Goal: Task Accomplishment & Management: Manage account settings

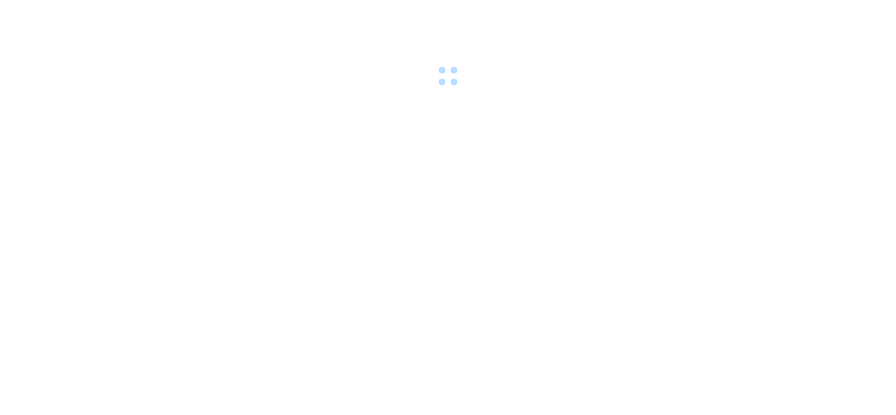
click at [244, 83] on div at bounding box center [448, 45] width 896 height 91
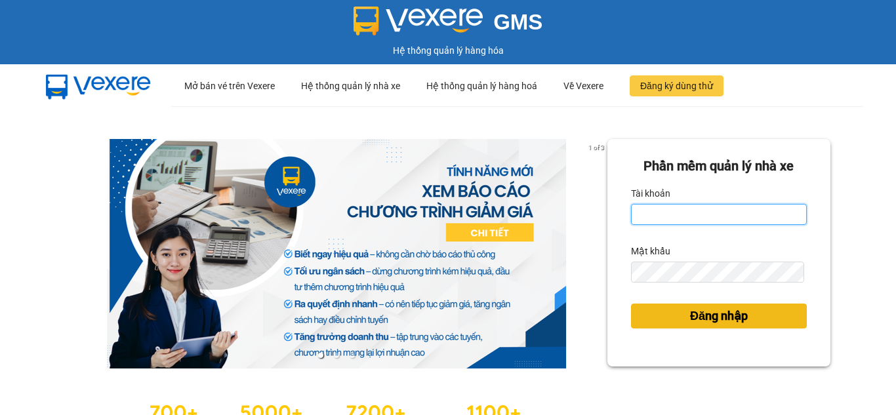
type input "vuthianh.vtp"
click at [740, 312] on span "Đăng nhập" at bounding box center [719, 316] width 58 height 18
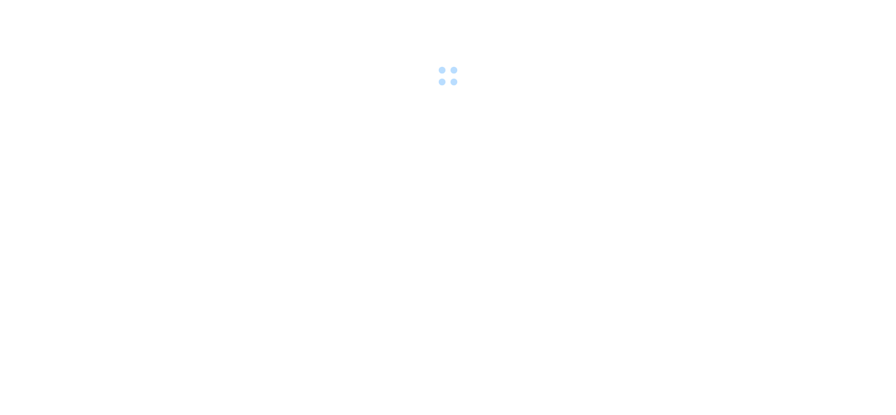
click at [740, 312] on body at bounding box center [448, 207] width 896 height 415
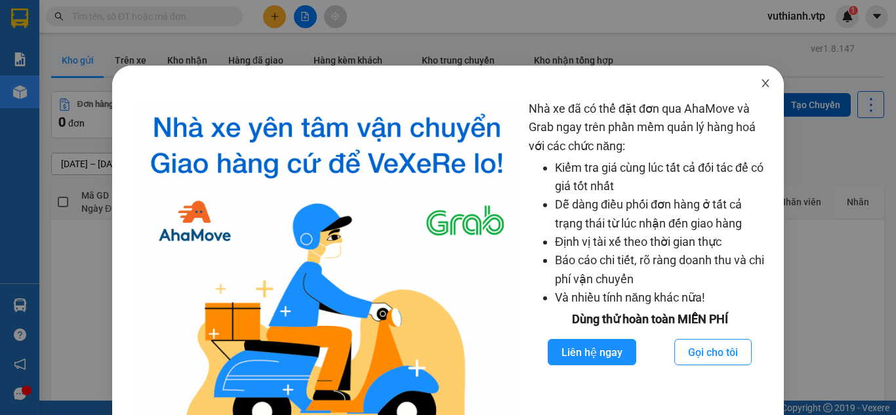
click at [760, 81] on icon "close" at bounding box center [765, 83] width 10 height 10
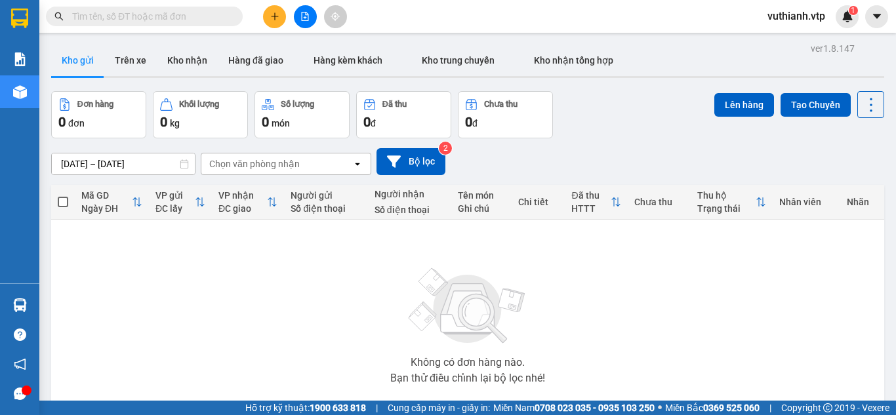
click at [757, 81] on body "Kết quả tìm kiếm ( 0 ) Bộ lọc No Data vuthianh.vtp 1 Báo cáo BC giao hàng (nhà …" at bounding box center [448, 207] width 896 height 415
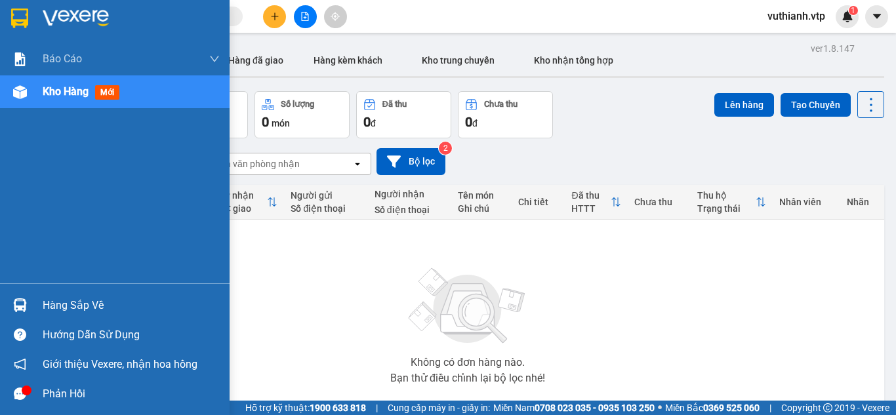
click at [46, 297] on div "Hàng sắp về" at bounding box center [131, 306] width 177 height 20
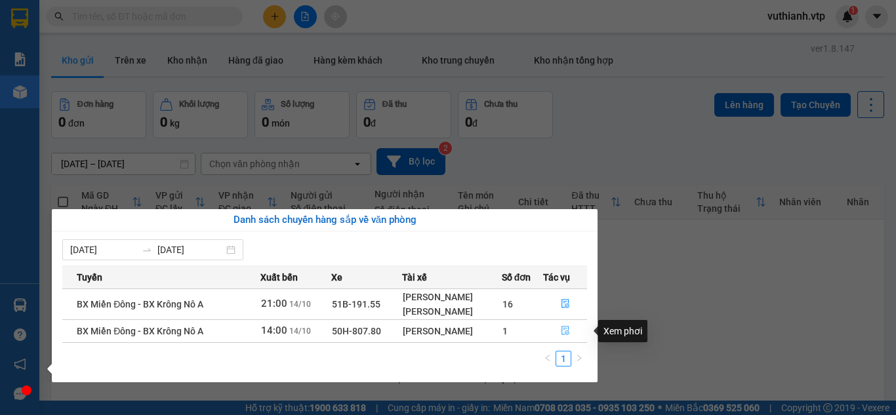
click at [570, 331] on button "button" at bounding box center [565, 331] width 43 height 21
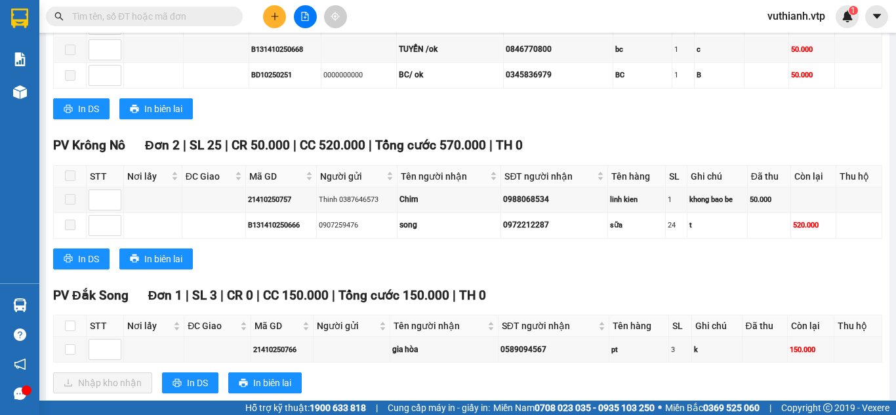
scroll to position [1214, 0]
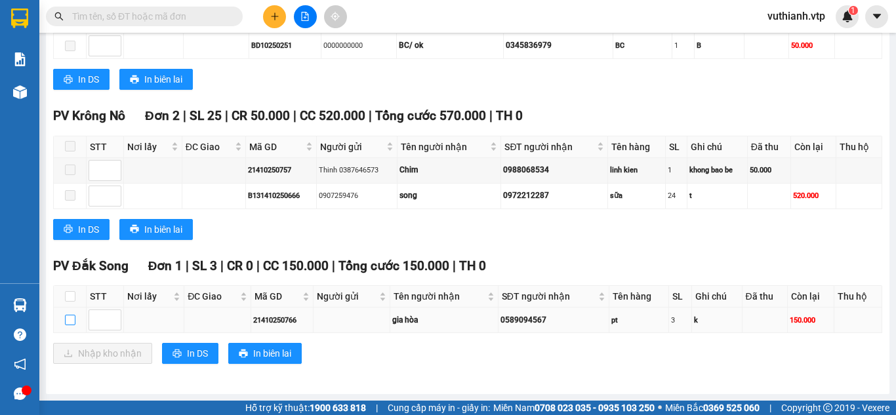
click at [70, 320] on input "checkbox" at bounding box center [70, 320] width 10 height 10
checkbox input "true"
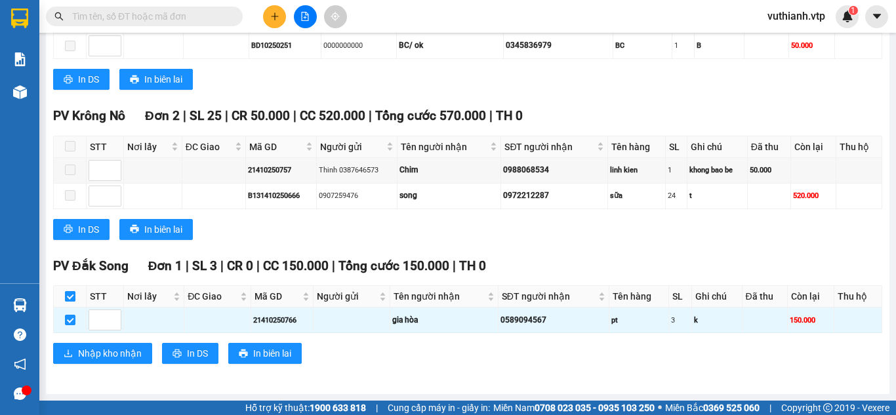
click at [72, 290] on label at bounding box center [70, 296] width 10 height 14
click at [72, 291] on input "checkbox" at bounding box center [70, 296] width 10 height 10
checkbox input "false"
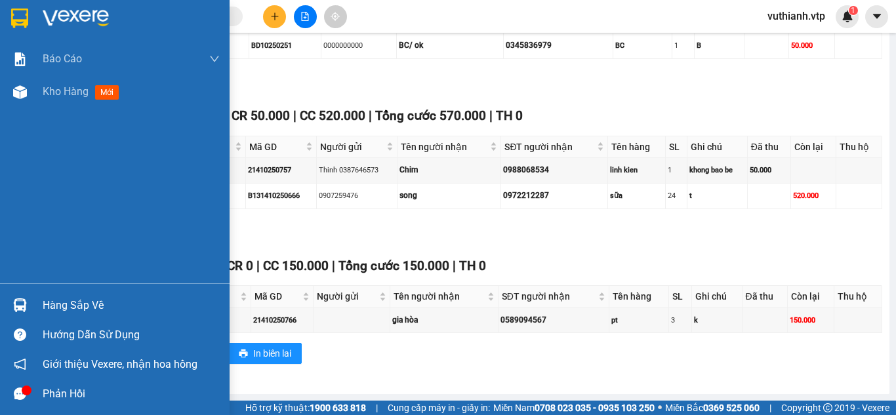
click at [29, 304] on div at bounding box center [20, 305] width 23 height 23
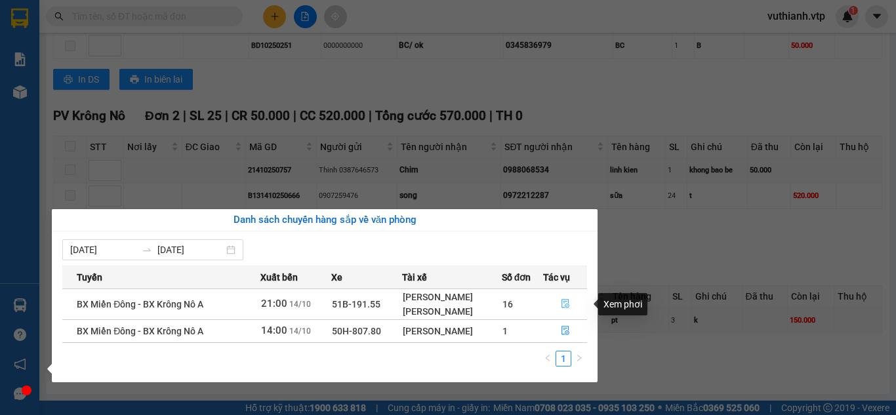
click at [566, 303] on icon "file-done" at bounding box center [565, 303] width 9 height 9
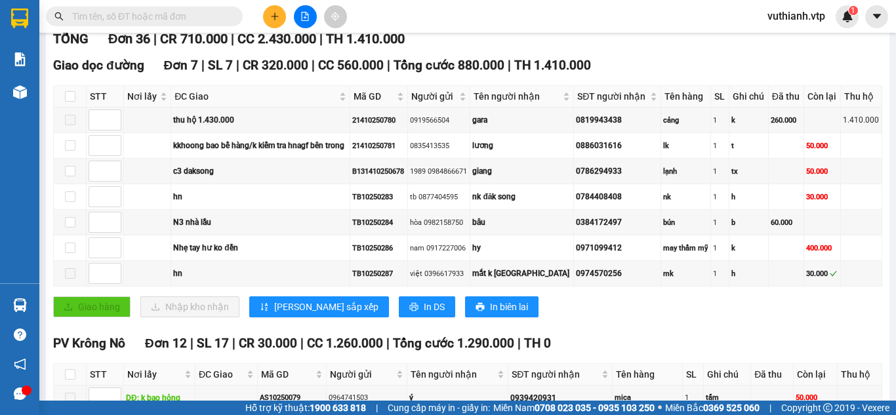
scroll to position [197, 0]
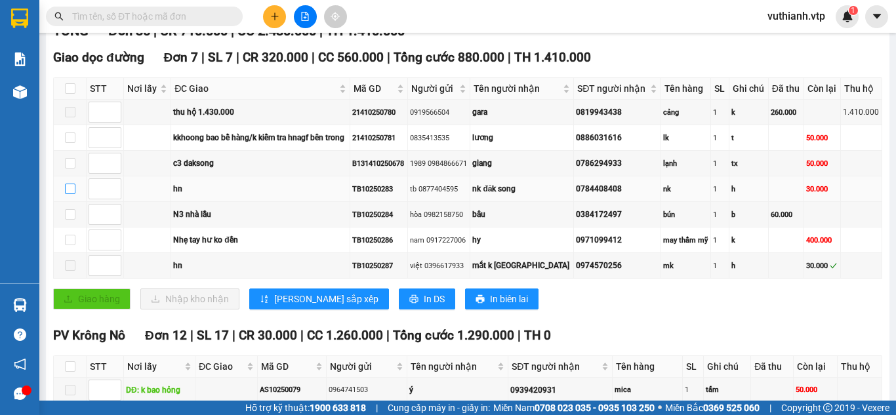
click at [68, 194] on input "checkbox" at bounding box center [70, 189] width 10 height 10
checkbox input "true"
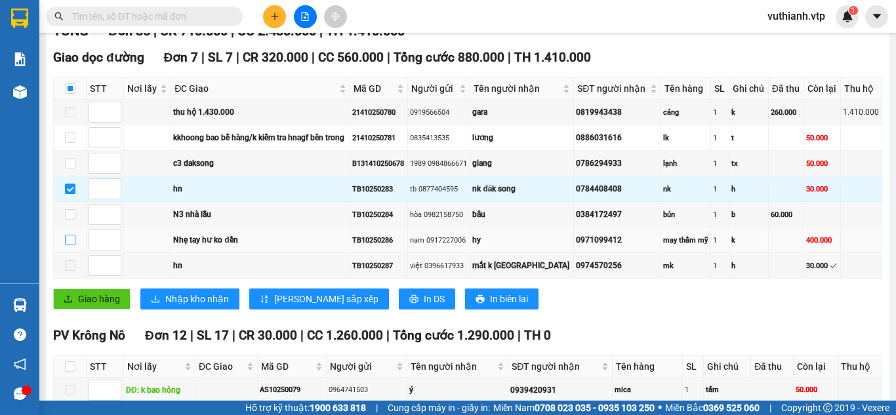
click at [73, 245] on input "checkbox" at bounding box center [70, 240] width 10 height 10
checkbox input "true"
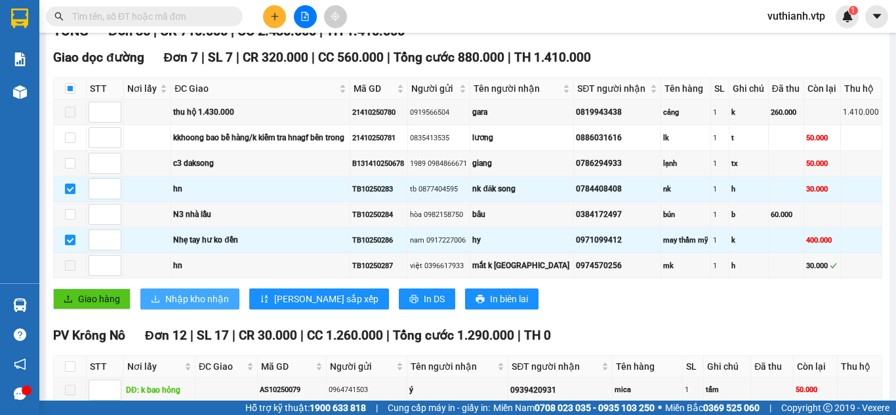
click at [217, 306] on span "Nhập kho nhận" at bounding box center [197, 299] width 64 height 14
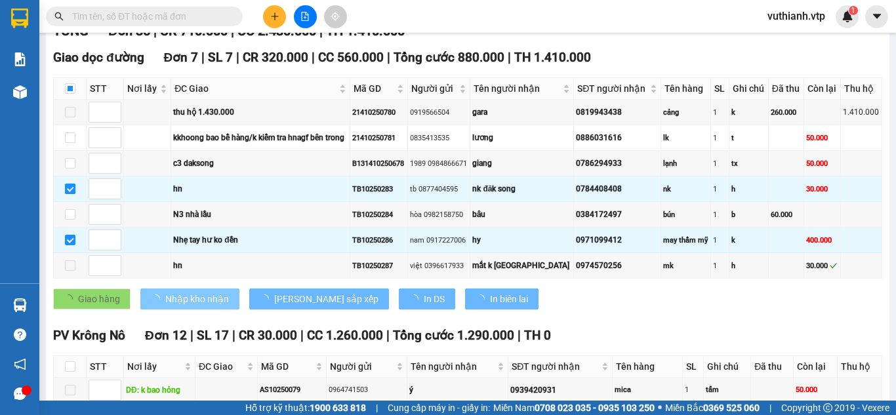
checkbox input "false"
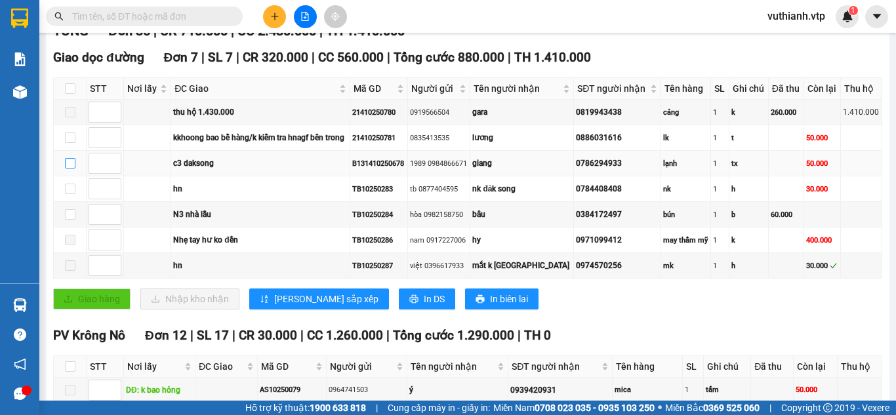
click at [72, 169] on input "checkbox" at bounding box center [70, 163] width 10 height 10
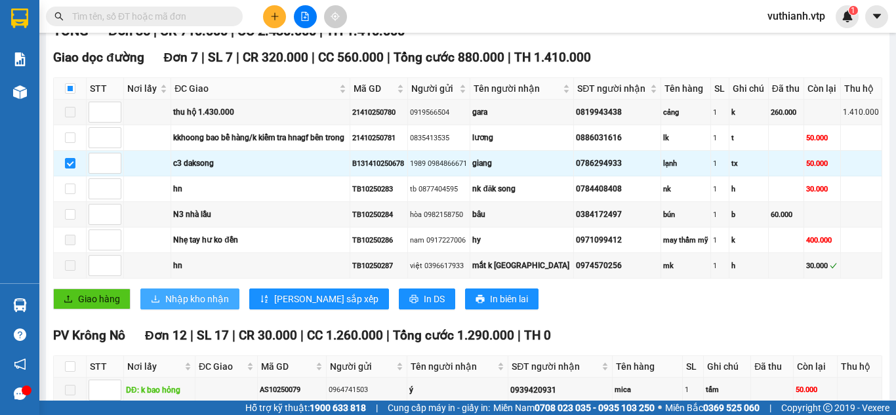
click at [197, 306] on span "Nhập kho nhận" at bounding box center [197, 299] width 64 height 14
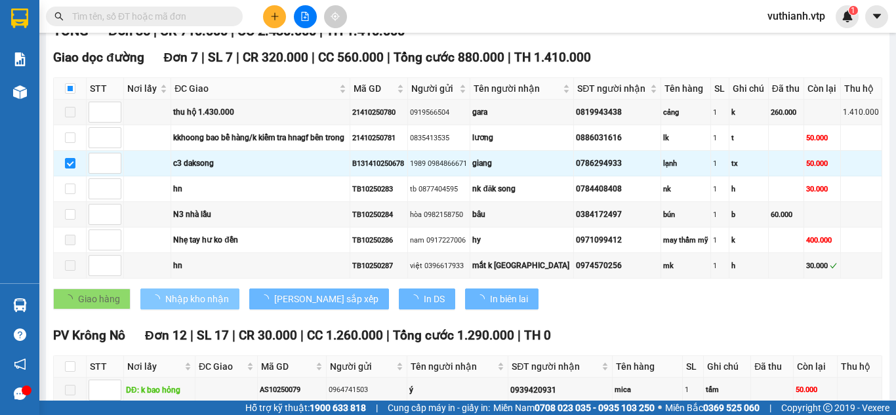
checkbox input "false"
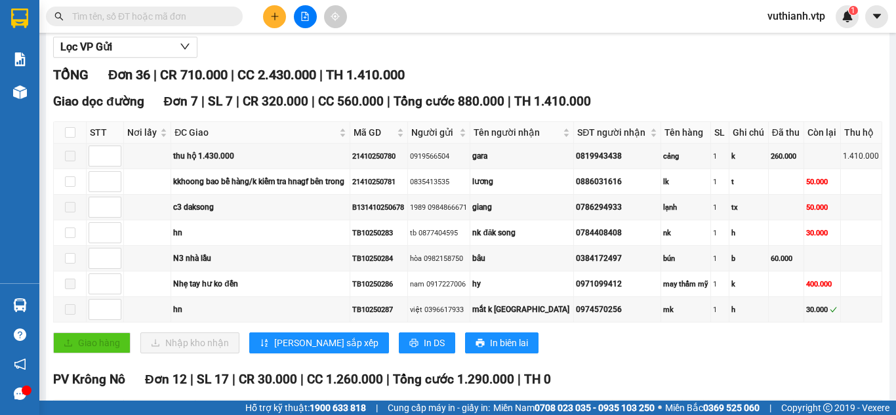
scroll to position [147, 0]
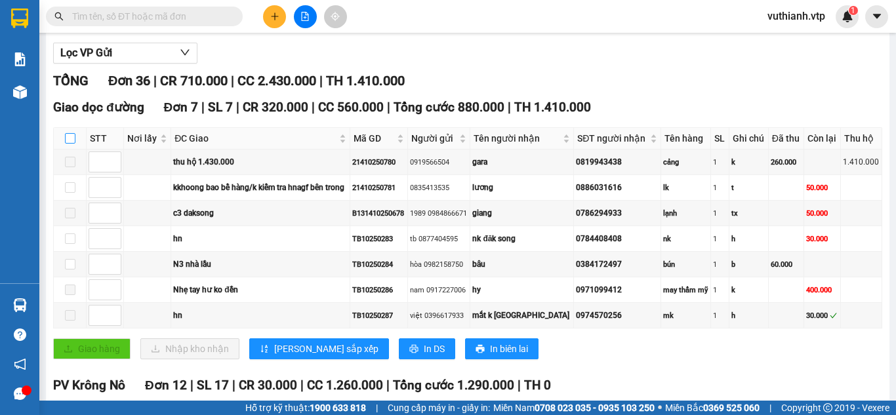
click at [73, 144] on input "checkbox" at bounding box center [70, 138] width 10 height 10
checkbox input "true"
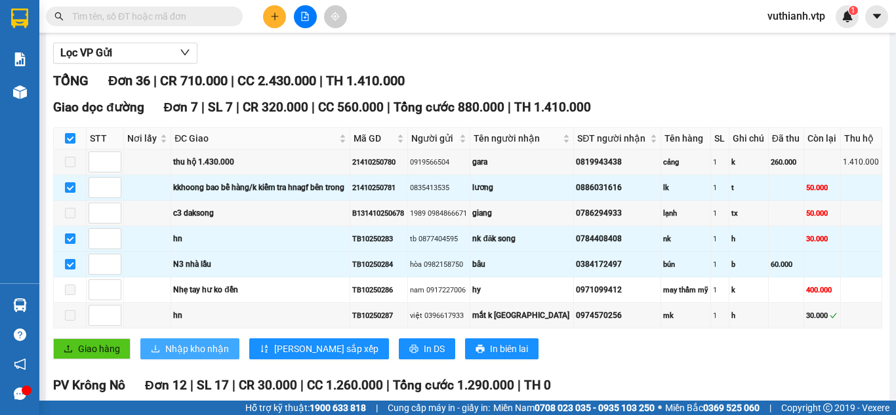
click at [195, 356] on button "Nhập kho nhận" at bounding box center [189, 349] width 99 height 21
checkbox input "false"
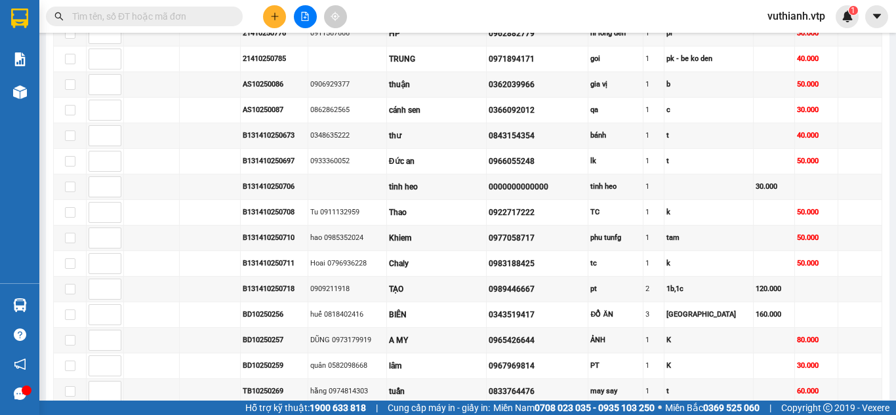
scroll to position [882, 0]
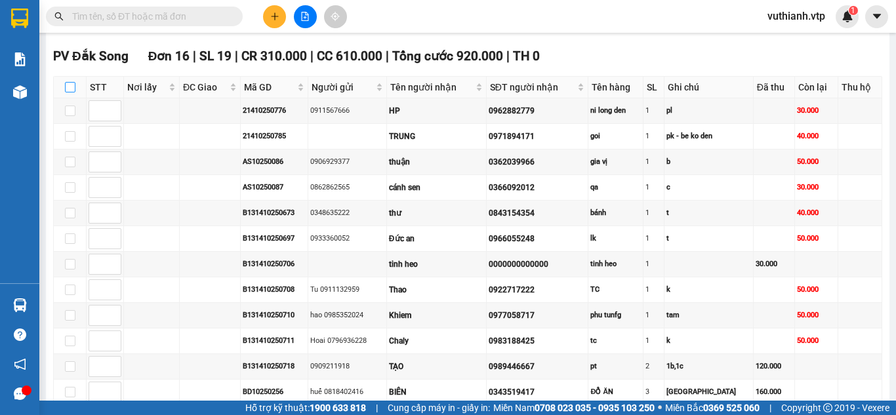
click at [70, 93] on input "checkbox" at bounding box center [70, 87] width 10 height 10
checkbox input "true"
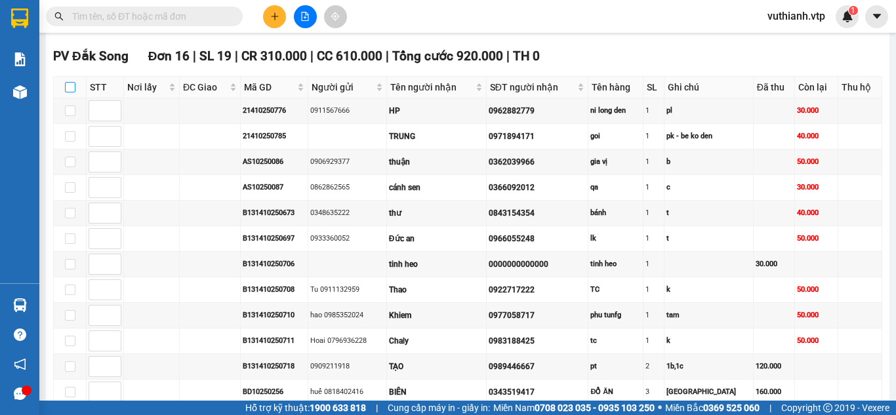
checkbox input "true"
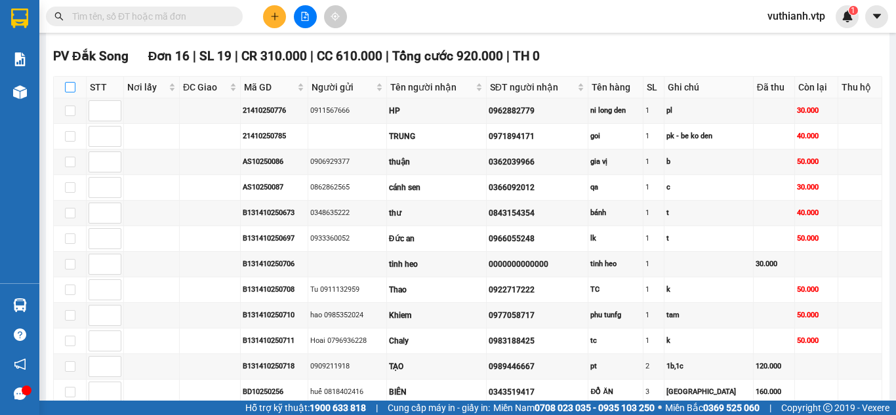
checkbox input "true"
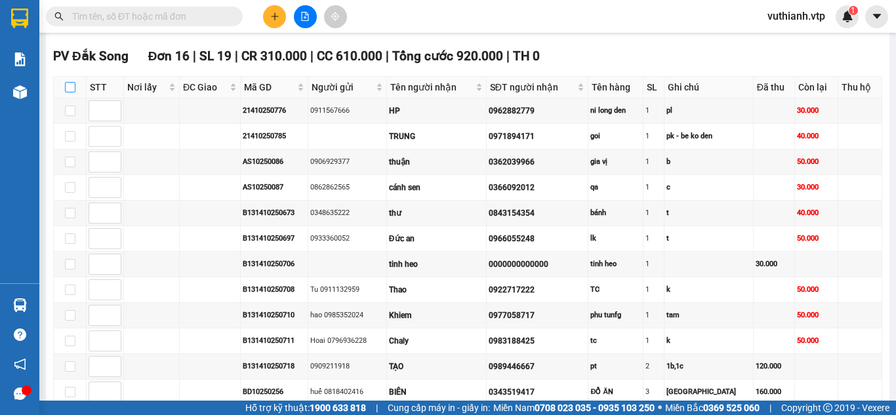
checkbox input "true"
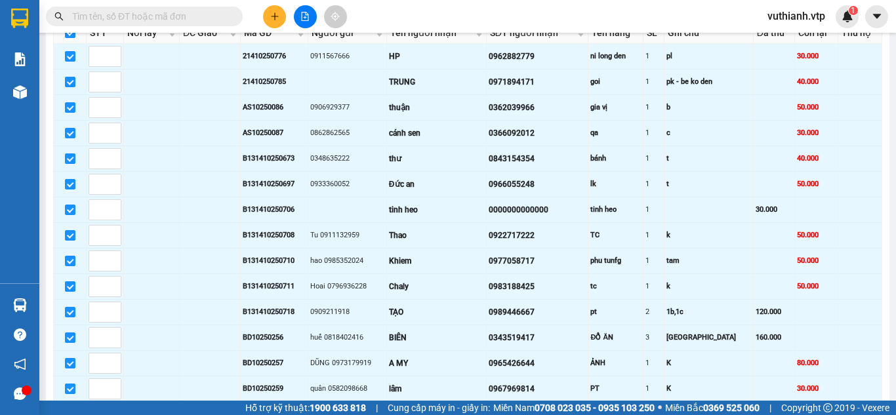
scroll to position [943, 0]
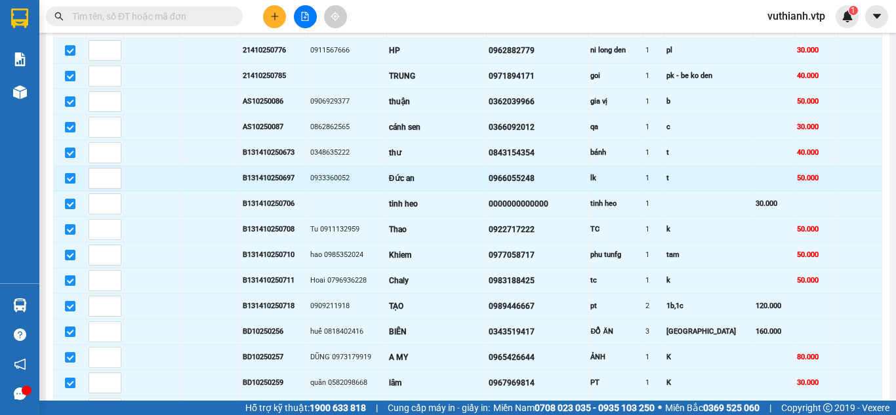
click at [70, 184] on input "checkbox" at bounding box center [70, 178] width 10 height 10
checkbox input "false"
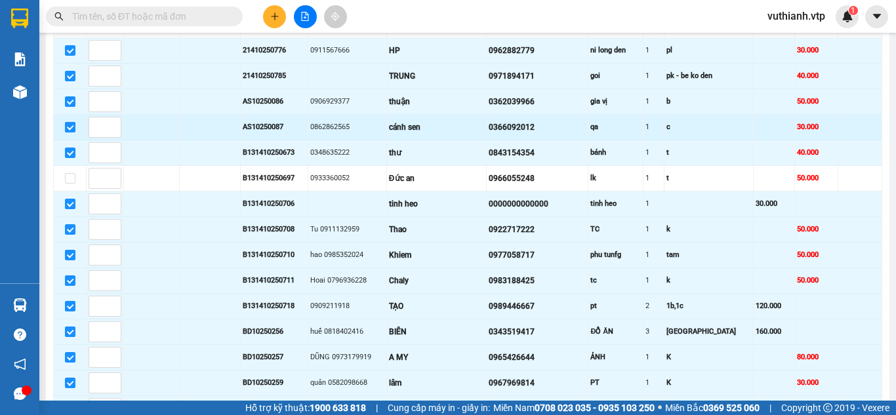
click at [68, 133] on input "checkbox" at bounding box center [70, 127] width 10 height 10
checkbox input "false"
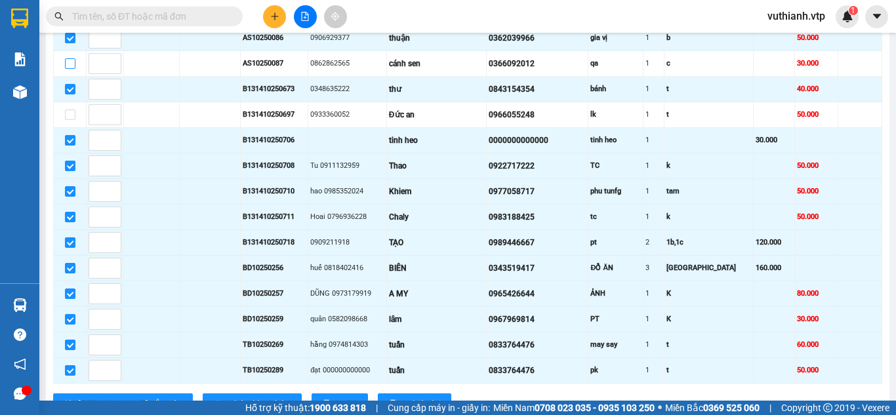
scroll to position [1092, 0]
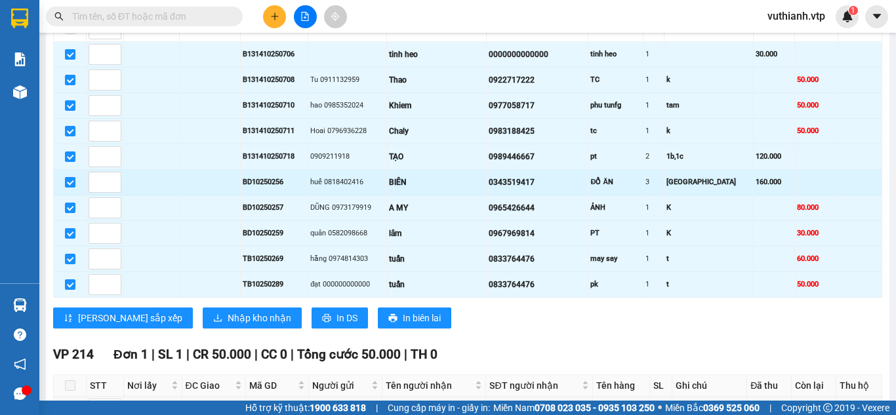
click at [70, 188] on input "checkbox" at bounding box center [70, 182] width 10 height 10
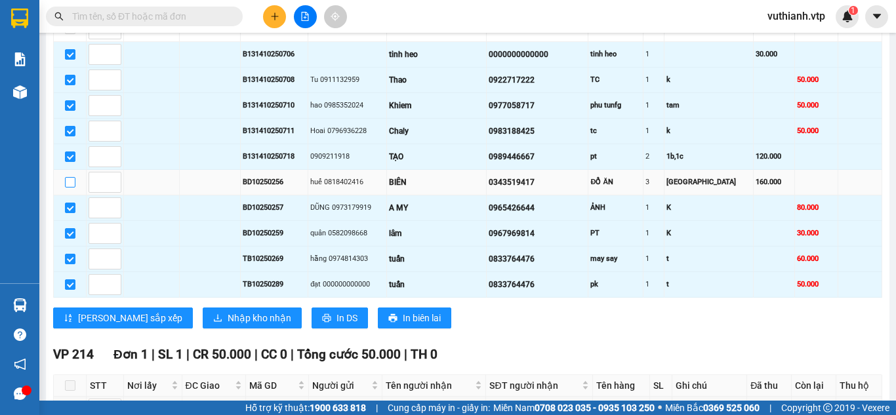
click at [70, 188] on input "checkbox" at bounding box center [70, 182] width 10 height 10
checkbox input "true"
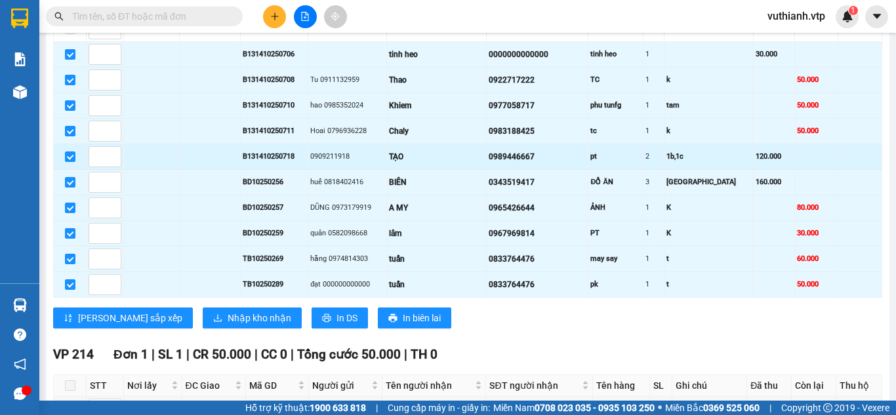
click at [62, 170] on td at bounding box center [70, 157] width 33 height 26
click at [70, 164] on label at bounding box center [70, 157] width 10 height 14
click at [70, 162] on input "checkbox" at bounding box center [70, 157] width 10 height 10
checkbox input "false"
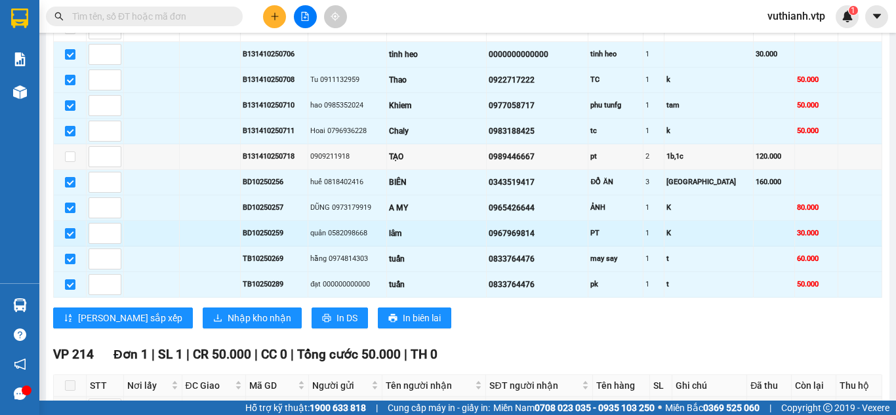
click at [71, 239] on input "checkbox" at bounding box center [70, 233] width 10 height 10
checkbox input "false"
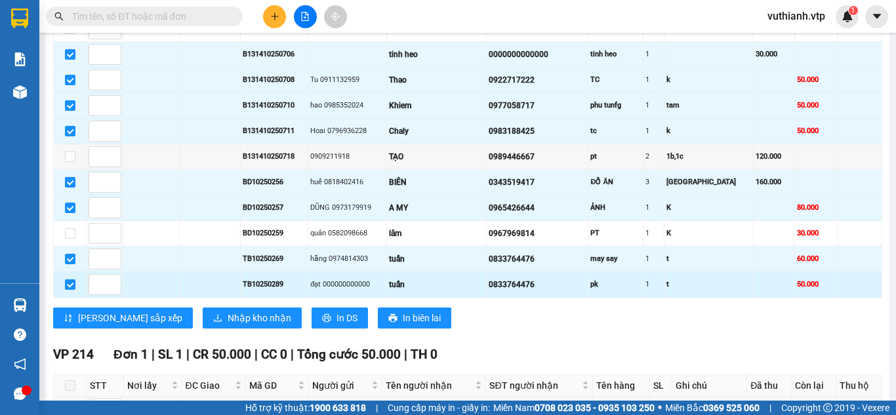
click at [68, 290] on input "checkbox" at bounding box center [70, 284] width 10 height 10
checkbox input "false"
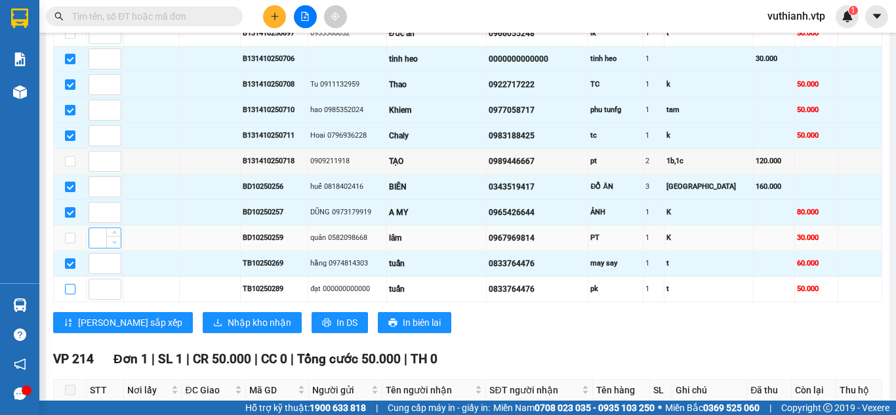
scroll to position [1065, 0]
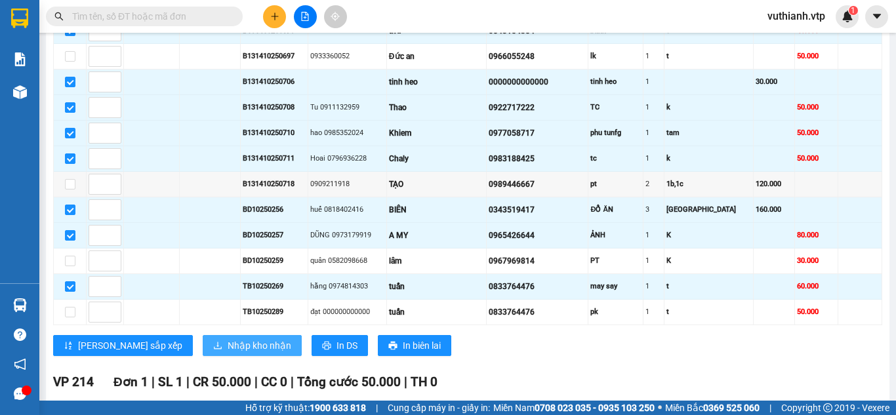
click at [228, 353] on span "Nhập kho nhận" at bounding box center [260, 346] width 64 height 14
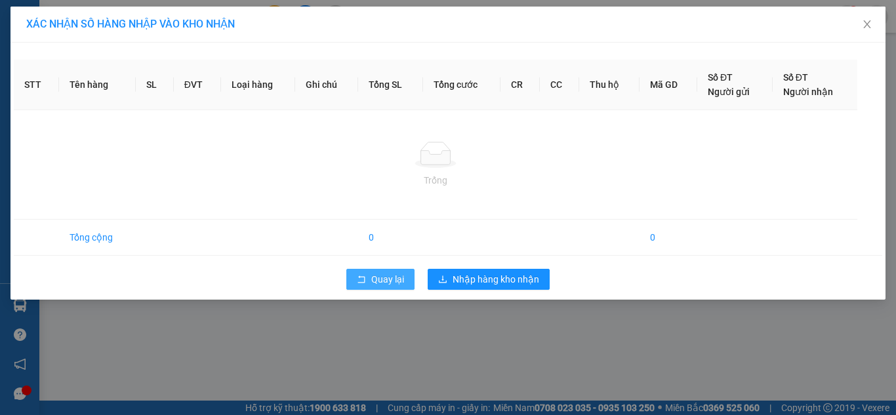
click at [378, 283] on span "Quay lại" at bounding box center [387, 279] width 33 height 14
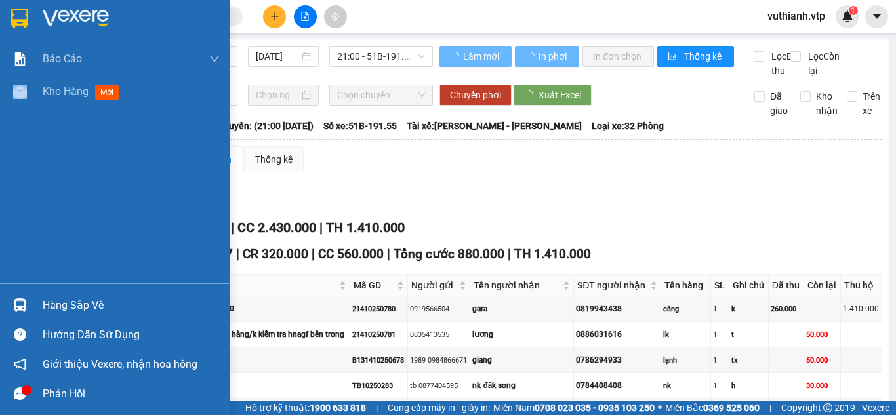
click at [34, 86] on div "Kho hàng mới" at bounding box center [115, 91] width 230 height 33
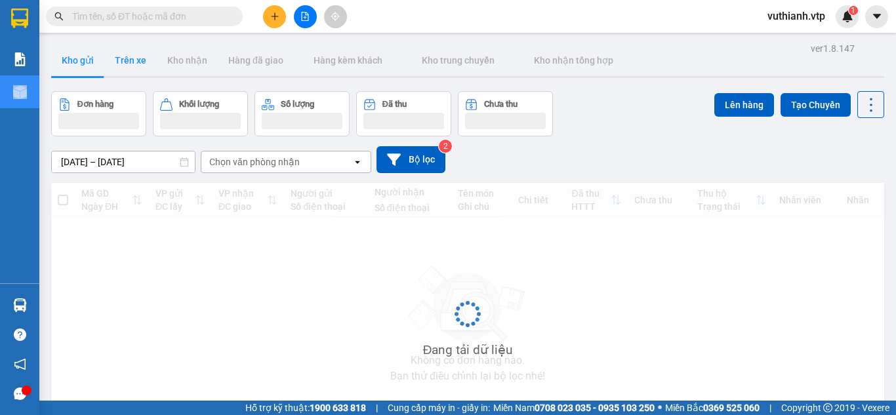
click at [140, 60] on button "Trên xe" at bounding box center [130, 60] width 52 height 31
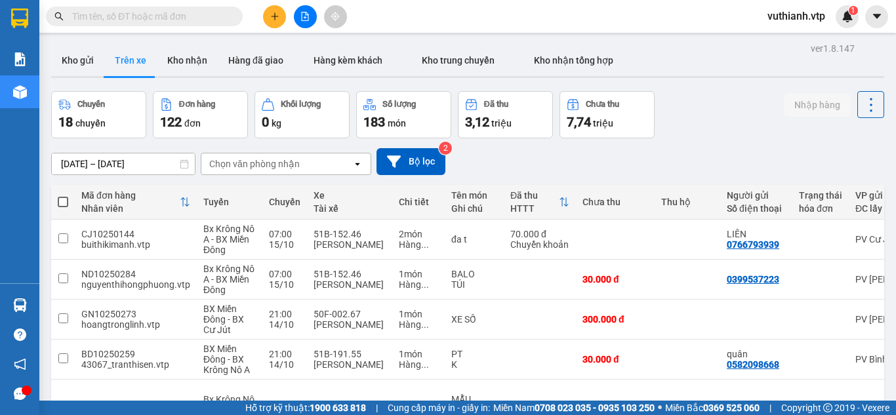
click at [300, 162] on div "Chọn văn phòng nhận" at bounding box center [276, 164] width 151 height 21
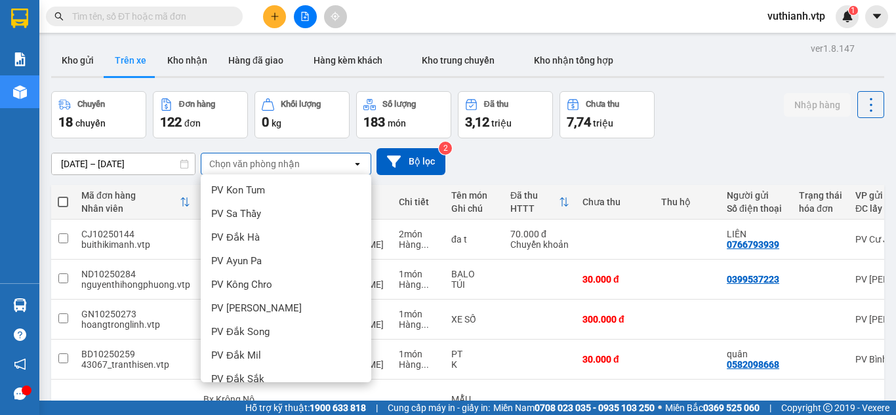
scroll to position [179, 0]
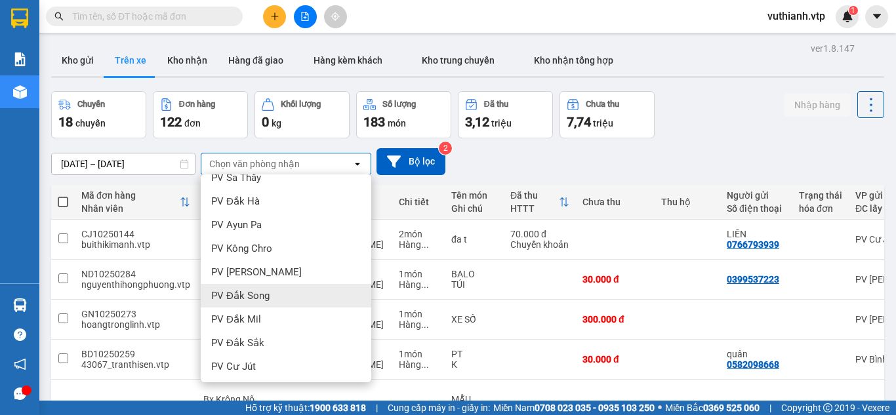
click at [283, 294] on div "PV Đắk Song" at bounding box center [286, 296] width 171 height 24
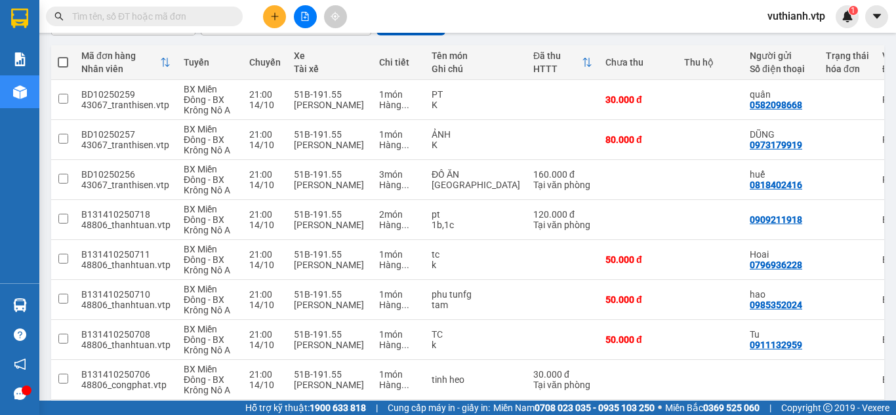
scroll to position [133, 0]
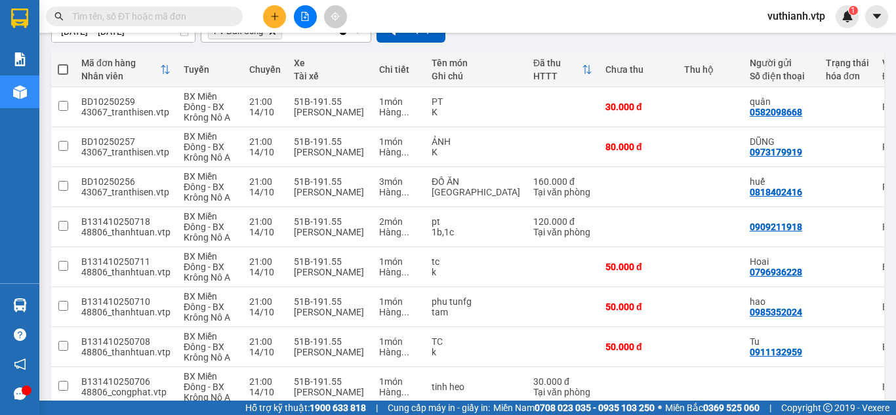
click at [67, 70] on span at bounding box center [63, 69] width 10 height 10
click at [63, 63] on input "checkbox" at bounding box center [63, 63] width 0 height 0
checkbox input "true"
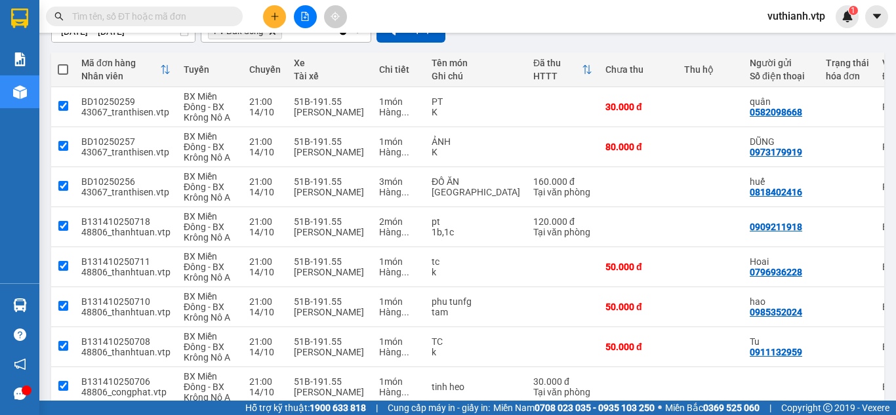
checkbox input "true"
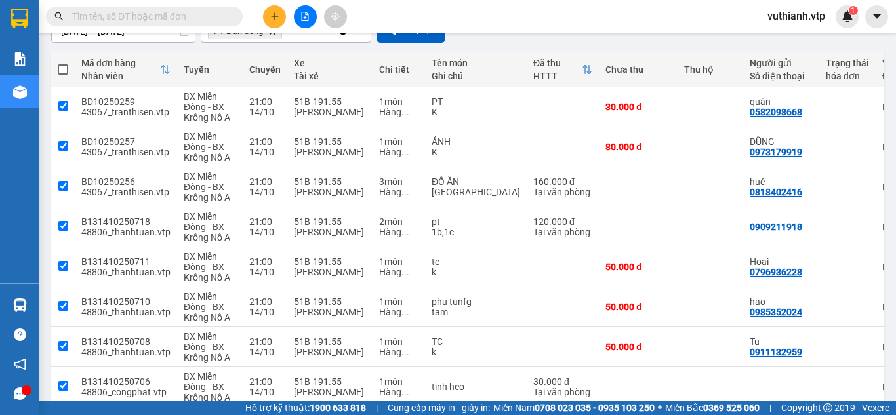
checkbox input "true"
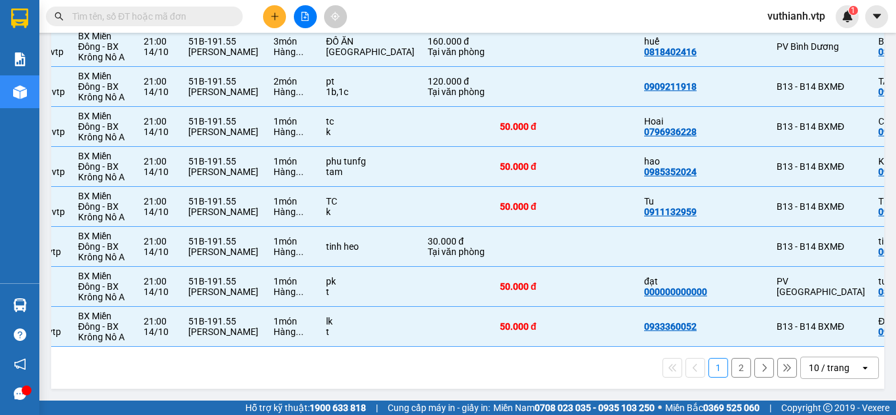
scroll to position [0, 0]
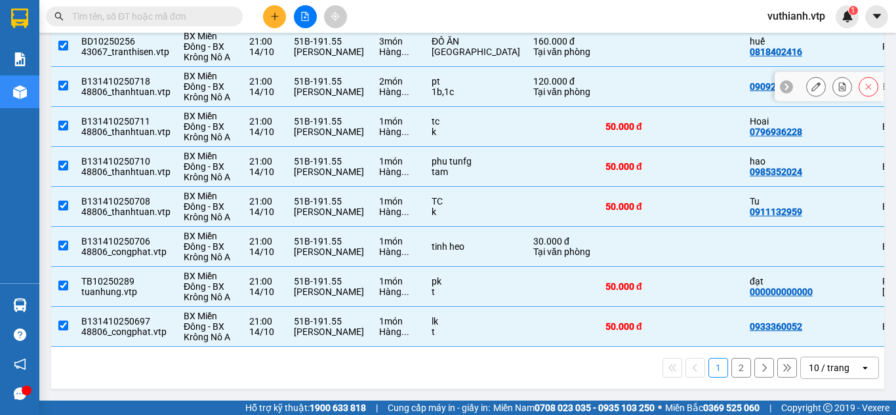
click at [62, 81] on input "checkbox" at bounding box center [63, 86] width 10 height 10
checkbox input "false"
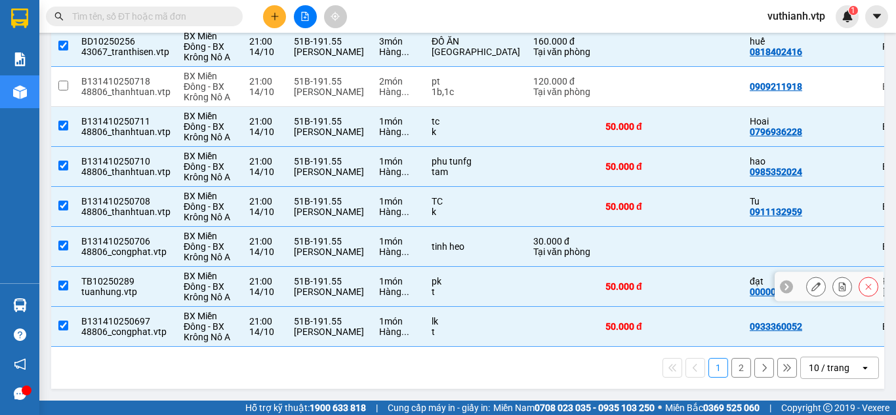
click at [72, 281] on td at bounding box center [63, 287] width 24 height 40
checkbox input "false"
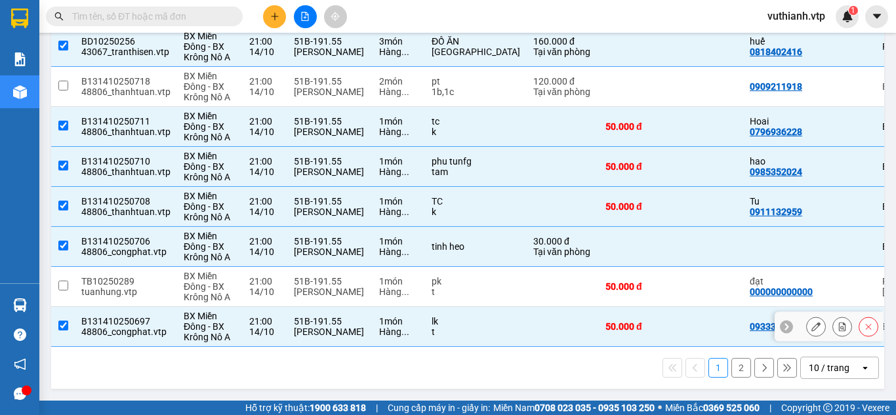
click at [60, 321] on input "checkbox" at bounding box center [63, 326] width 10 height 10
checkbox input "false"
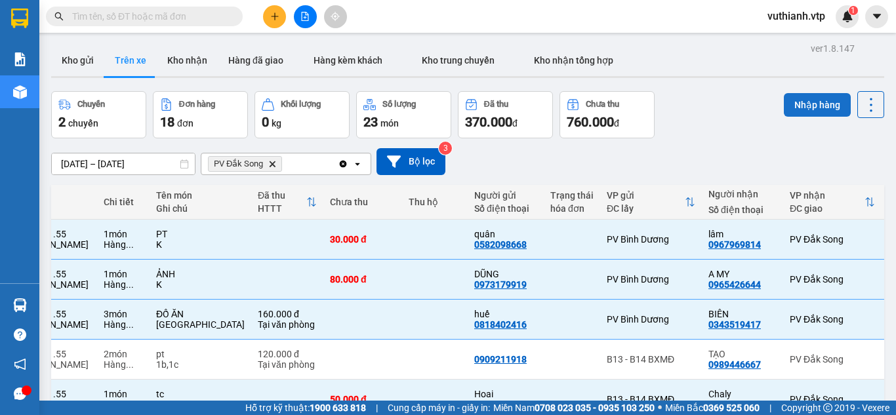
click at [810, 98] on button "Nhập hàng" at bounding box center [817, 105] width 67 height 24
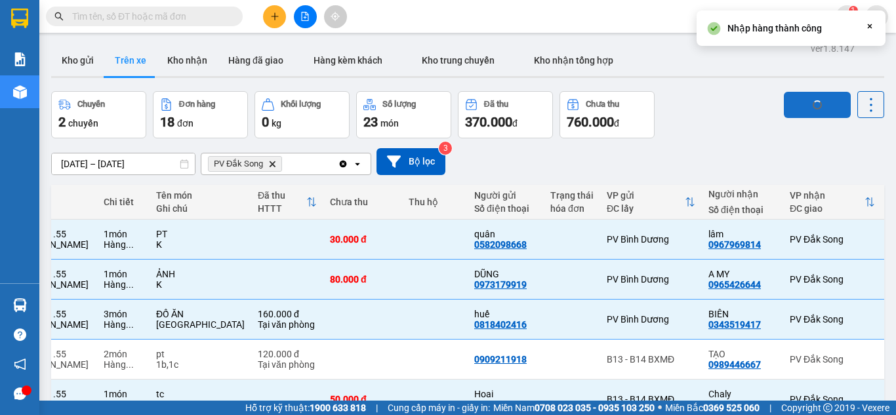
checkbox input "false"
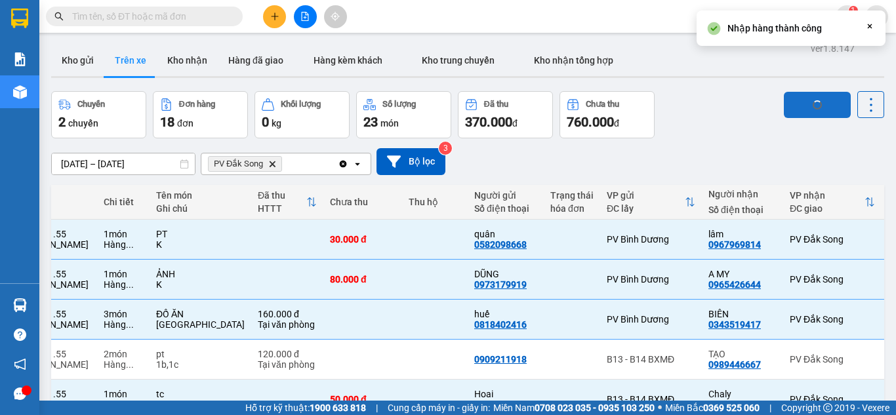
checkbox input "false"
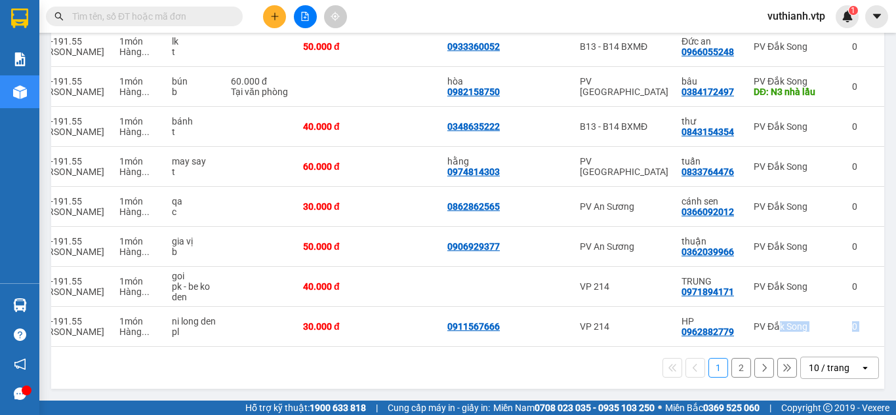
scroll to position [278, 0]
drag, startPoint x: 768, startPoint y: 381, endPoint x: 467, endPoint y: 358, distance: 302.0
click at [468, 359] on div "Mã đơn hàng Nhân viên Tuyến Chuyến Xe Tài xế Chi tiết Tên món Ghi chú Đã thu HT…" at bounding box center [467, 150] width 833 height 477
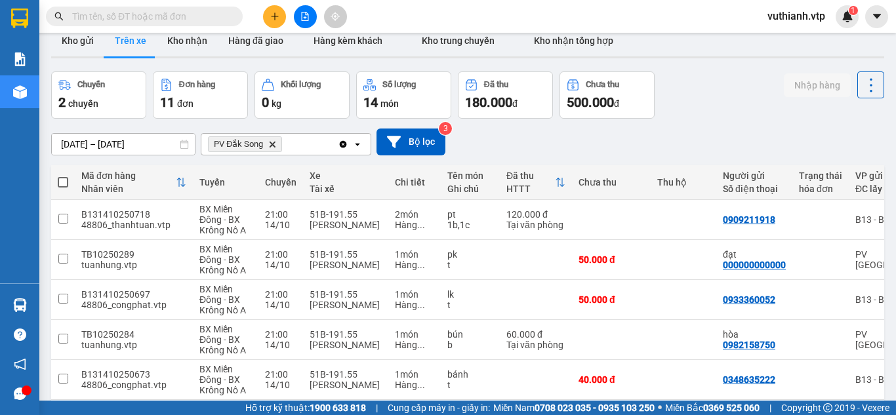
scroll to position [9, 0]
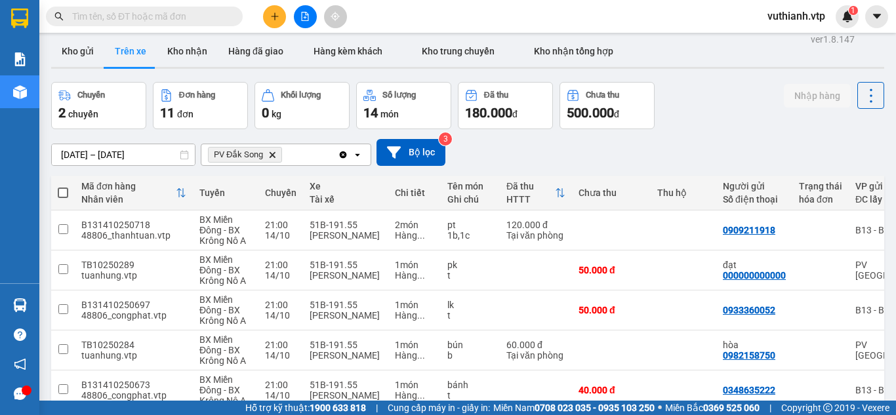
click at [61, 191] on span at bounding box center [63, 193] width 10 height 10
click at [63, 186] on input "checkbox" at bounding box center [63, 186] width 0 height 0
checkbox input "true"
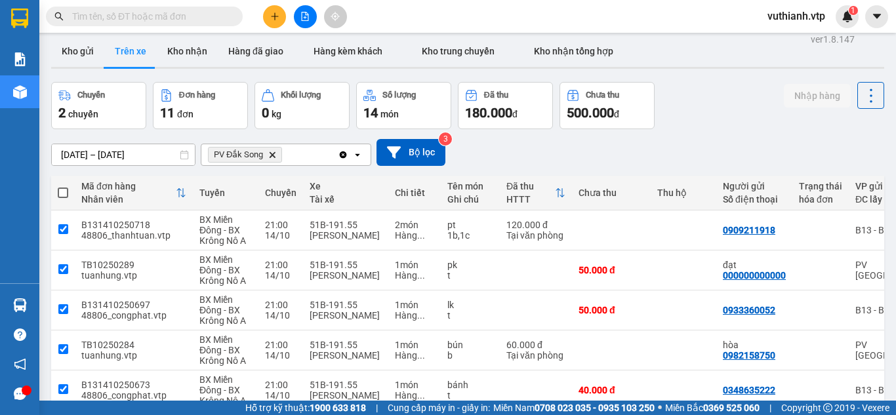
checkbox input "true"
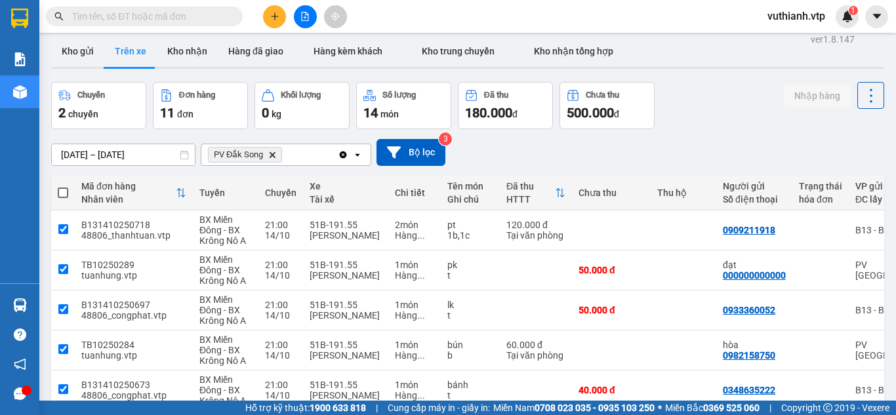
checkbox input "true"
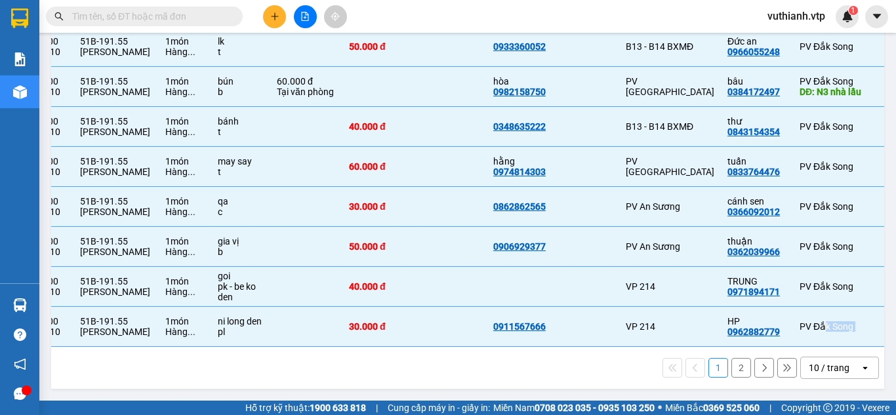
scroll to position [0, 285]
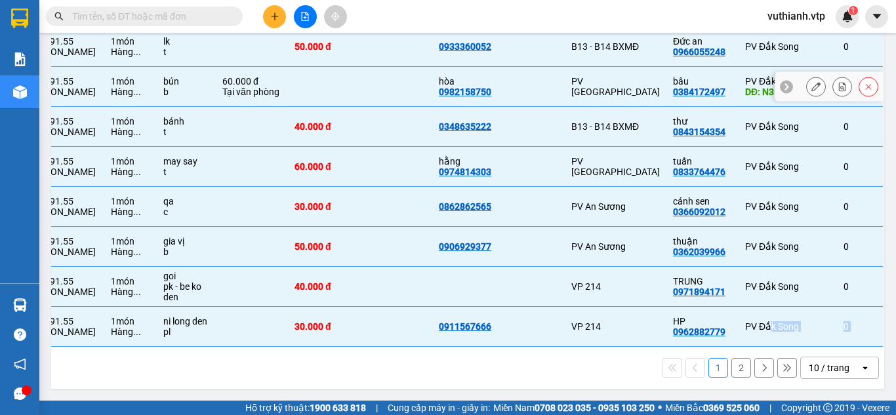
click at [812, 82] on icon at bounding box center [816, 86] width 9 height 9
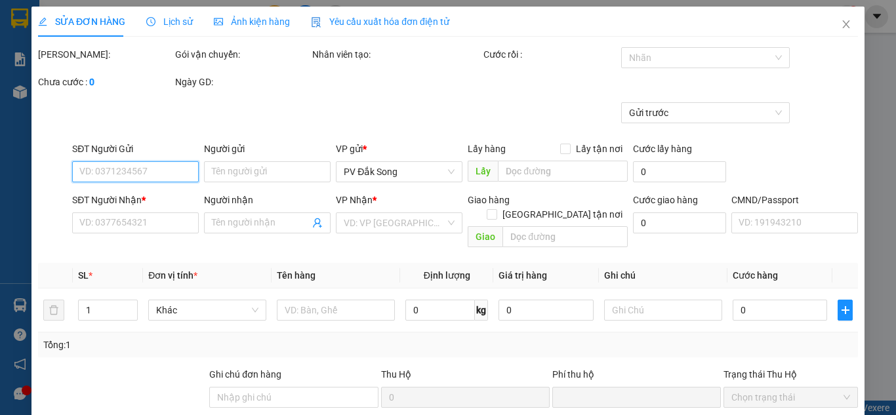
type input "3.000"
type input "0982158750"
type input "hòa"
type input "0384172497"
type input "bâu"
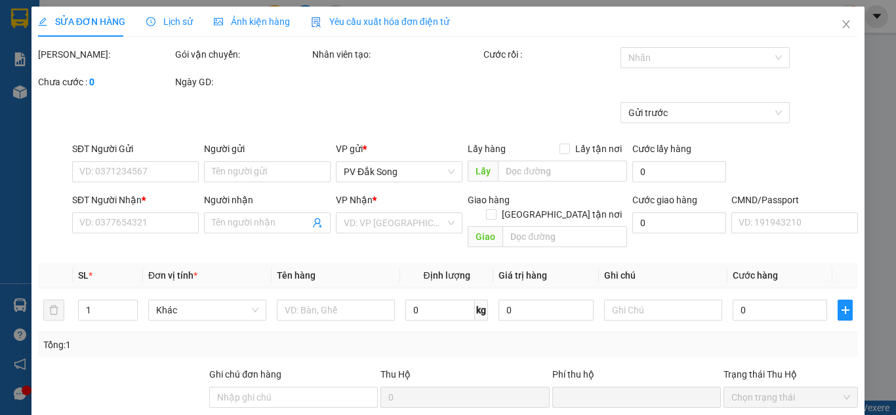
type input "N3 nhà lầu"
type input "0"
type input "60.000"
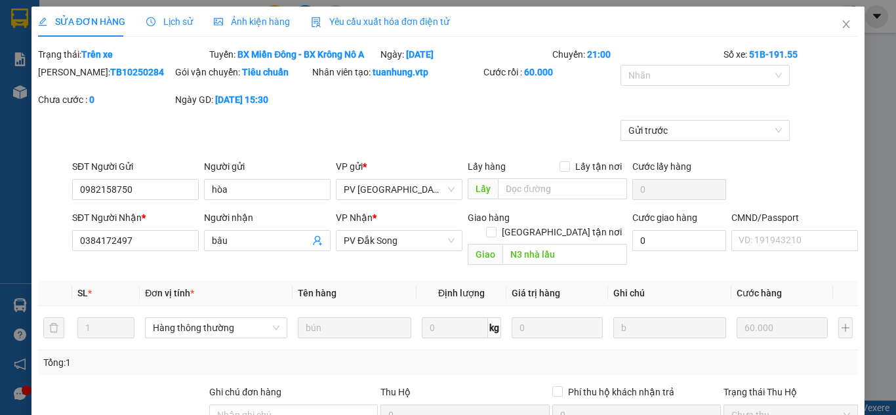
click at [728, 58] on div "Số xe: 51B-191.55" at bounding box center [790, 54] width 137 height 14
click at [728, 71] on div at bounding box center [698, 76] width 149 height 16
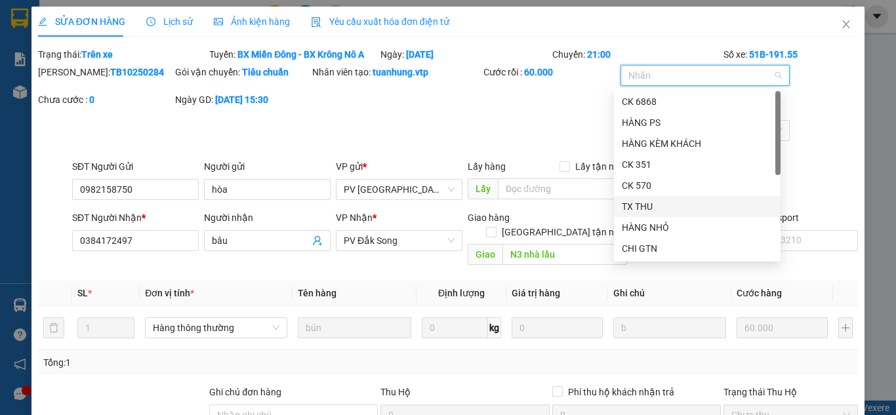
click at [652, 206] on div "TX THU" at bounding box center [697, 206] width 151 height 14
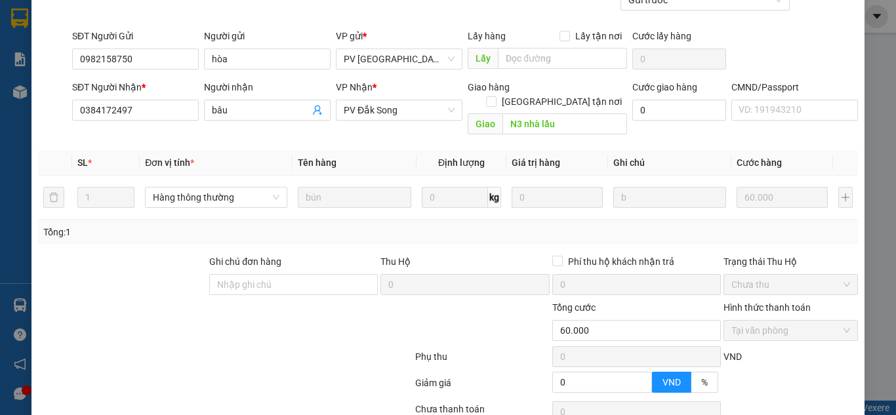
scroll to position [224, 0]
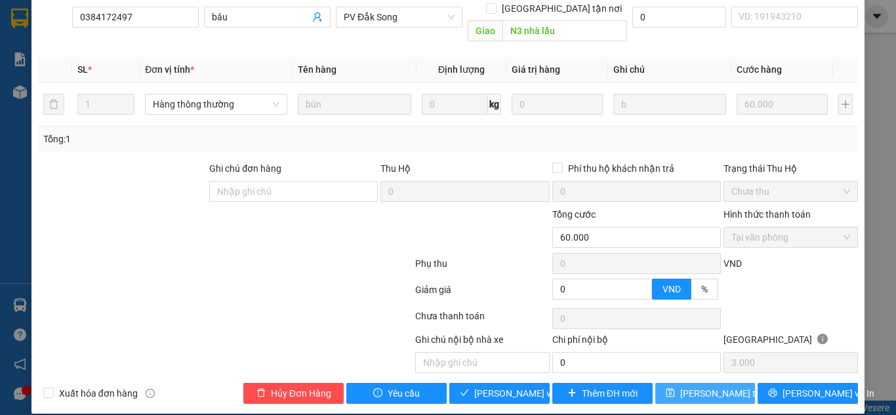
click at [689, 386] on span "[PERSON_NAME] thay đổi" at bounding box center [732, 393] width 105 height 14
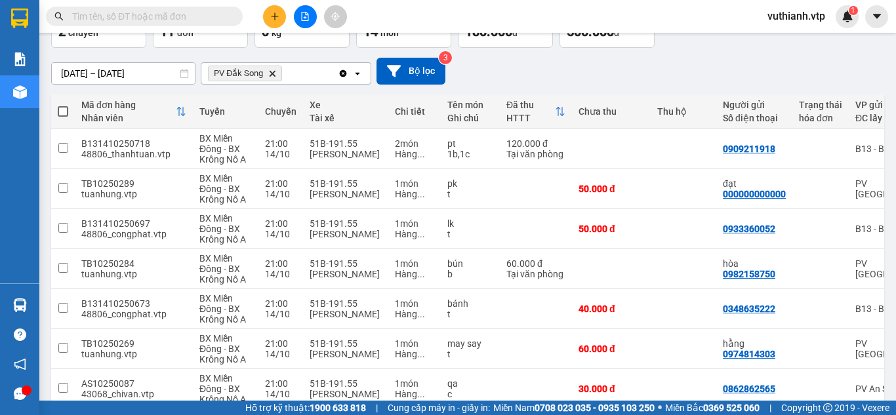
scroll to position [90, 0]
click at [67, 116] on span at bounding box center [63, 112] width 10 height 10
click at [63, 106] on input "checkbox" at bounding box center [63, 106] width 0 height 0
checkbox input "true"
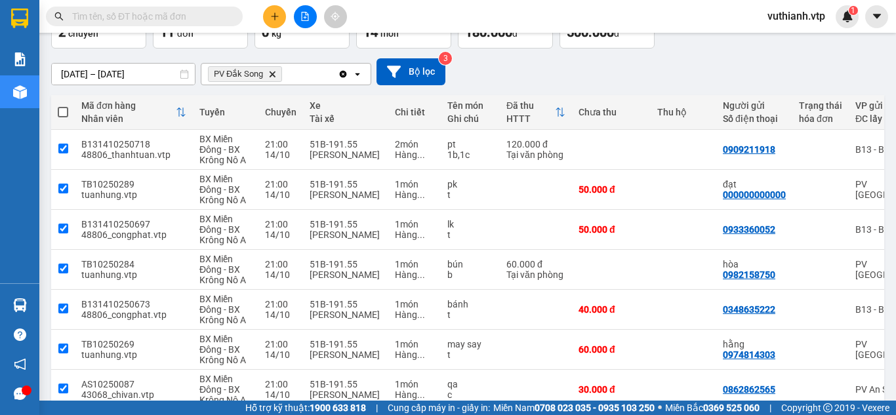
checkbox input "true"
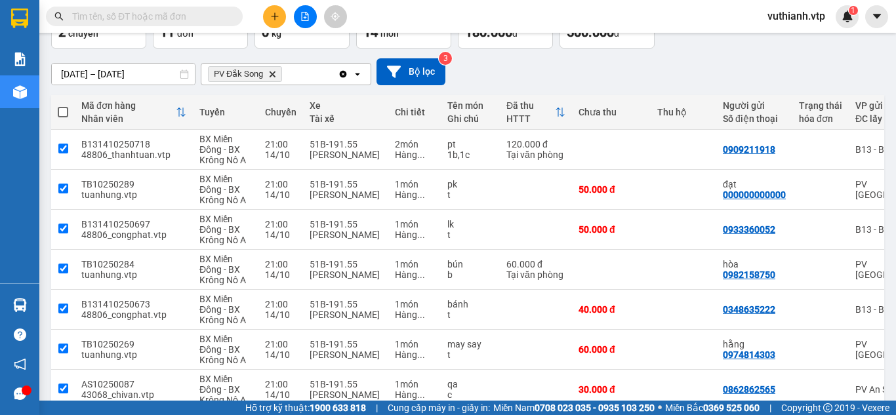
checkbox input "true"
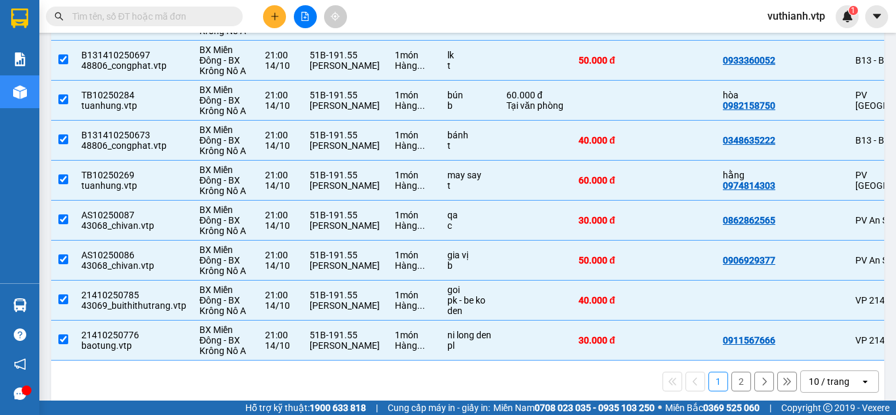
scroll to position [278, 0]
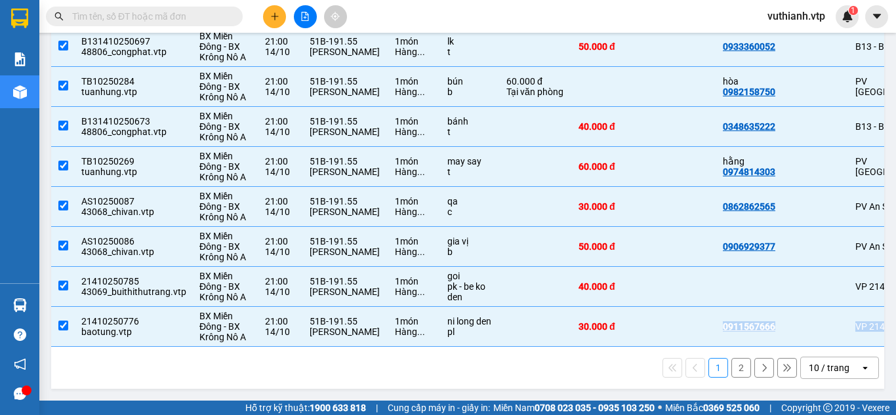
drag, startPoint x: 623, startPoint y: 341, endPoint x: 665, endPoint y: 348, distance: 42.6
click at [665, 348] on div "Mã đơn hàng Nhân viên Tuyến Chuyến Xe Tài xế Chi tiết Tên món Ghi chú Đã thu HT…" at bounding box center [467, 150] width 833 height 477
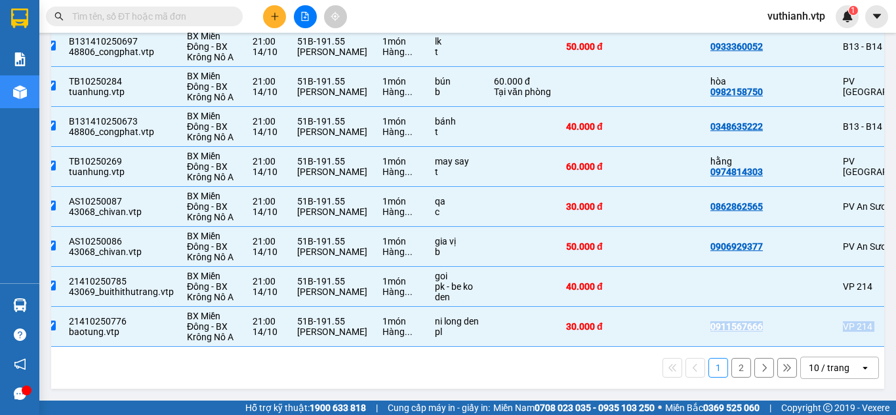
scroll to position [0, 0]
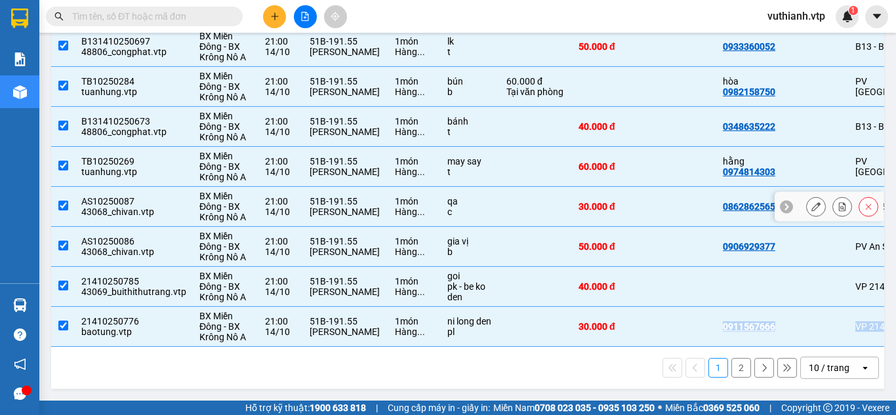
click at [61, 201] on input "checkbox" at bounding box center [63, 206] width 10 height 10
checkbox input "false"
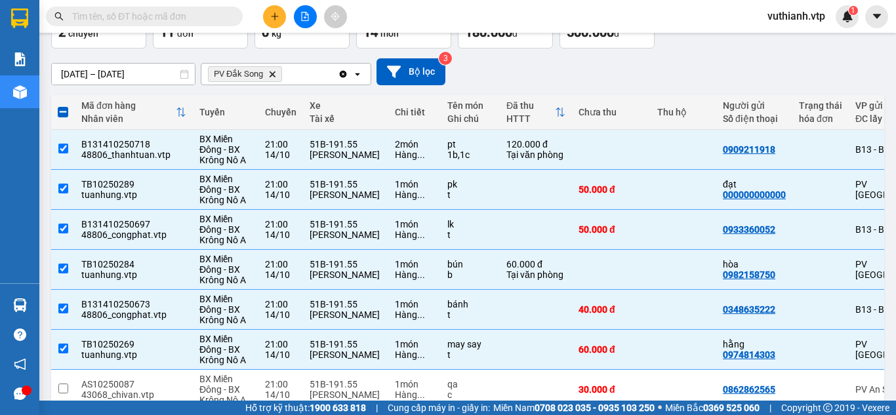
scroll to position [56, 0]
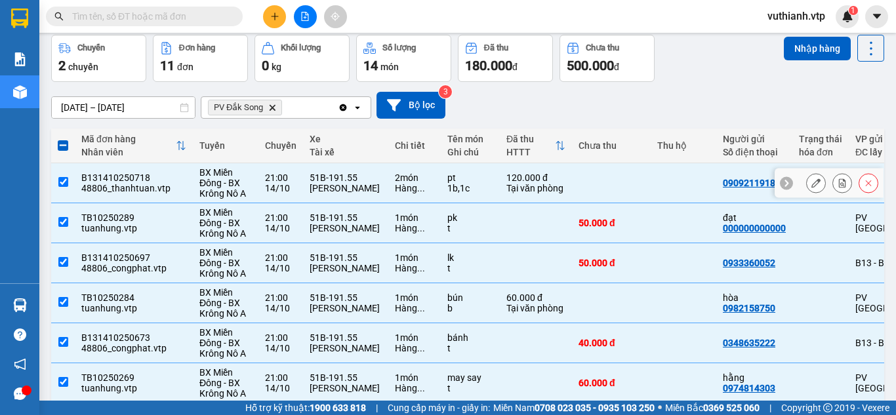
click at [65, 185] on input "checkbox" at bounding box center [63, 182] width 10 height 10
checkbox input "false"
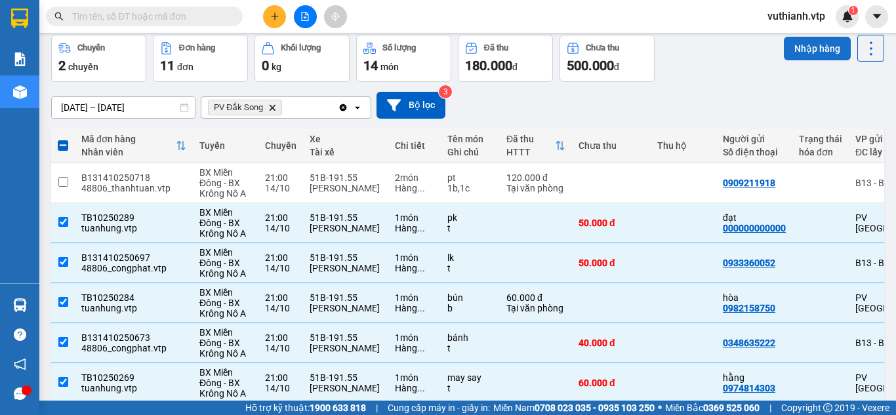
click at [818, 41] on button "Nhập hàng" at bounding box center [817, 49] width 67 height 24
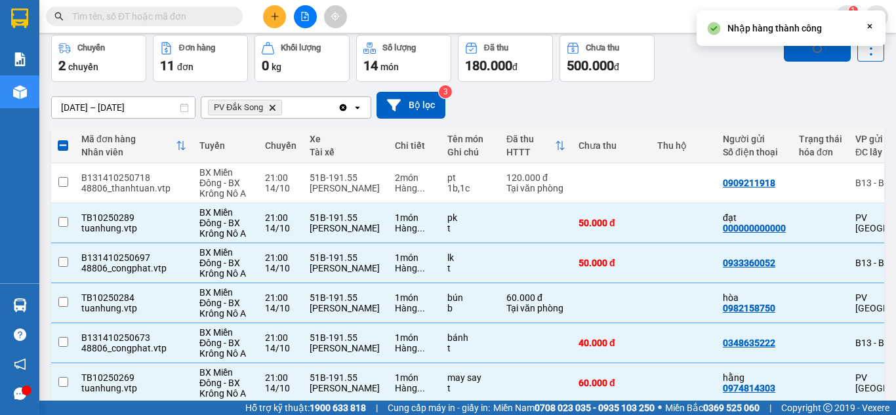
checkbox input "false"
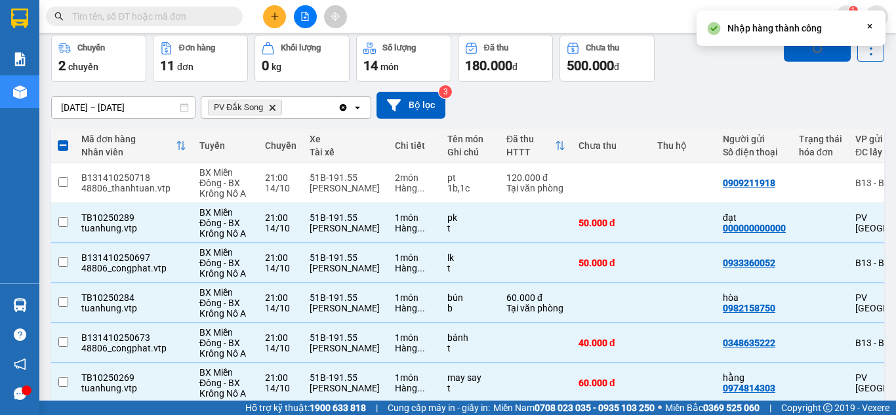
checkbox input "false"
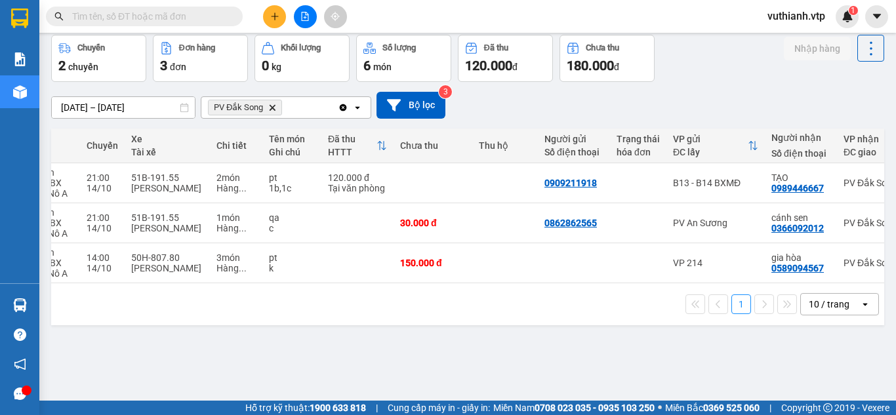
scroll to position [0, 168]
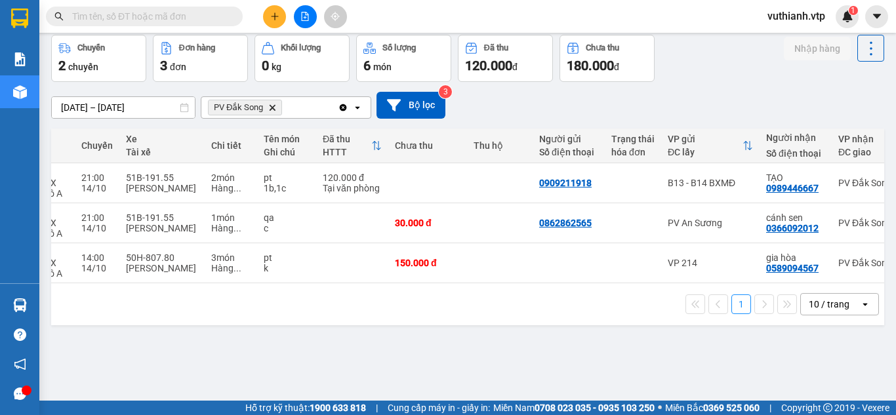
click at [165, 15] on input "text" at bounding box center [149, 16] width 155 height 14
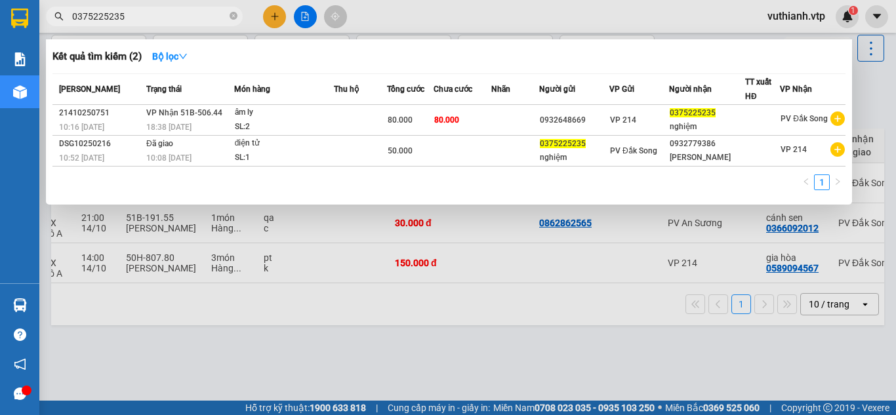
type input "0375225235"
click at [321, 318] on div at bounding box center [448, 207] width 896 height 415
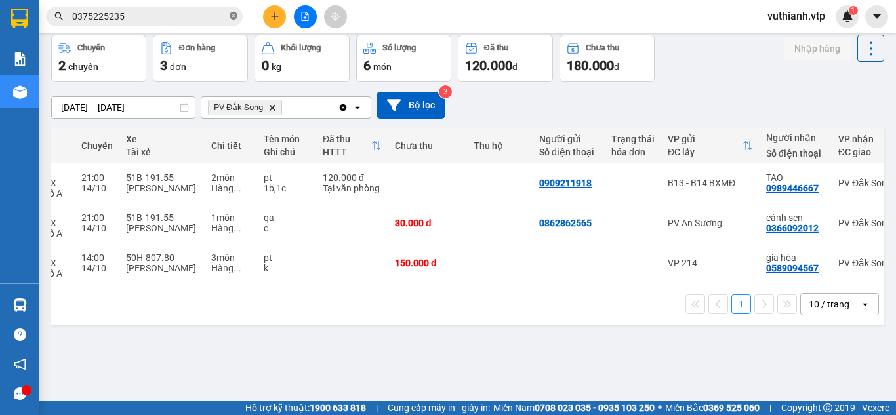
click at [236, 14] on icon "close-circle" at bounding box center [234, 16] width 8 height 8
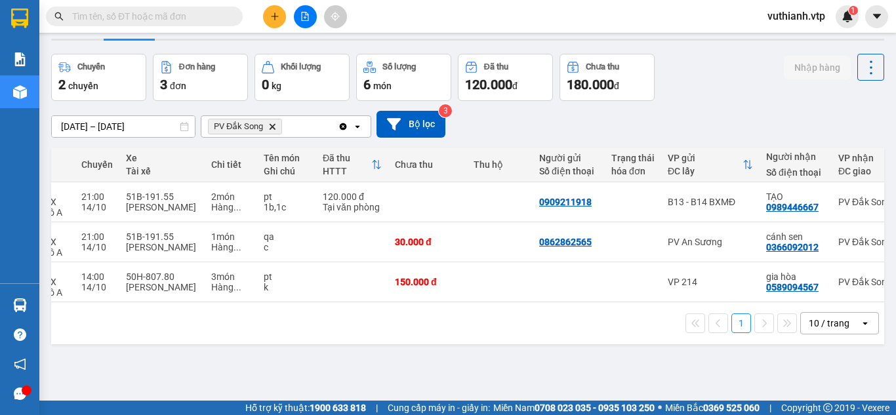
scroll to position [0, 0]
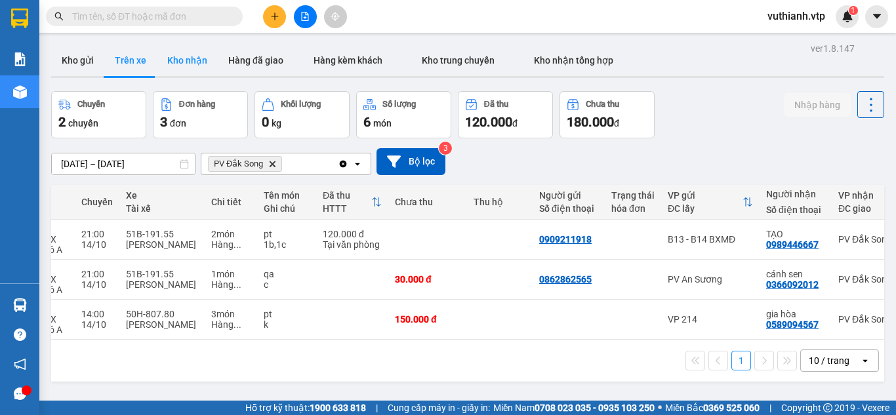
click at [190, 56] on button "Kho nhận" at bounding box center [187, 60] width 61 height 31
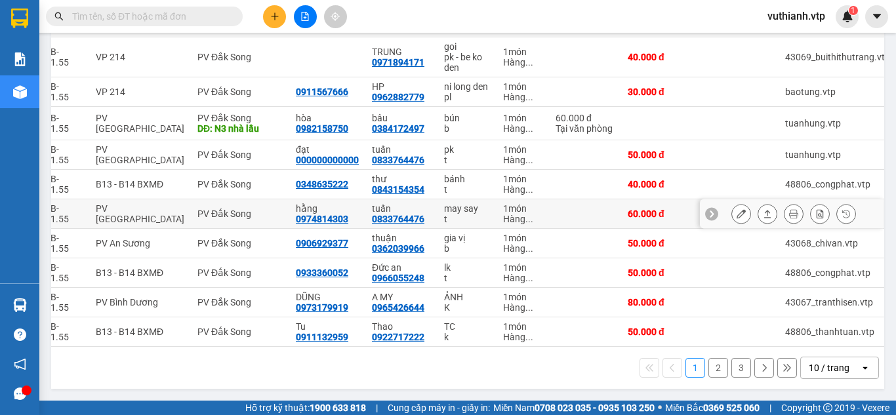
scroll to position [198, 0]
click at [712, 367] on button "2" at bounding box center [719, 368] width 20 height 20
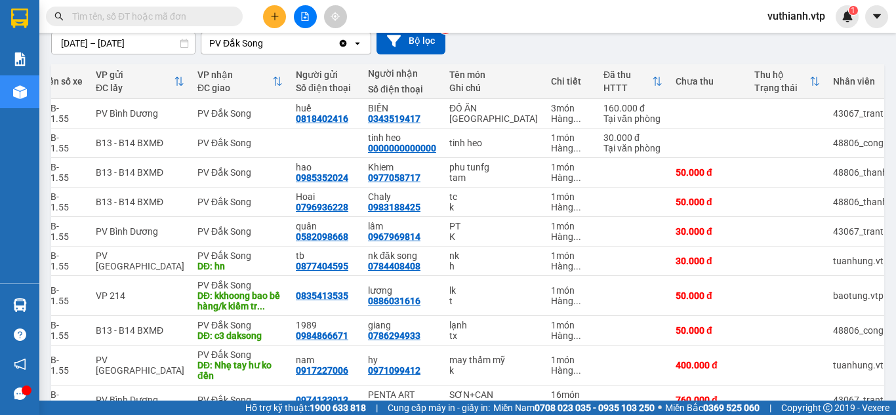
scroll to position [0, 0]
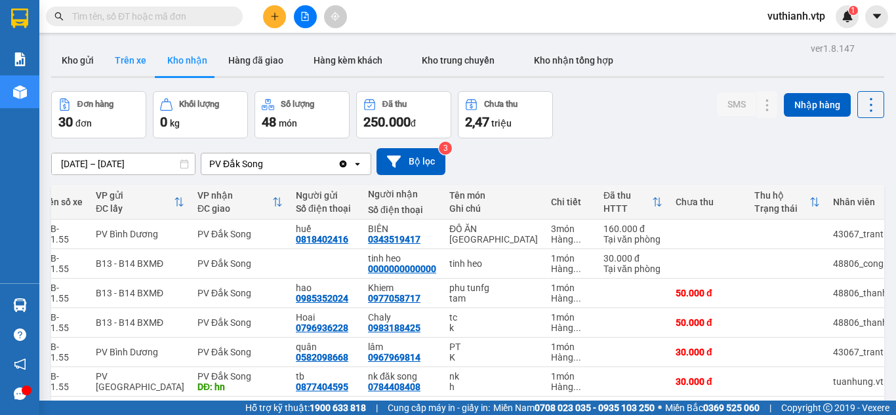
click at [110, 70] on button "Trên xe" at bounding box center [130, 60] width 52 height 31
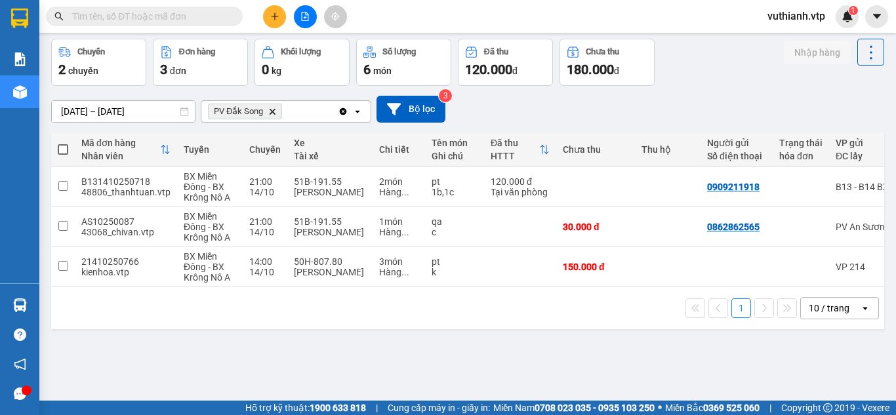
scroll to position [58, 0]
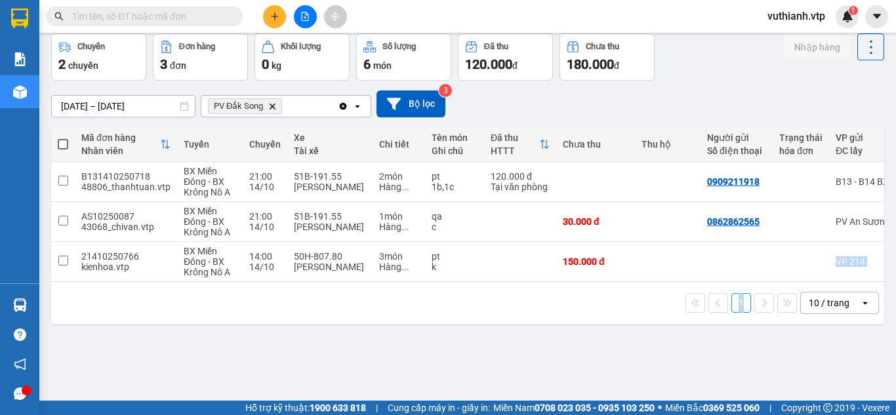
drag, startPoint x: 637, startPoint y: 281, endPoint x: 750, endPoint y: 297, distance: 113.9
click at [750, 297] on div "Mã đơn hàng Nhân viên Tuyến Chuyến Xe Tài xế Chi tiết Tên món Ghi chú Đã thu HT…" at bounding box center [467, 225] width 833 height 197
click at [602, 321] on div "1 10 / trang open" at bounding box center [467, 303] width 833 height 42
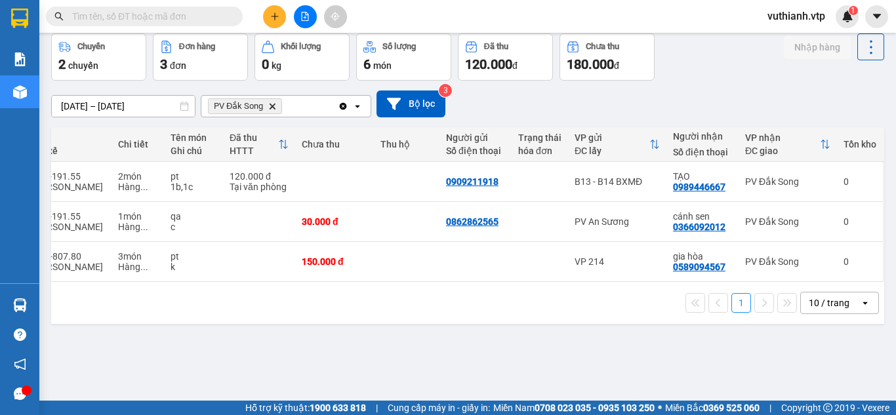
scroll to position [0, 266]
click at [278, 10] on button at bounding box center [274, 16] width 23 height 23
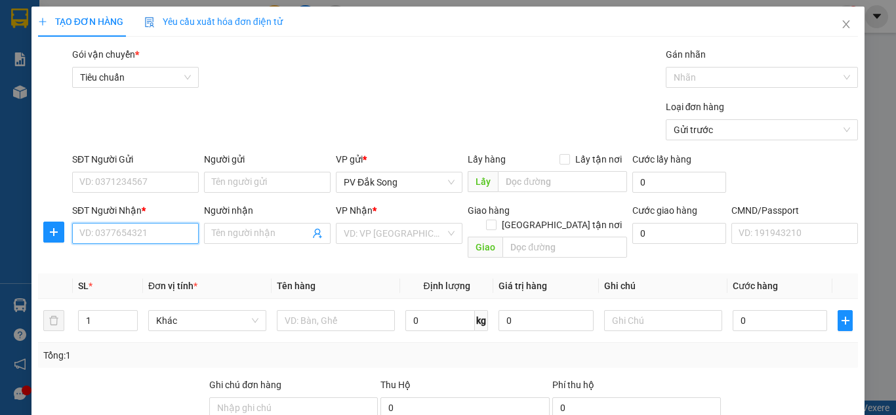
click at [116, 238] on input "SĐT Người Nhận *" at bounding box center [135, 233] width 127 height 21
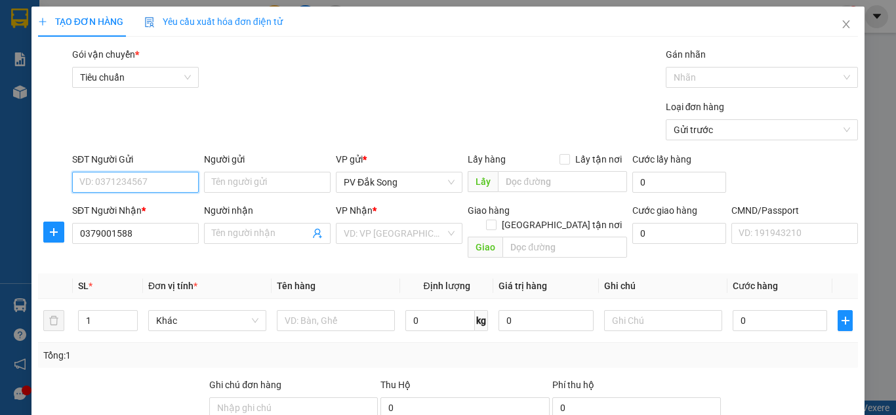
click at [149, 178] on input "SĐT Người Gửi" at bounding box center [135, 182] width 127 height 21
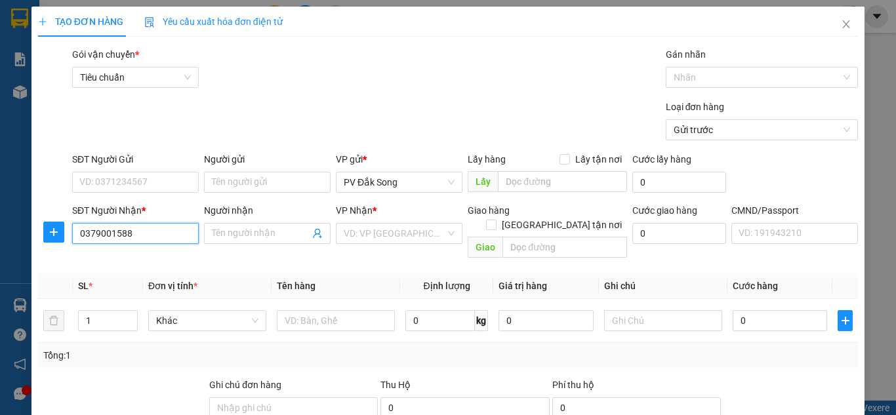
drag, startPoint x: 122, startPoint y: 235, endPoint x: 126, endPoint y: 243, distance: 8.8
click at [123, 236] on input "0379001588" at bounding box center [135, 233] width 127 height 21
type input "0379001538"
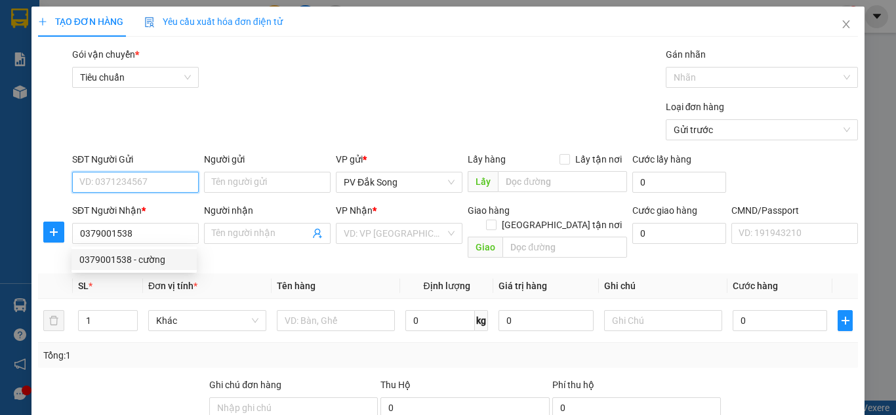
click at [148, 181] on input "SĐT Người Gửi" at bounding box center [135, 182] width 127 height 21
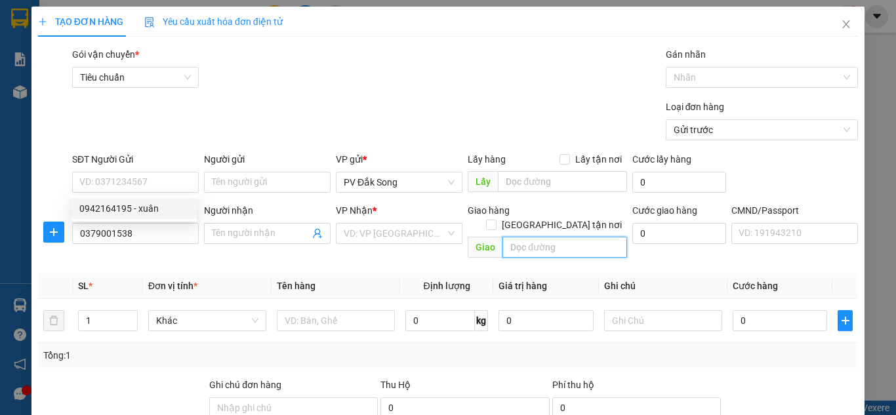
click at [530, 239] on input "text" at bounding box center [565, 247] width 125 height 21
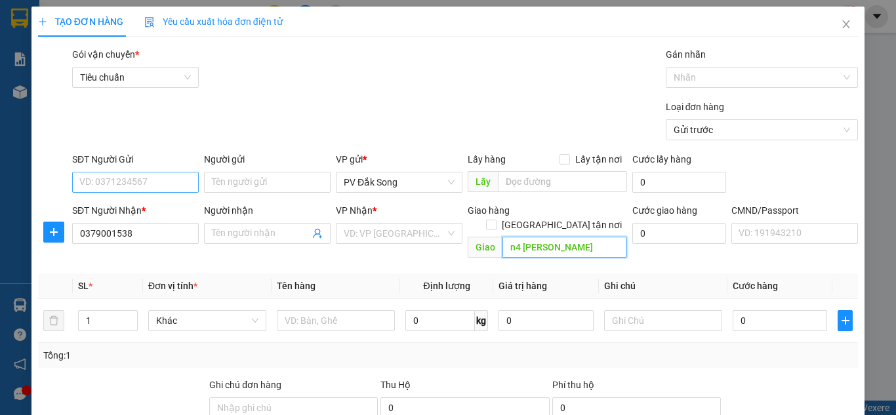
type input "n4 [PERSON_NAME]"
click at [141, 183] on input "SĐT Người Gửi" at bounding box center [135, 182] width 127 height 21
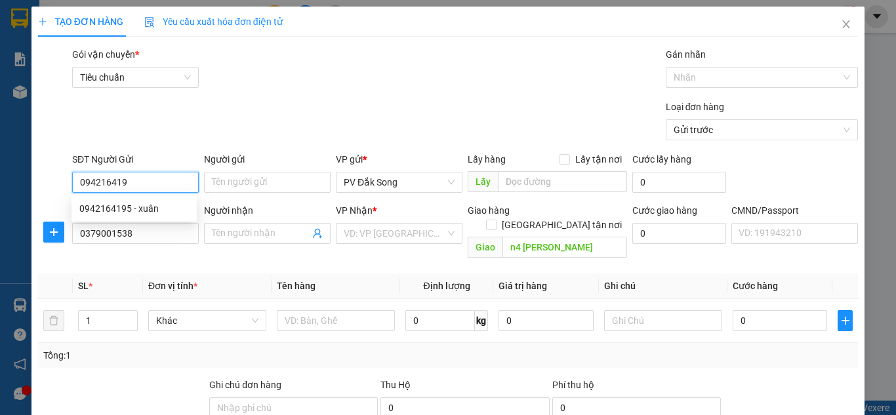
type input "0942164195"
click at [108, 203] on div "0942164195 - xuân" at bounding box center [134, 208] width 110 height 14
type input "xuân"
type input "0942164195"
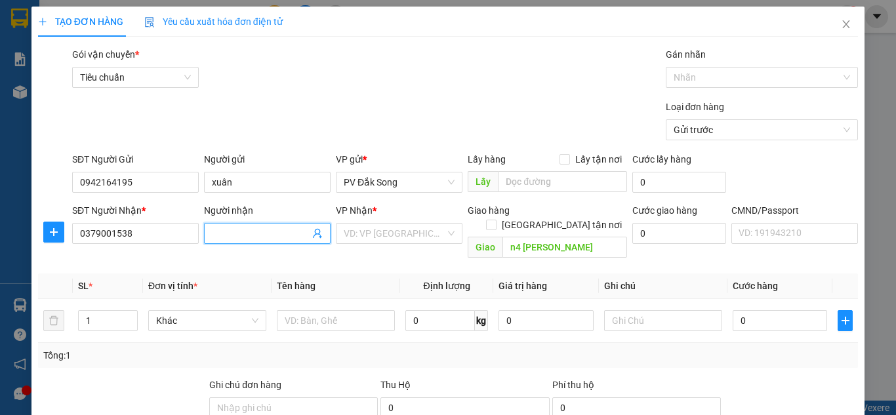
click at [270, 224] on span at bounding box center [267, 233] width 127 height 21
type input "cường"
click at [396, 229] on input "search" at bounding box center [395, 234] width 102 height 20
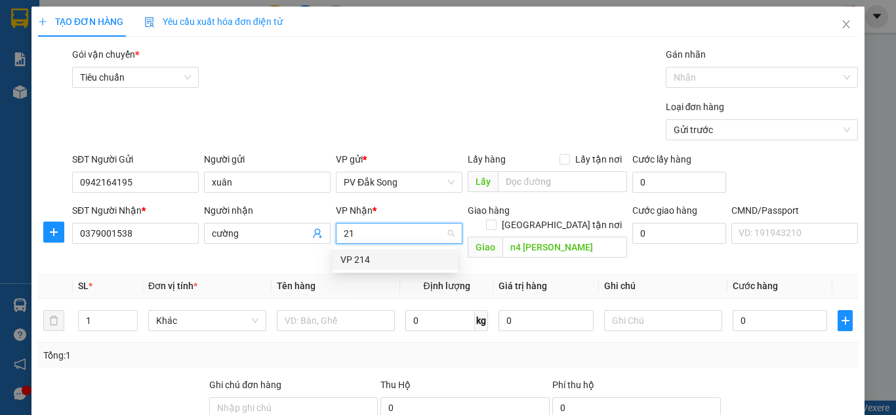
type input "214"
click at [391, 254] on div "VP 214" at bounding box center [396, 260] width 110 height 14
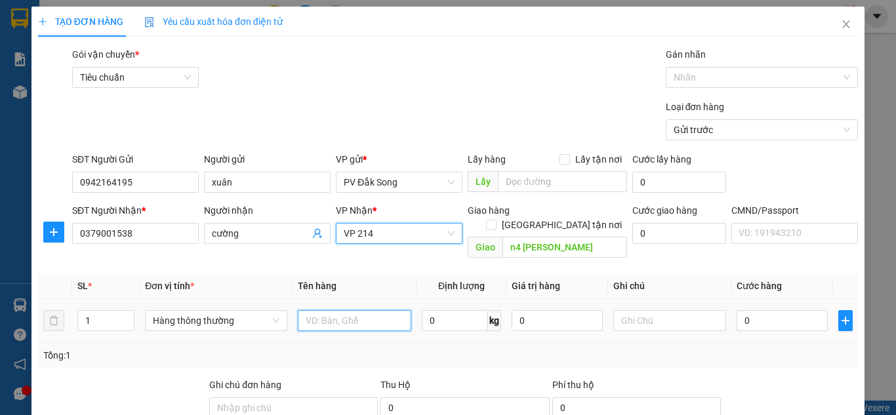
click at [342, 310] on input "text" at bounding box center [355, 320] width 114 height 21
type input "sầu"
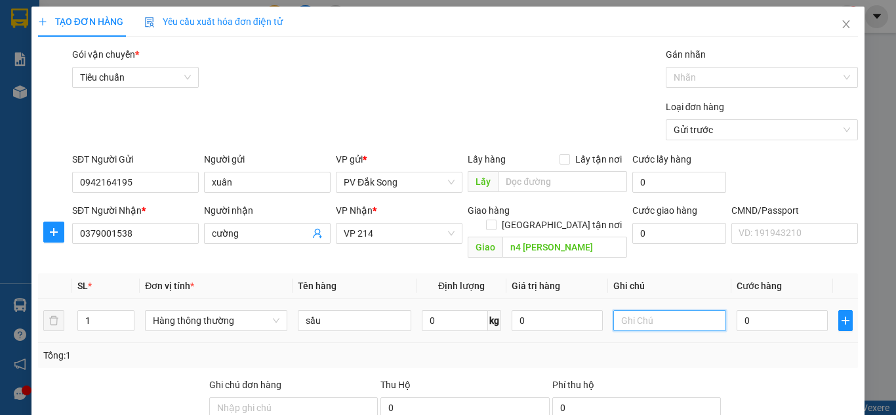
click at [690, 310] on input "text" at bounding box center [670, 320] width 114 height 21
type input "bao"
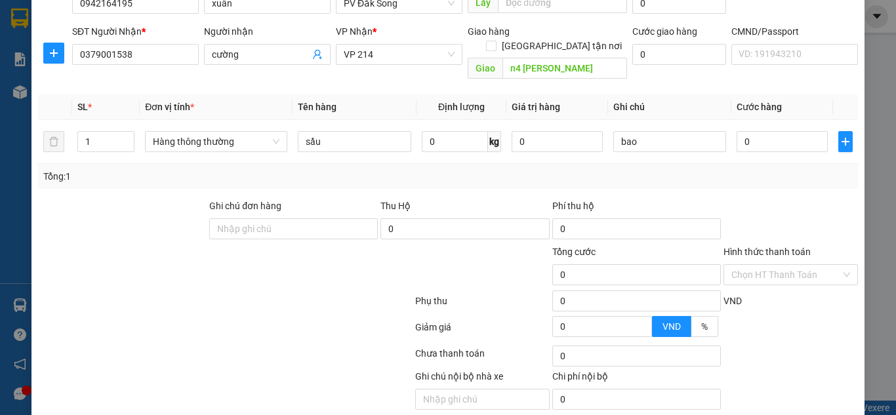
scroll to position [178, 0]
click at [779, 266] on input "Hình thức thanh toán" at bounding box center [787, 276] width 110 height 20
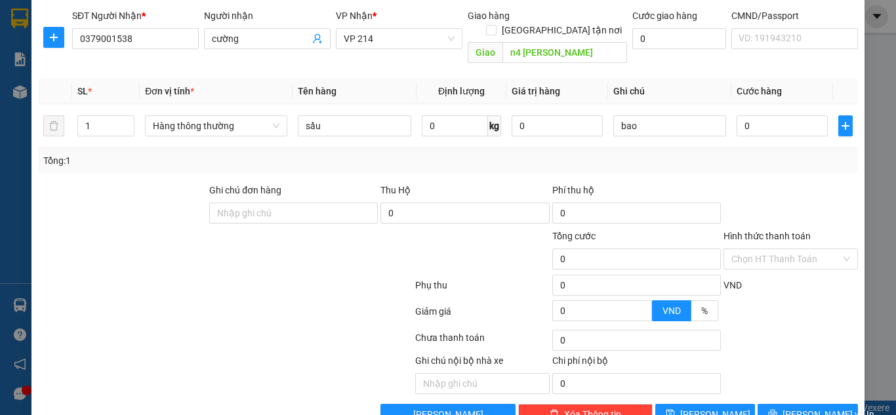
scroll to position [197, 0]
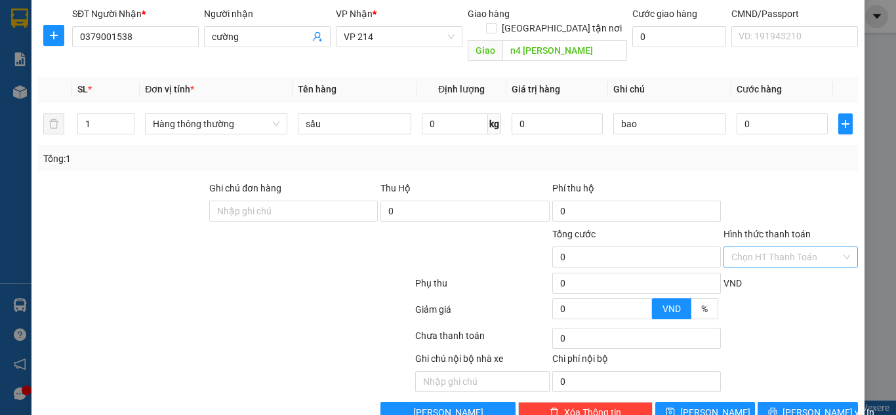
click at [739, 247] on input "Hình thức thanh toán" at bounding box center [787, 257] width 110 height 20
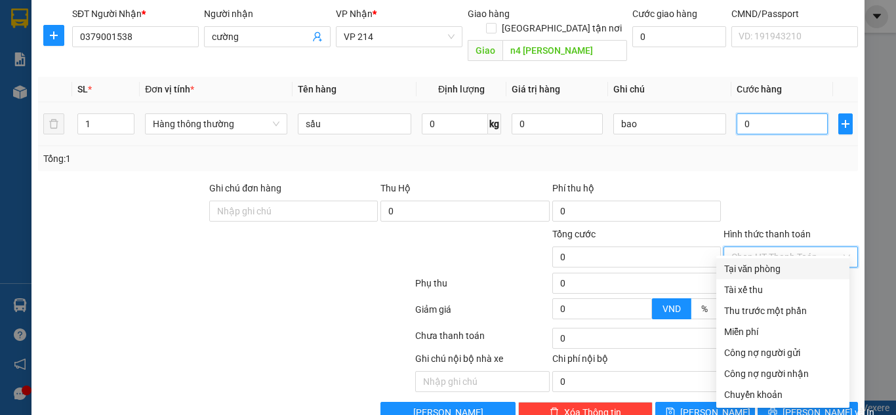
click at [759, 114] on input "0" at bounding box center [782, 124] width 91 height 21
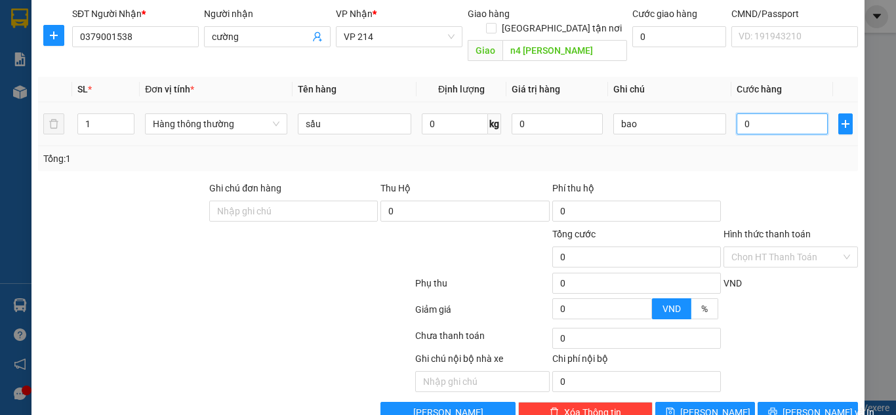
type input "004"
type input "4"
type input "0.040"
type input "40"
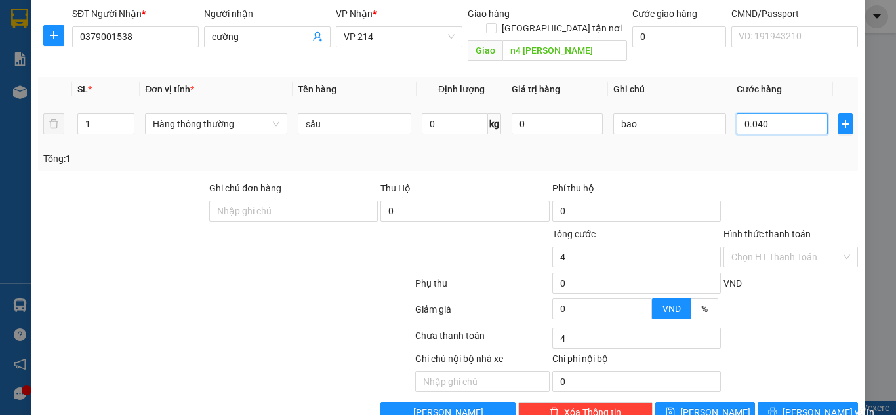
type input "40"
type input "00.400"
type input "400"
type input "0.004.000"
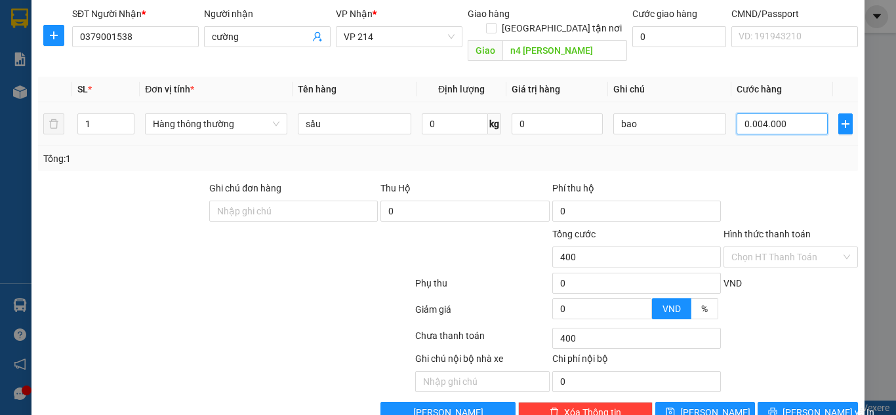
type input "4.000"
type input "000.040.000"
type input "40.000"
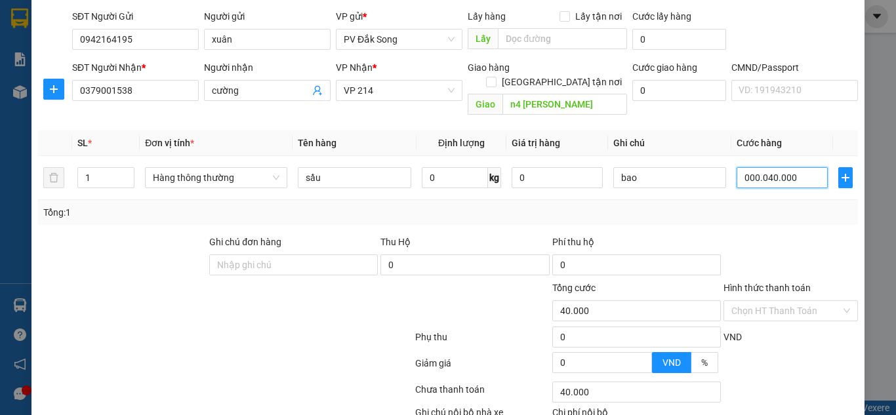
scroll to position [66, 0]
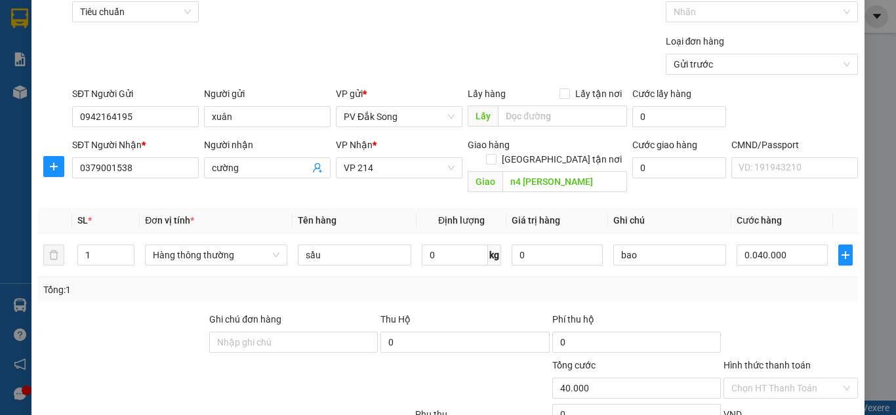
type input "40.000"
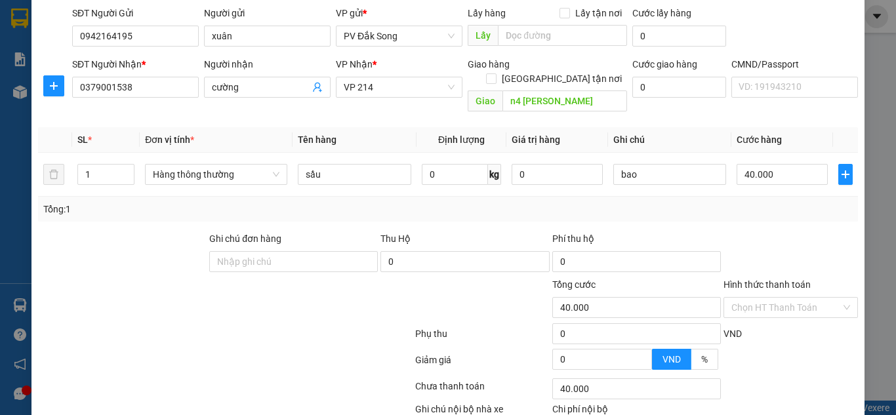
scroll to position [216, 0]
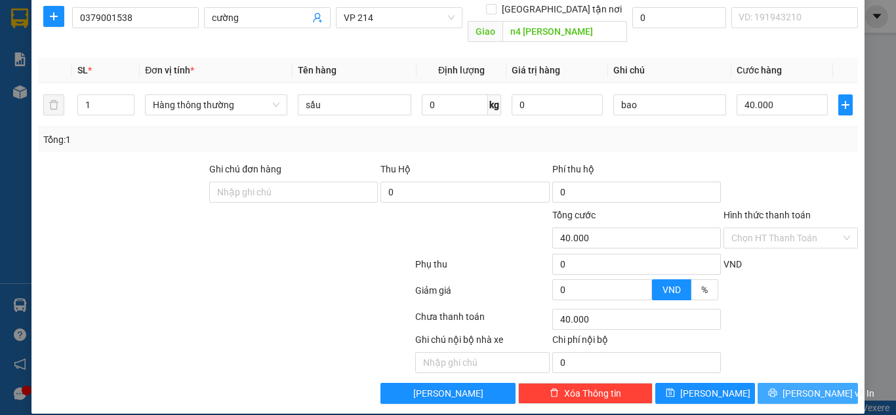
click at [793, 386] on span "[PERSON_NAME] và In" at bounding box center [829, 393] width 92 height 14
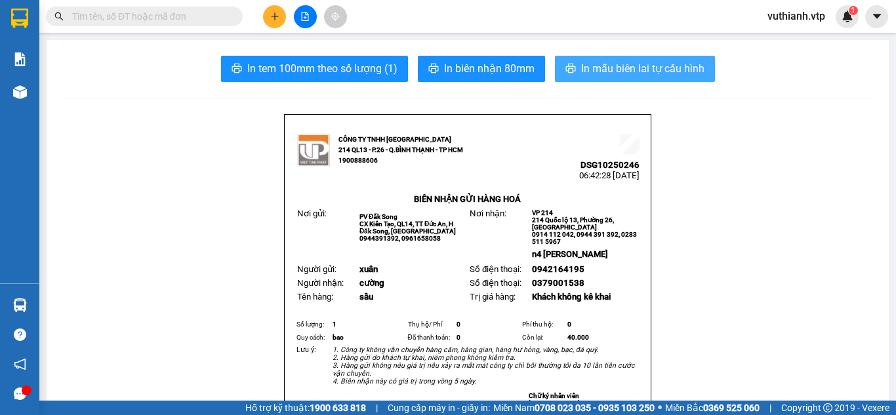
click at [682, 73] on span "In mẫu biên lai tự cấu hình" at bounding box center [642, 68] width 123 height 16
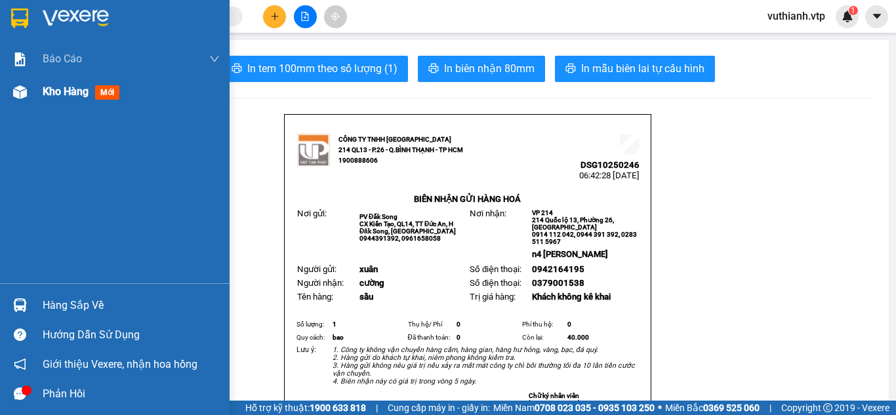
click at [24, 89] on img at bounding box center [20, 92] width 14 height 14
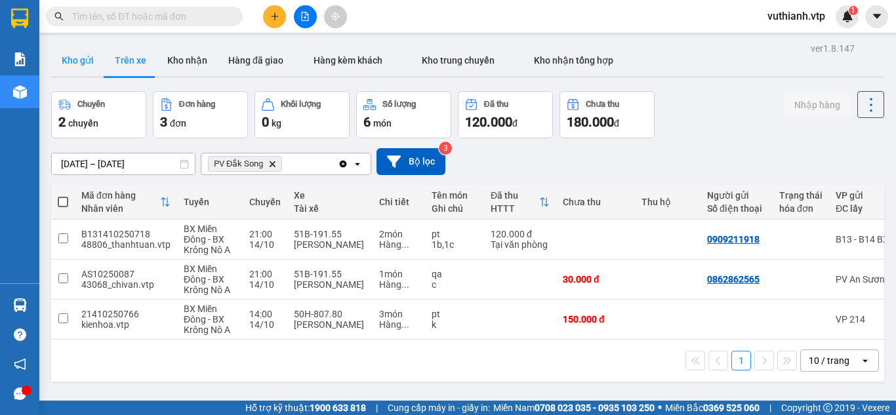
click at [91, 71] on button "Kho gửi" at bounding box center [77, 60] width 53 height 31
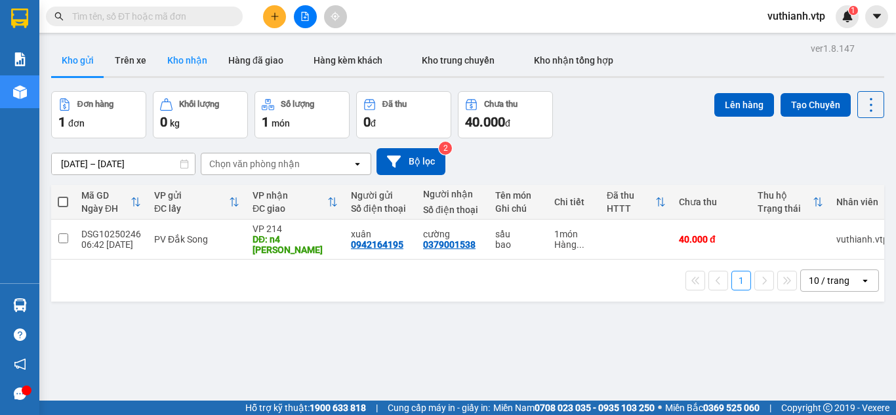
click at [194, 69] on button "Kho nhận" at bounding box center [187, 60] width 61 height 31
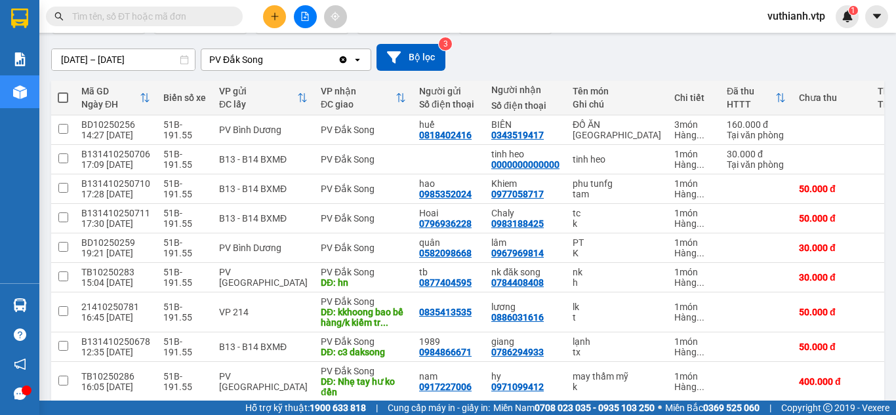
scroll to position [100, 0]
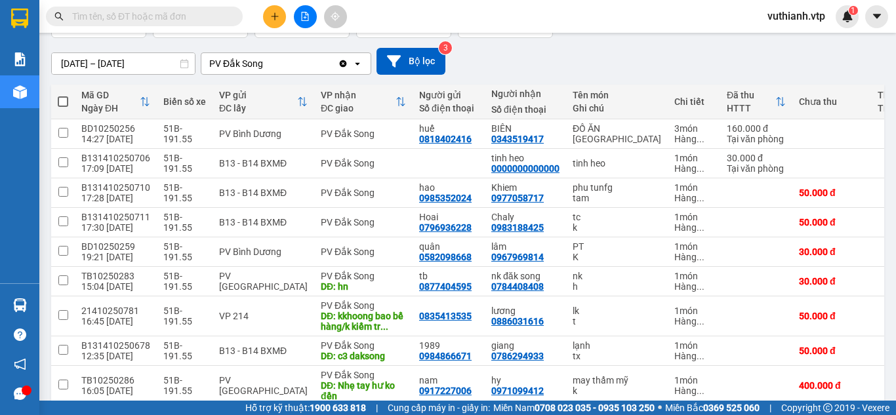
click at [64, 102] on span at bounding box center [63, 101] width 10 height 10
click at [63, 95] on input "checkbox" at bounding box center [63, 95] width 0 height 0
checkbox input "true"
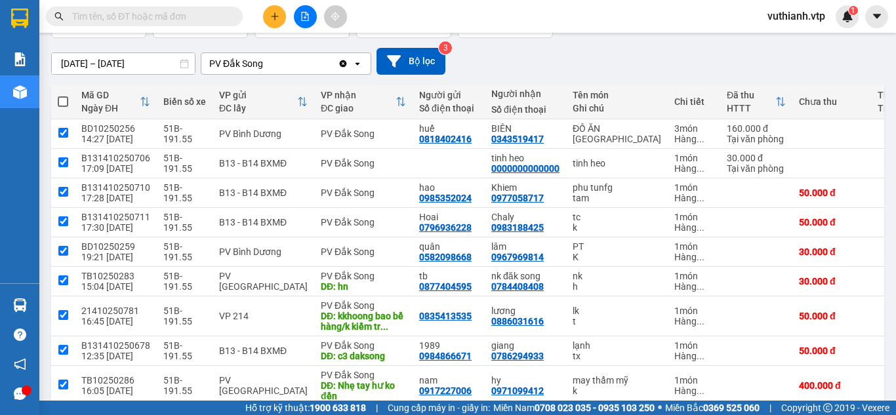
checkbox input "true"
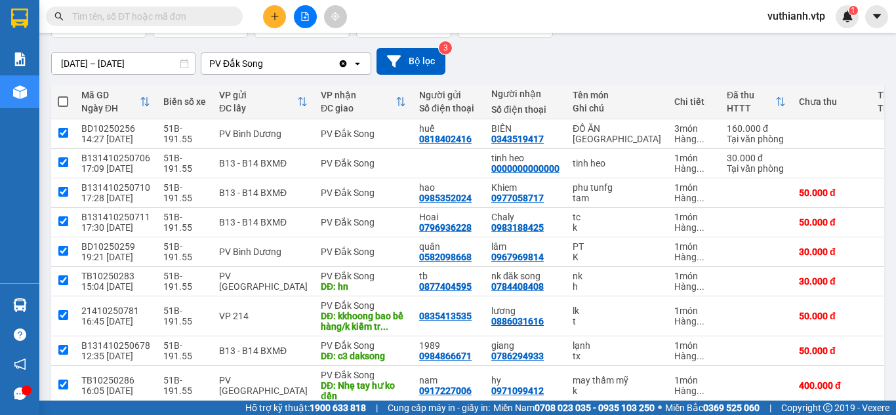
checkbox input "true"
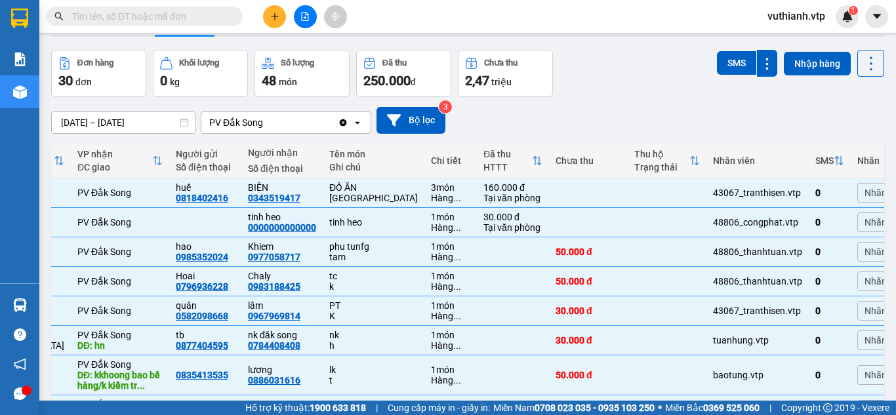
scroll to position [20, 0]
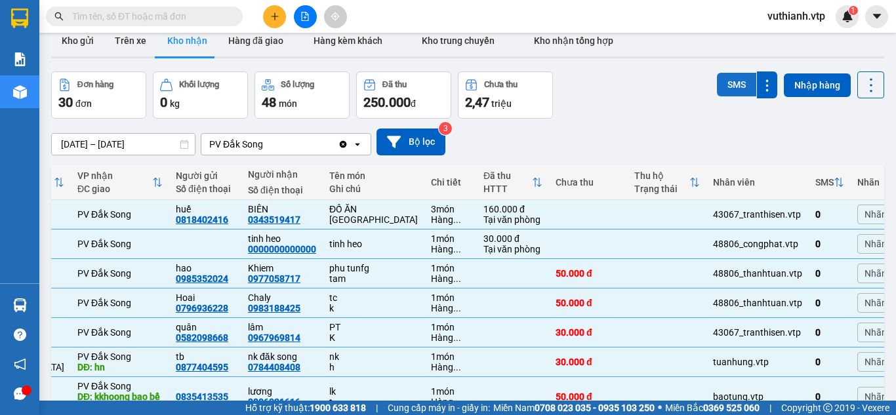
click at [731, 85] on button "SMS" at bounding box center [736, 85] width 39 height 24
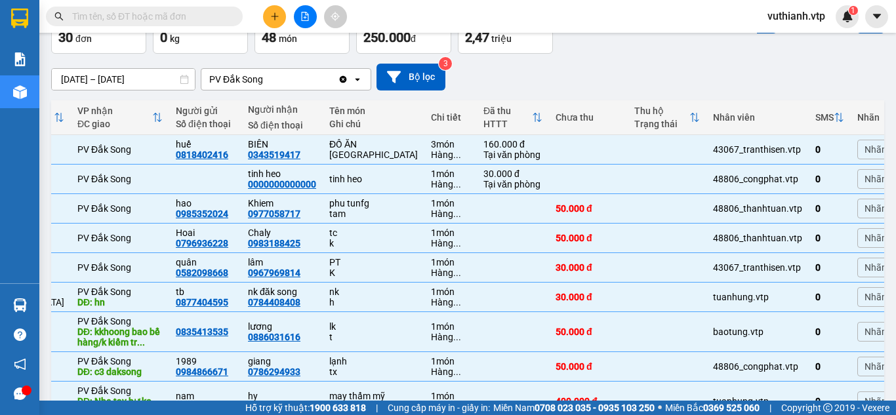
scroll to position [86, 0]
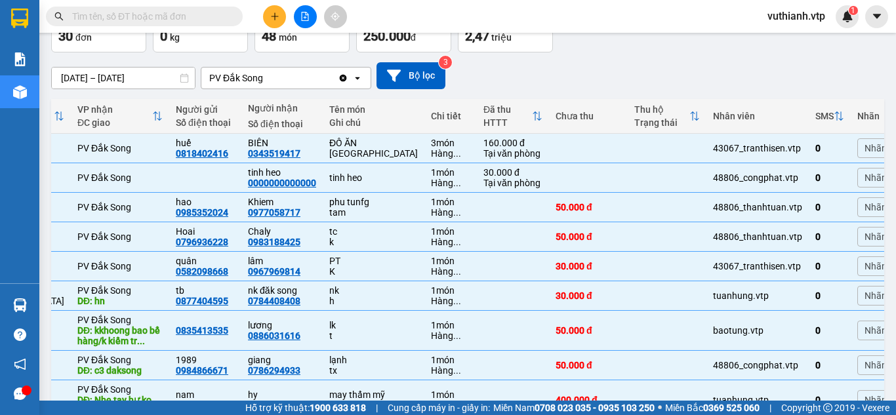
click at [816, 114] on div "SMS" at bounding box center [825, 116] width 18 height 10
checkbox input "false"
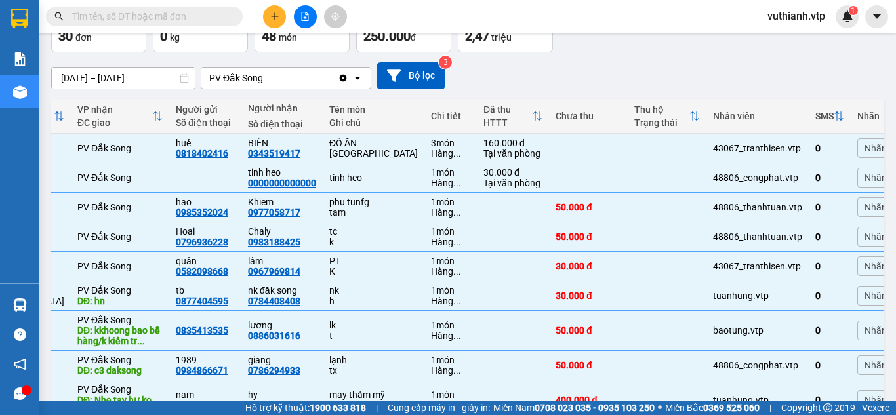
checkbox input "false"
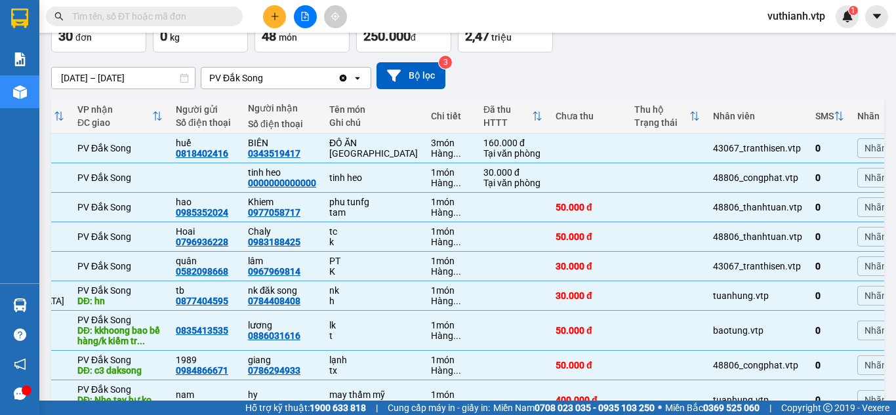
checkbox input "false"
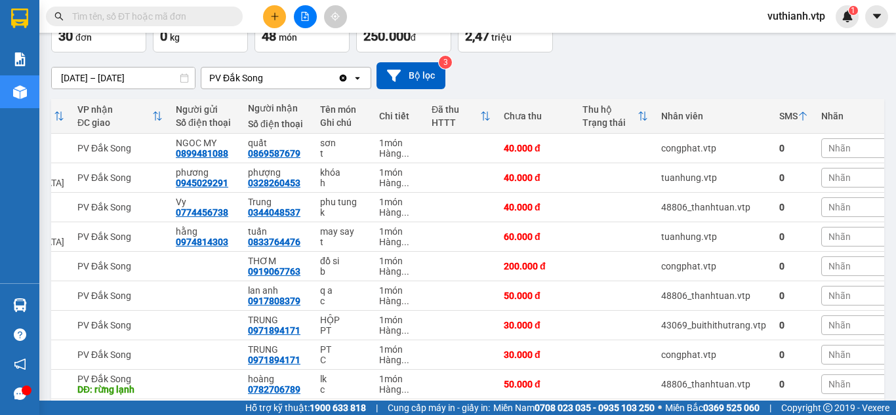
click at [779, 114] on div "SMS" at bounding box center [788, 116] width 18 height 10
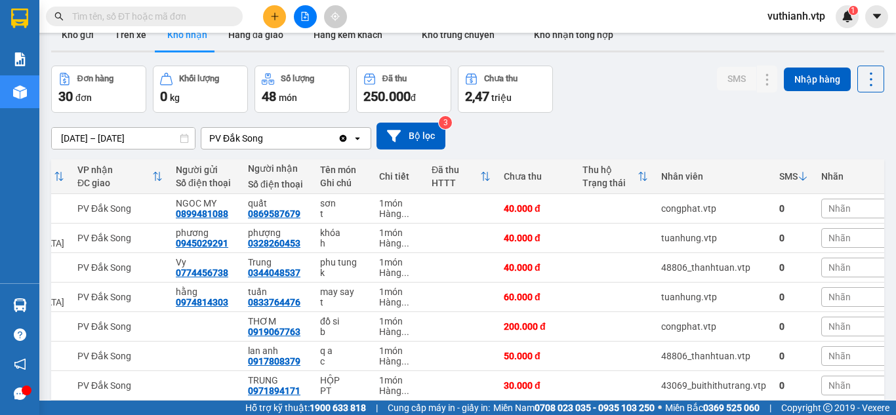
scroll to position [0, 0]
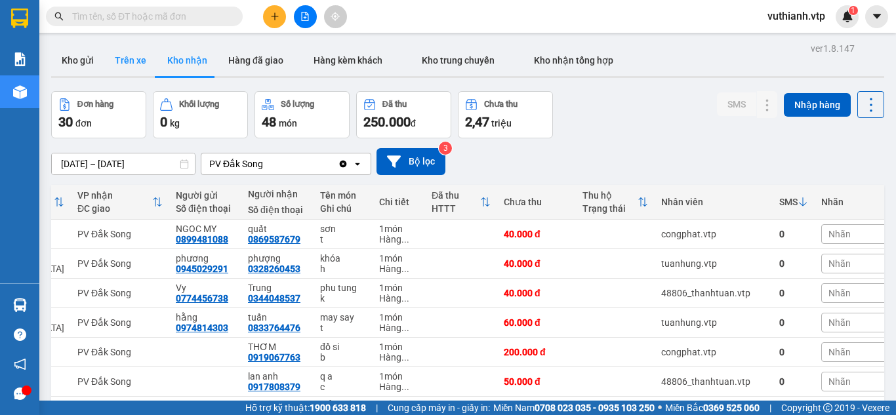
click at [135, 51] on button "Trên xe" at bounding box center [130, 60] width 52 height 31
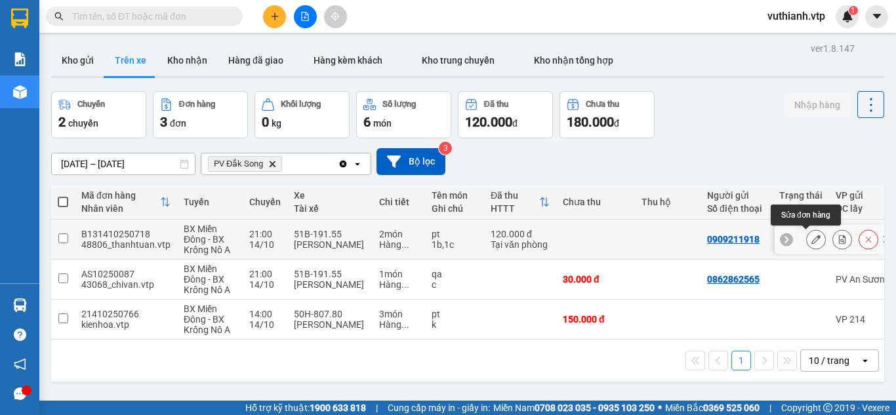
click at [807, 238] on button at bounding box center [816, 239] width 18 height 23
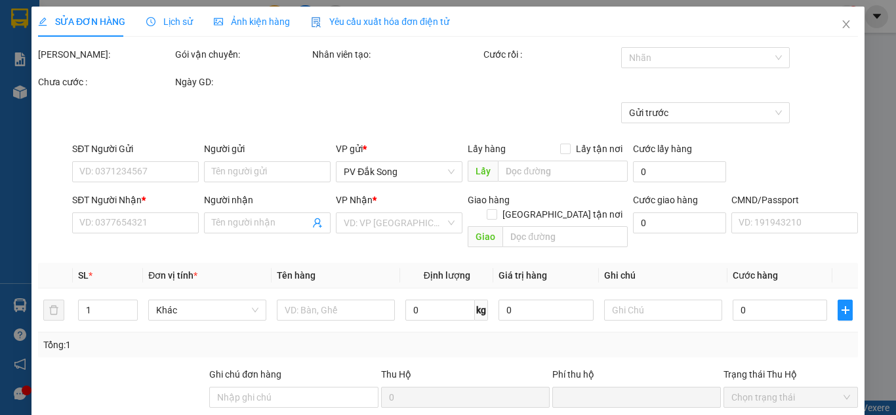
type input "0909211918"
type input "0989446667"
type input "TẠO"
type input "0"
type input "120.000"
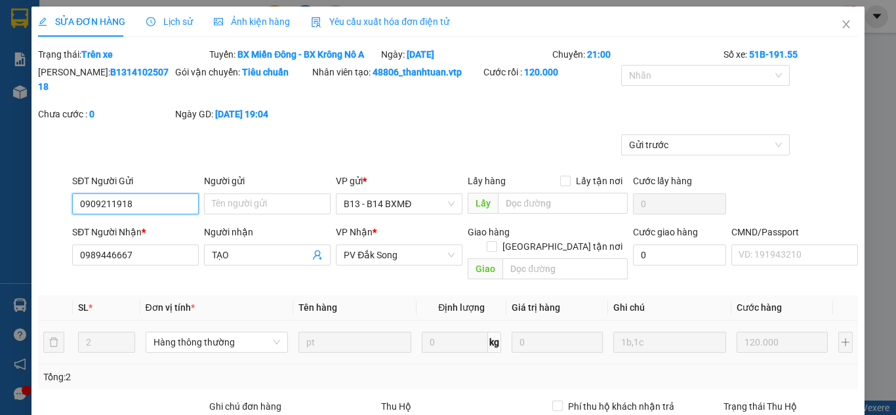
type input "6.000"
click at [843, 22] on icon "close" at bounding box center [846, 24] width 7 height 8
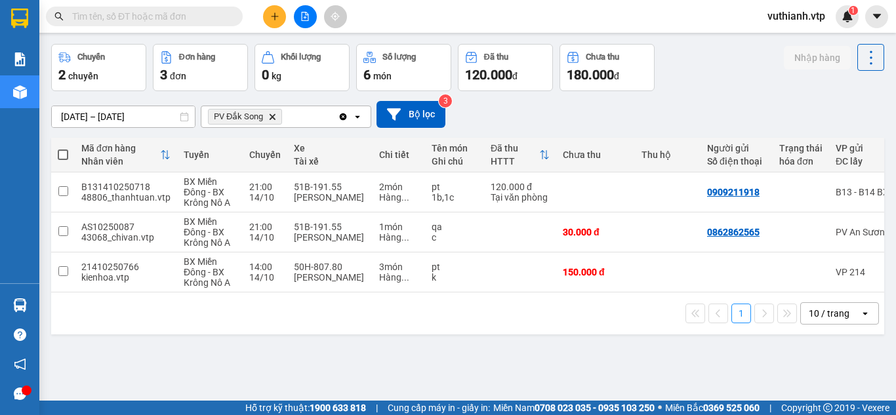
scroll to position [52, 0]
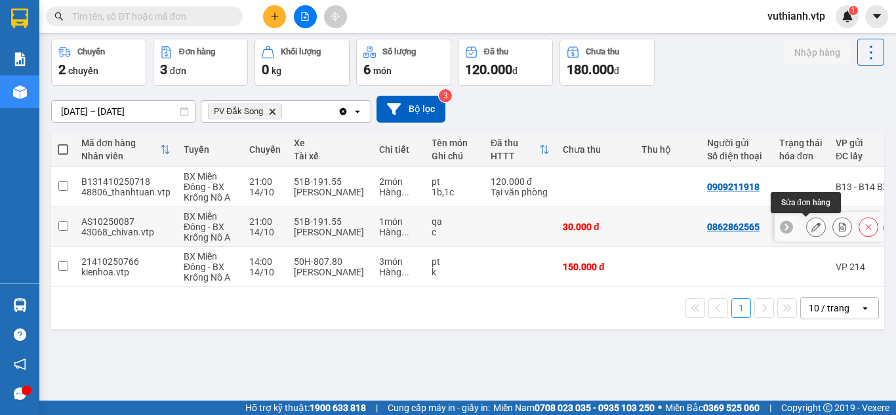
click at [812, 227] on icon at bounding box center [816, 226] width 9 height 9
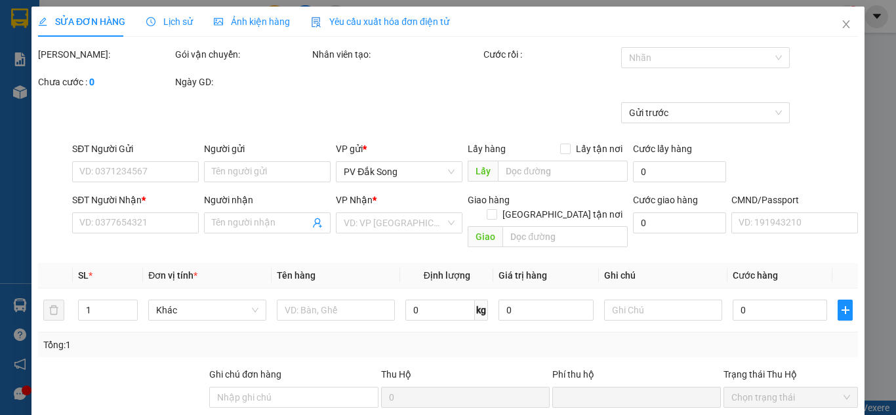
type input "0862862565"
type input "0366092012"
type input "cánh sen"
type input "0"
type input "30.000"
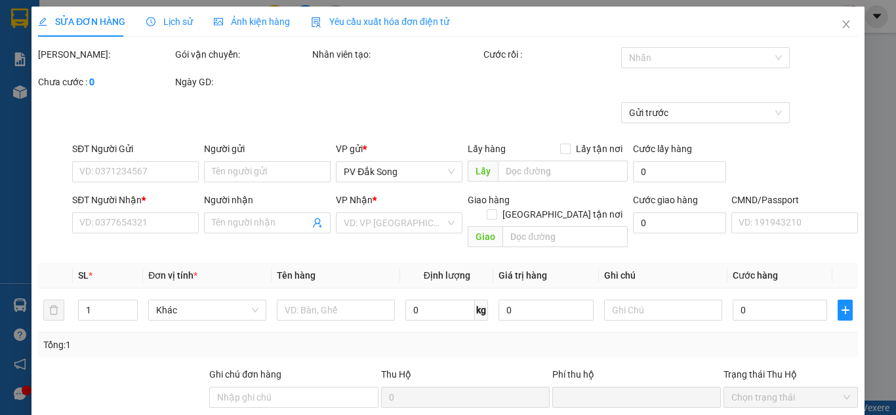
type input "30.000"
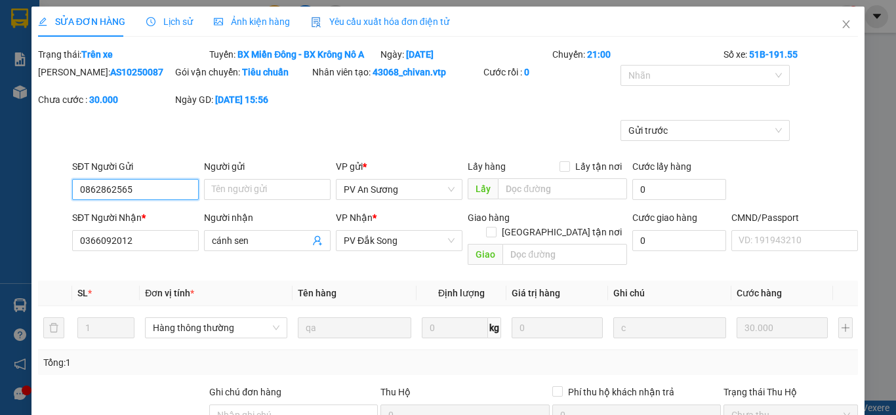
type input "1.500"
click at [843, 23] on icon "close" at bounding box center [846, 24] width 7 height 8
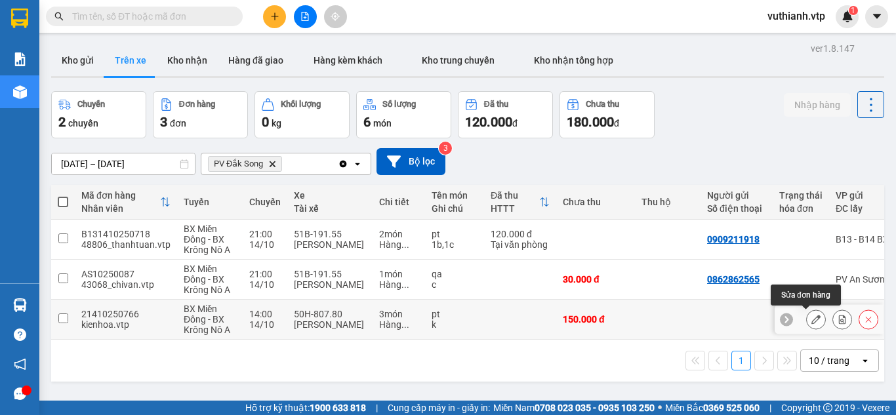
click at [812, 321] on icon at bounding box center [816, 319] width 9 height 9
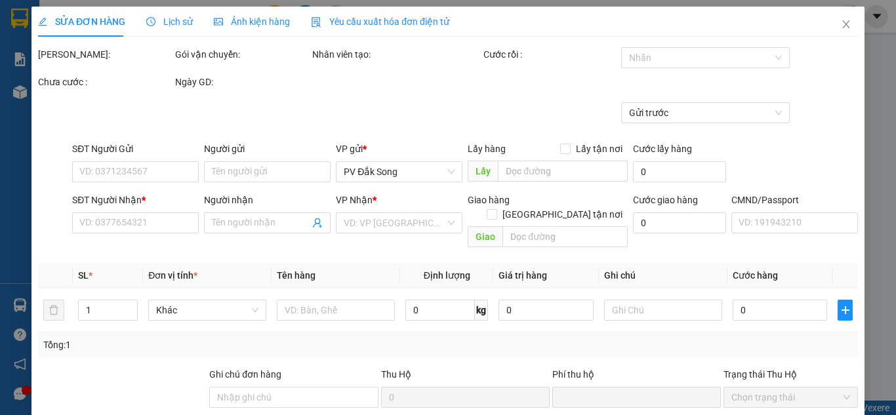
type input "0589094567"
type input "gia hòa"
type input "0"
type input "150.000"
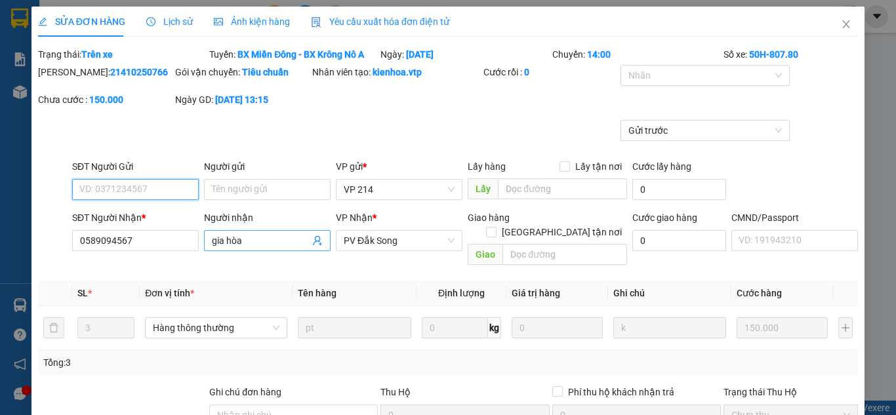
type input "7.500"
click at [841, 26] on icon "close" at bounding box center [846, 24] width 10 height 10
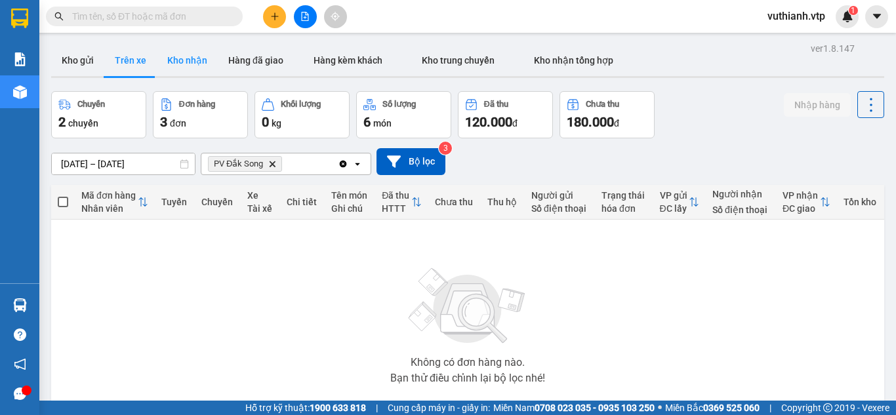
click at [190, 58] on button "Kho nhận" at bounding box center [187, 60] width 61 height 31
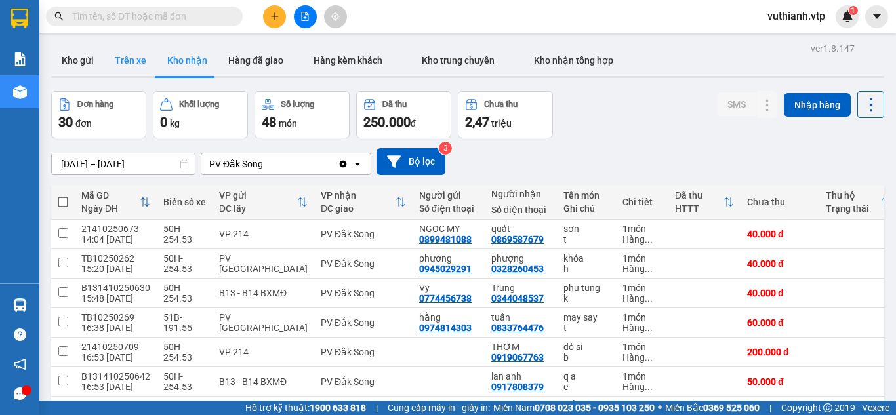
click at [130, 66] on button "Trên xe" at bounding box center [130, 60] width 52 height 31
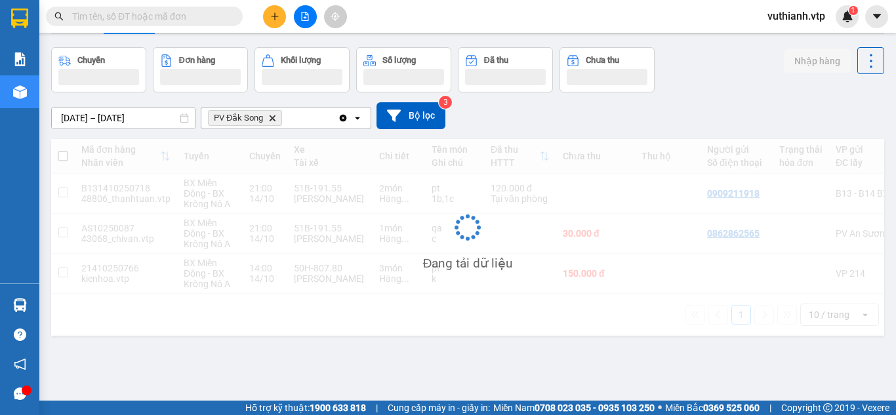
scroll to position [60, 0]
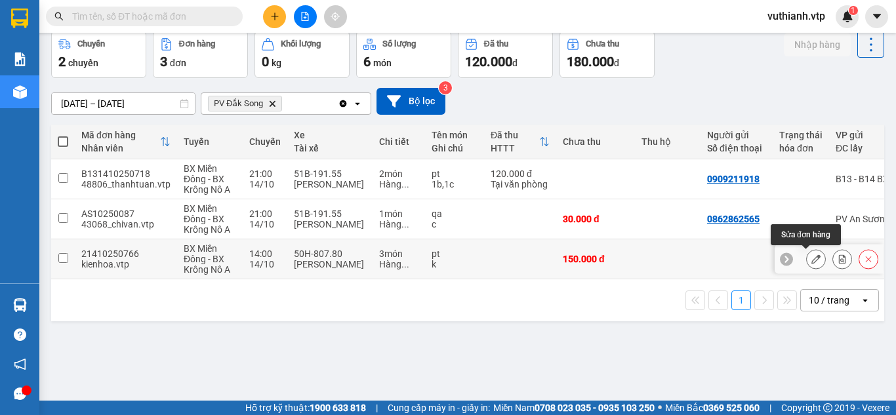
click at [812, 260] on icon at bounding box center [816, 259] width 9 height 9
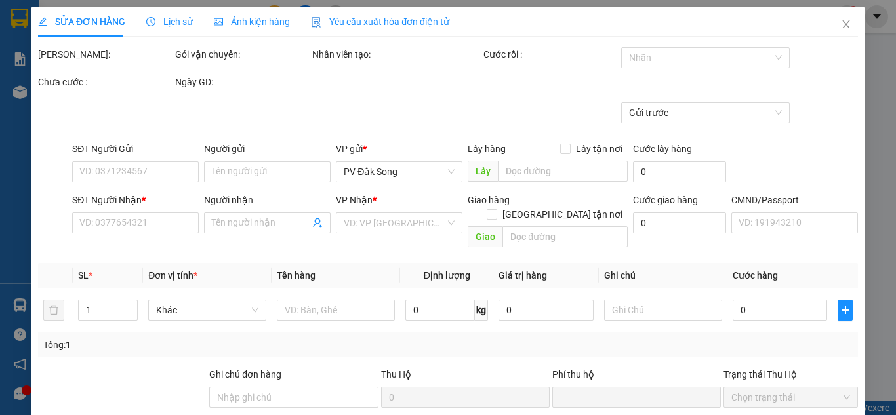
type input "7.500"
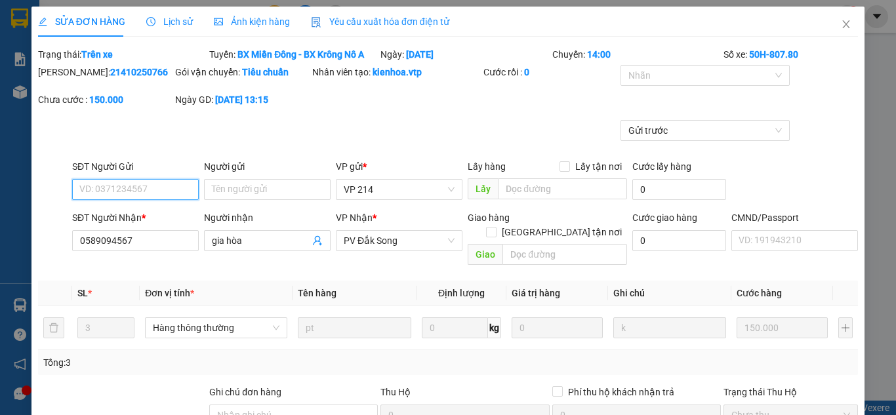
type input "0589094567"
type input "gia hòa"
type input "0"
type input "150.000"
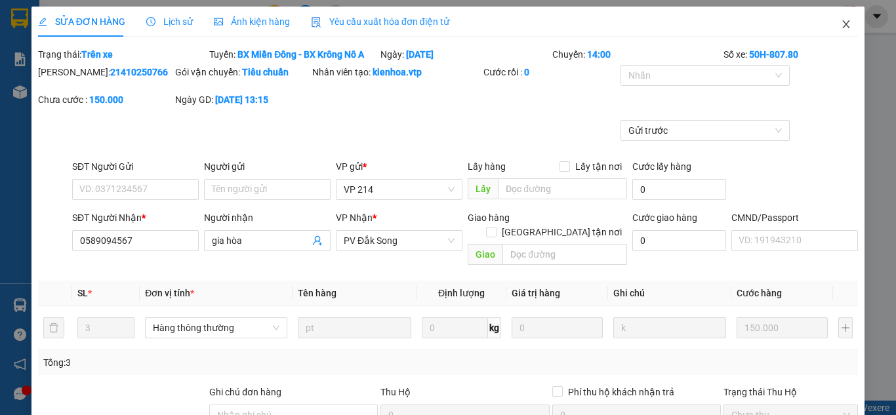
click at [841, 23] on icon "close" at bounding box center [846, 24] width 10 height 10
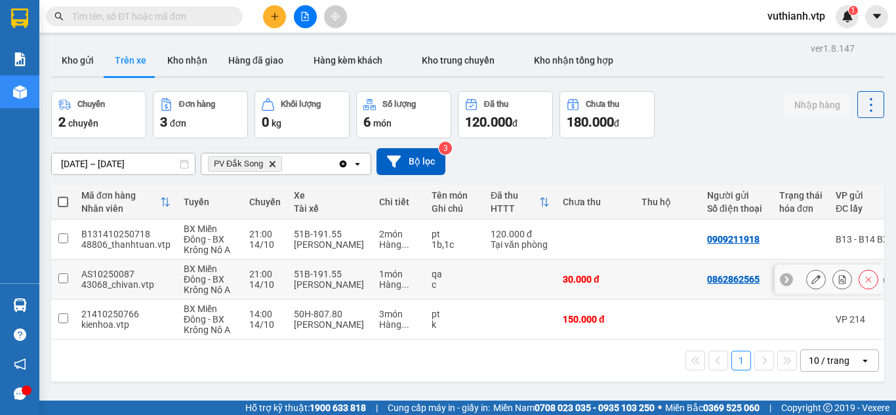
click at [66, 275] on input "checkbox" at bounding box center [63, 279] width 10 height 10
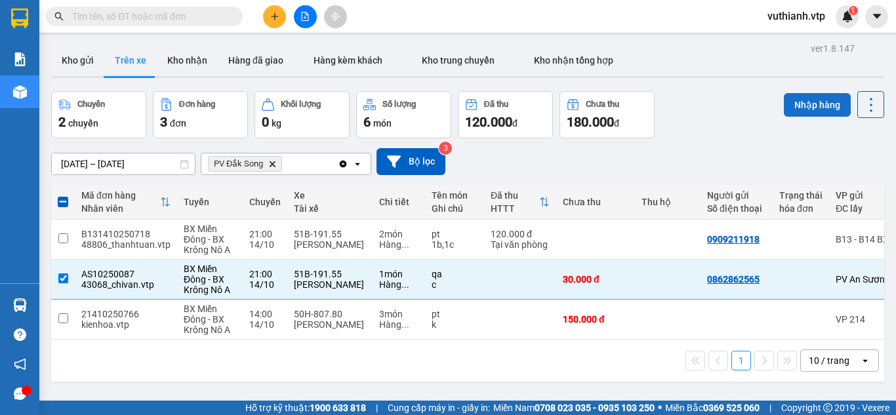
click at [800, 107] on button "Nhập hàng" at bounding box center [817, 105] width 67 height 24
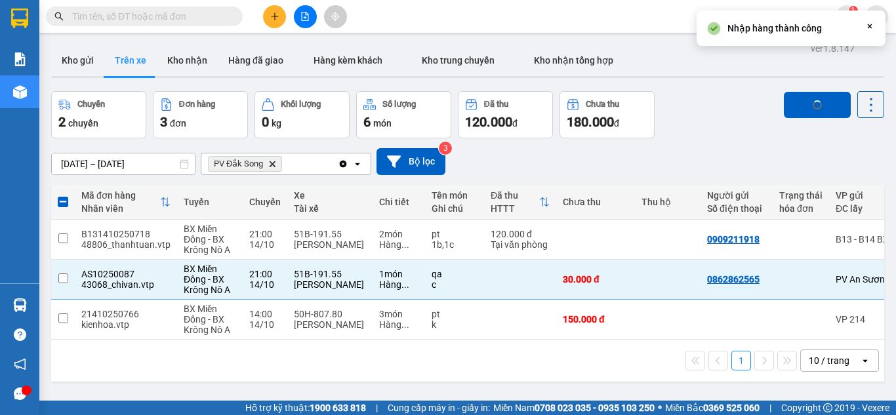
checkbox input "false"
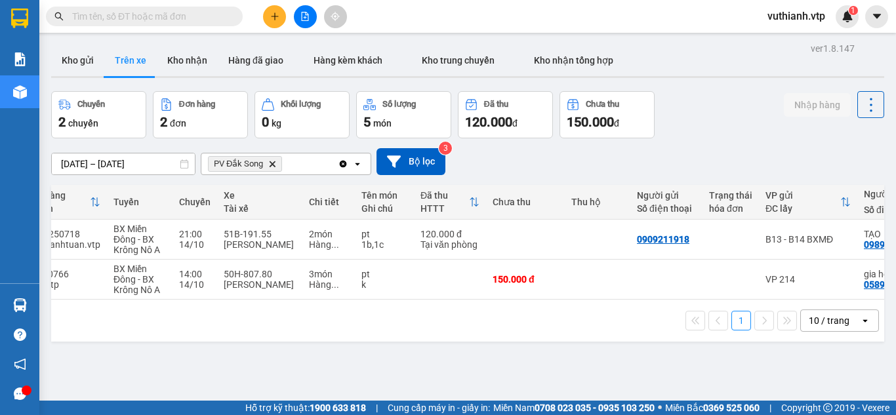
scroll to position [0, 133]
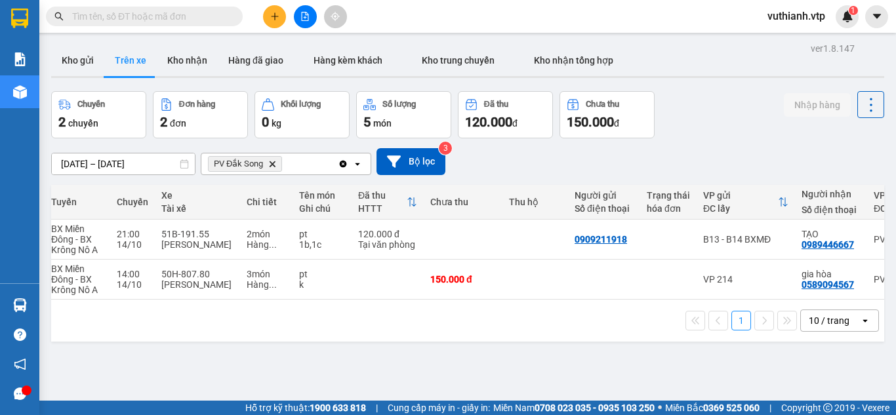
drag, startPoint x: 530, startPoint y: 306, endPoint x: 606, endPoint y: 314, distance: 76.5
click at [606, 314] on div "1 10 / trang open" at bounding box center [467, 321] width 833 height 42
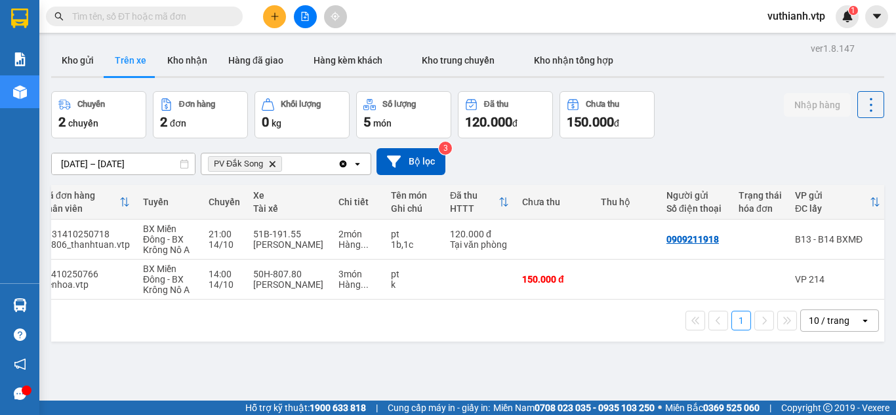
scroll to position [0, 19]
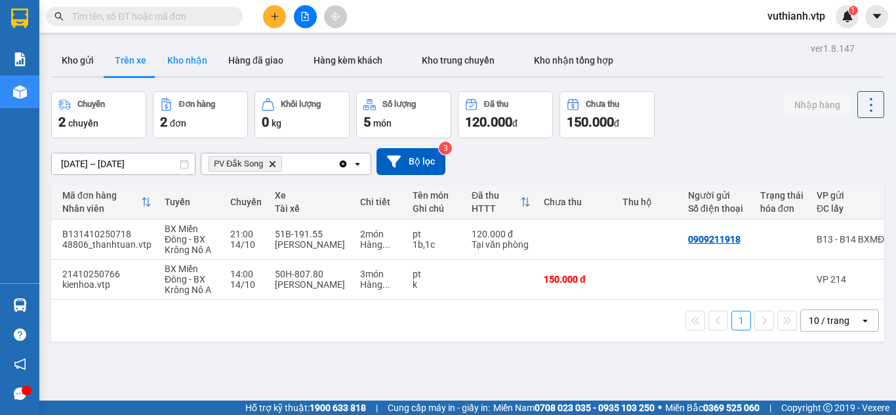
click at [168, 57] on button "Kho nhận" at bounding box center [187, 60] width 61 height 31
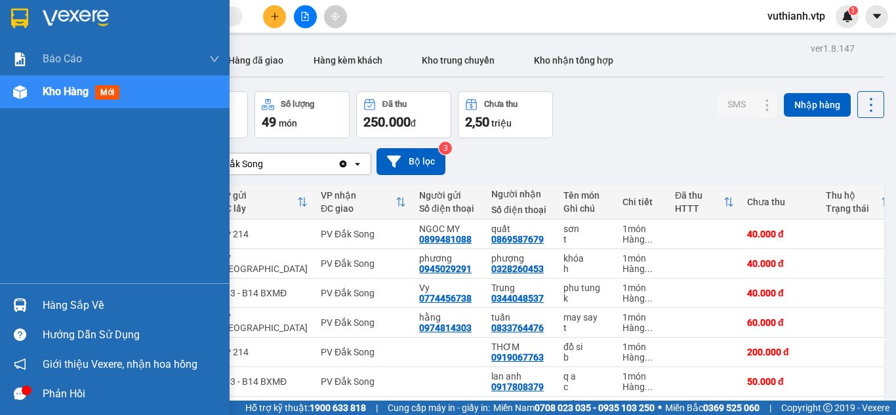
click at [21, 401] on div at bounding box center [20, 394] width 23 height 23
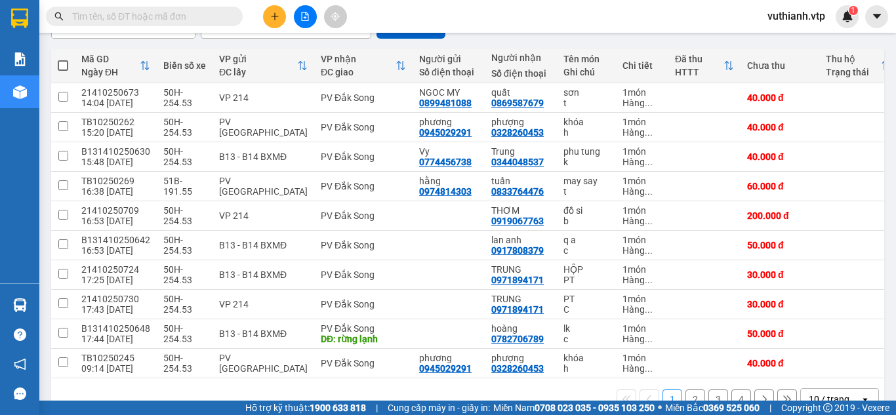
scroll to position [135, 0]
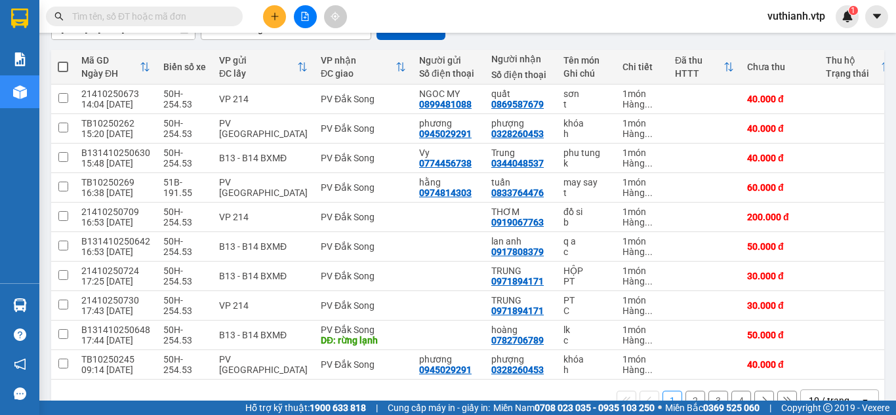
click at [64, 66] on span at bounding box center [63, 67] width 10 height 10
click at [63, 60] on input "checkbox" at bounding box center [63, 60] width 0 height 0
checkbox input "true"
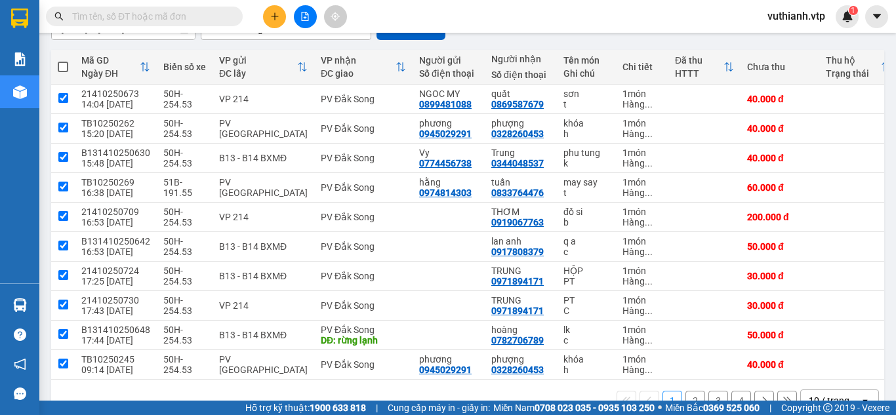
checkbox input "true"
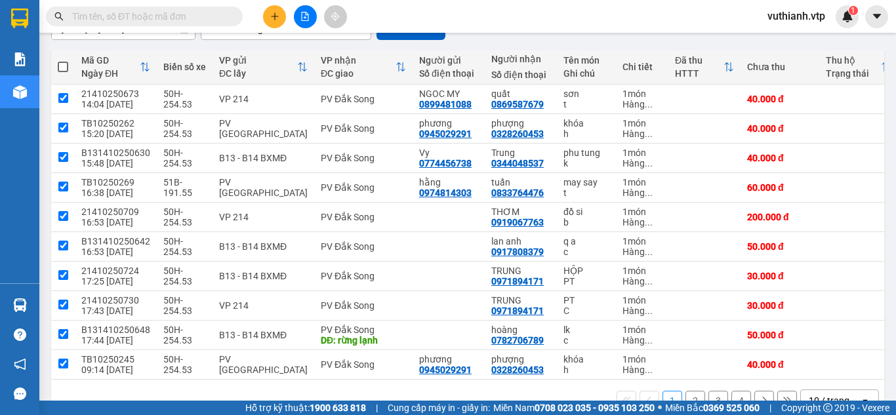
checkbox input "true"
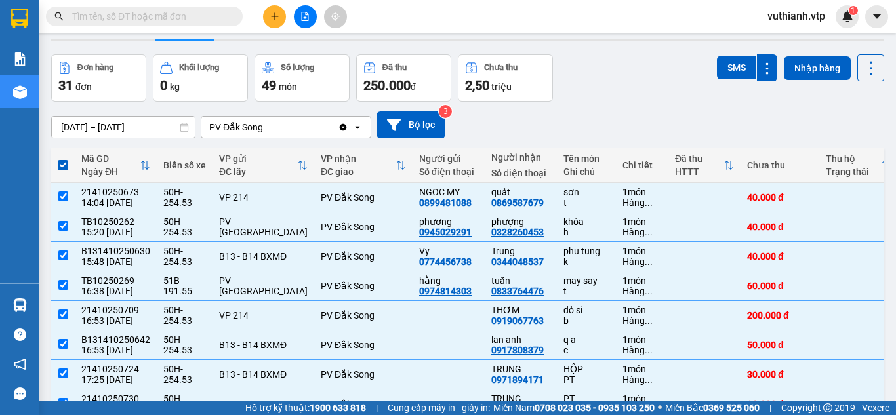
scroll to position [0, 0]
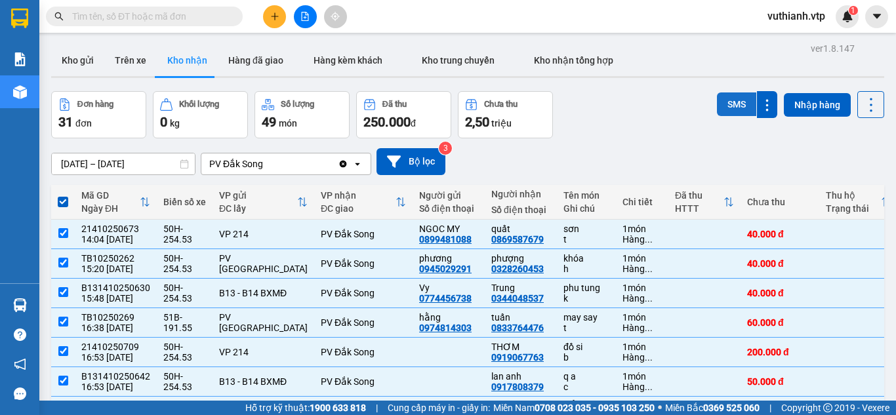
click at [724, 106] on button "SMS" at bounding box center [736, 105] width 39 height 24
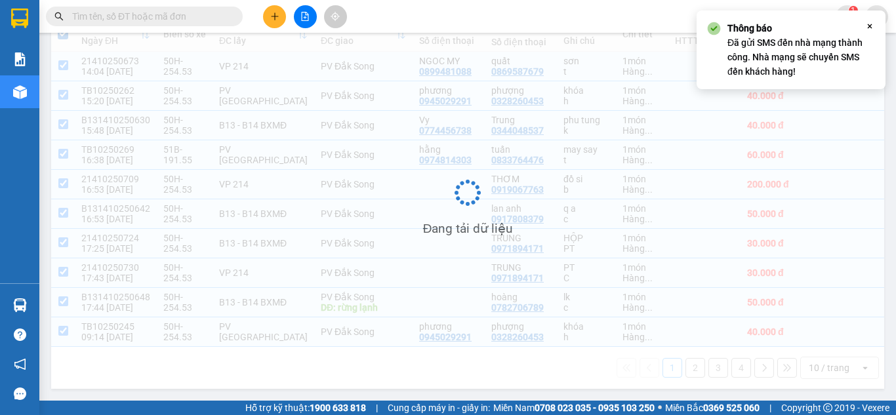
scroll to position [173, 0]
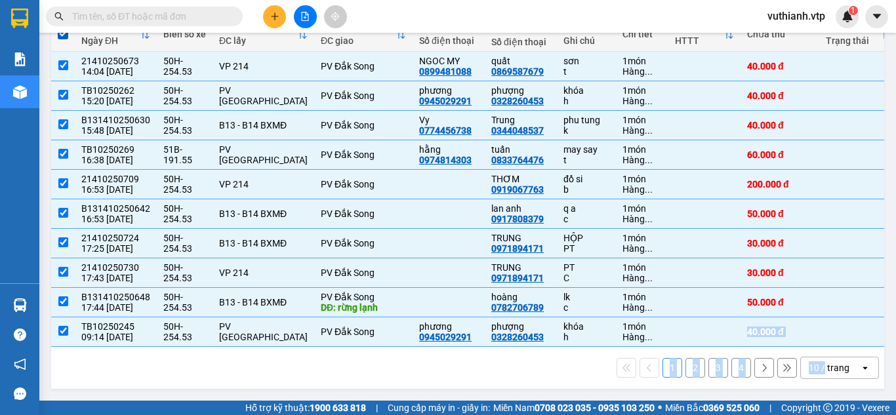
drag, startPoint x: 655, startPoint y: 340, endPoint x: 816, endPoint y: 366, distance: 163.5
click at [816, 366] on div "Mã GD Ngày ĐH Biển số xe VP gửi ĐC lấy VP nhận ĐC giao Người gửi Số điện thoại …" at bounding box center [467, 203] width 833 height 372
click at [600, 379] on div "1 2 3 4 10 / trang open" at bounding box center [467, 368] width 823 height 22
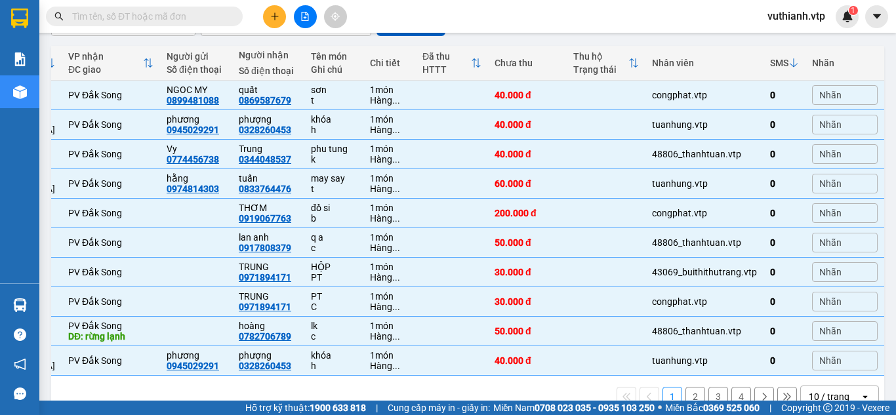
scroll to position [149, 0]
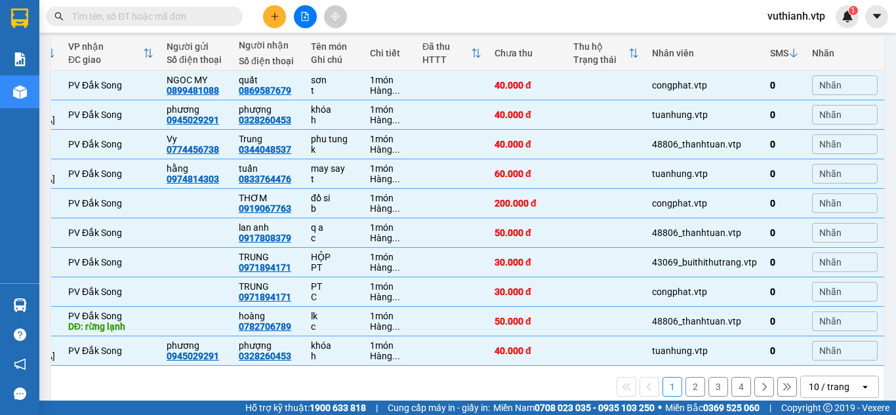
click at [667, 23] on div "Kết quả tìm kiếm ( 2 ) Bộ lọc Mã ĐH Trạng thái Món hàng Thu hộ Tổng cước Chưa c…" at bounding box center [448, 16] width 896 height 33
click at [583, 388] on div "1 2 3 4 10 / trang open" at bounding box center [467, 387] width 823 height 22
click at [270, 18] on icon "plus" at bounding box center [274, 16] width 9 height 9
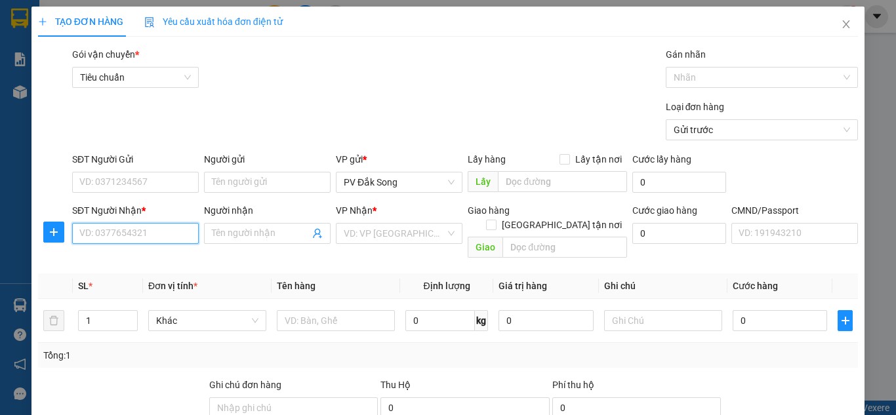
click at [126, 236] on input "SĐT Người Nhận *" at bounding box center [135, 233] width 127 height 21
type input "0848148848"
click at [127, 259] on div "0848148848 - duy" at bounding box center [134, 260] width 110 height 14
type input "duy"
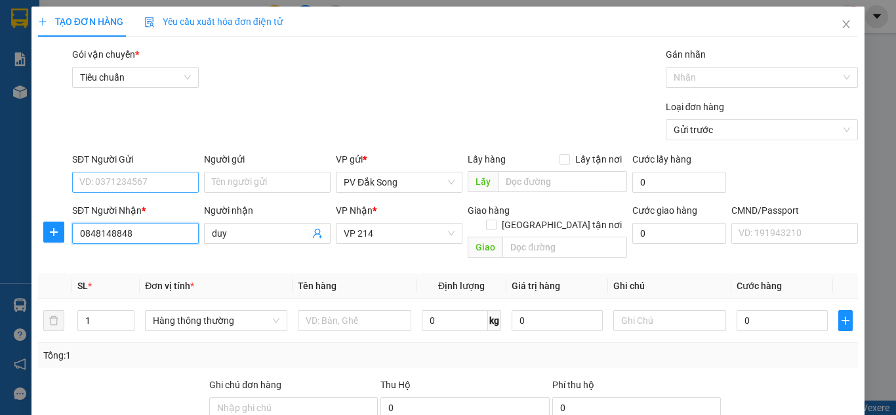
type input "0848148848"
click at [151, 188] on input "SĐT Người Gửi" at bounding box center [135, 182] width 127 height 21
type input "0902490085"
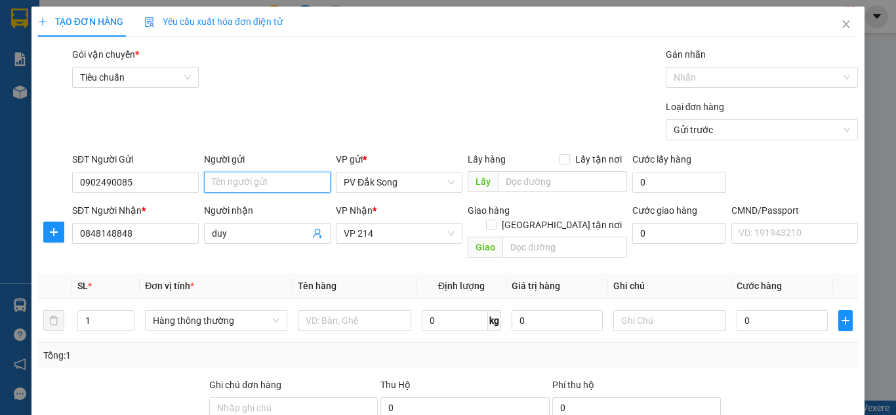
click at [224, 181] on input "Người gửi" at bounding box center [267, 182] width 127 height 21
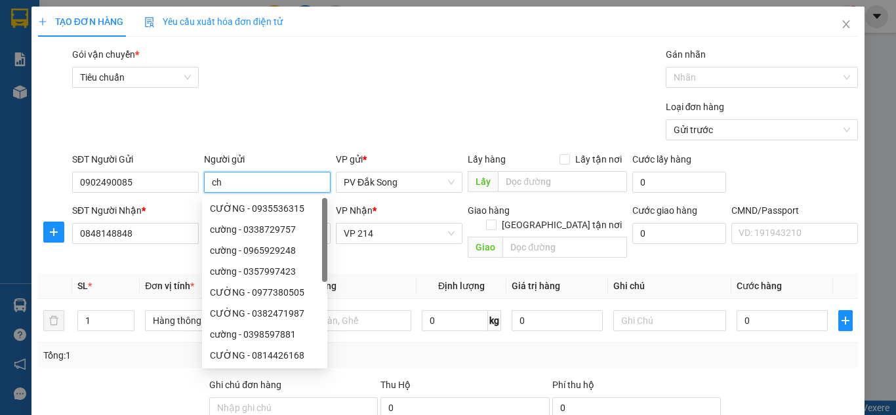
type input "c"
type input "triều"
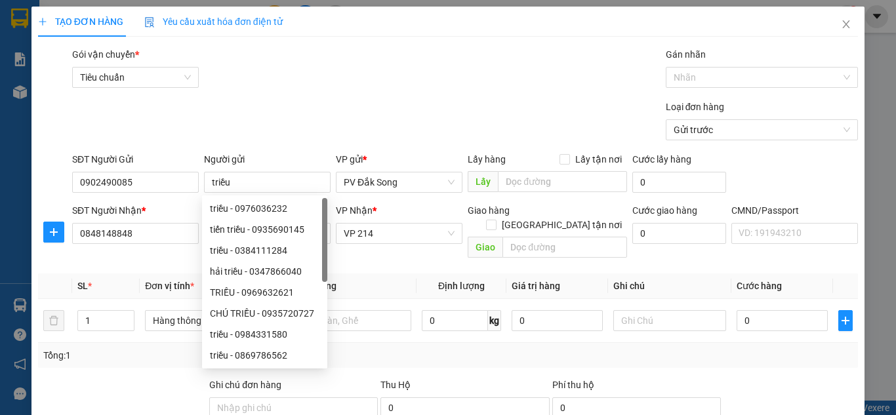
click at [366, 70] on div "Gói vận chuyển * Tiêu chuẩn Gán nhãn Nhãn" at bounding box center [465, 70] width 791 height 46
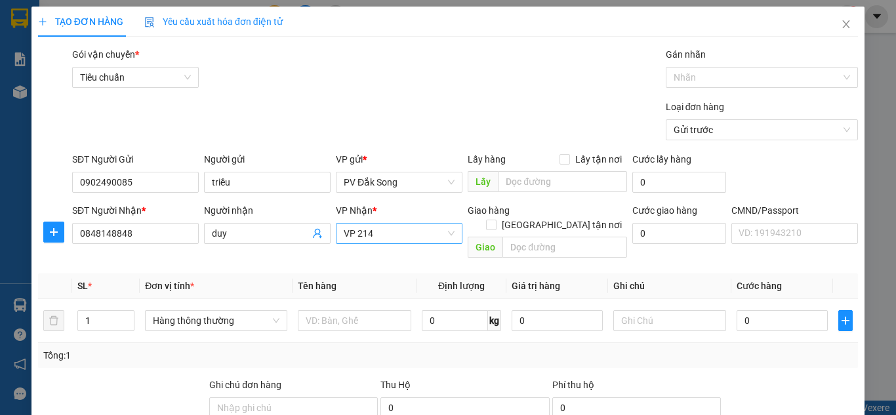
click at [413, 234] on span "VP 214" at bounding box center [399, 234] width 111 height 20
click at [361, 310] on input "text" at bounding box center [355, 320] width 114 height 21
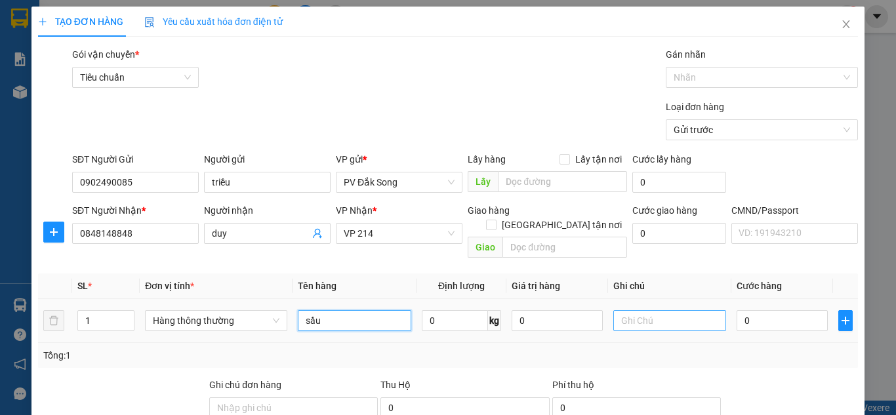
type input "sầu"
click at [678, 313] on input "text" at bounding box center [670, 320] width 114 height 21
type input "tg"
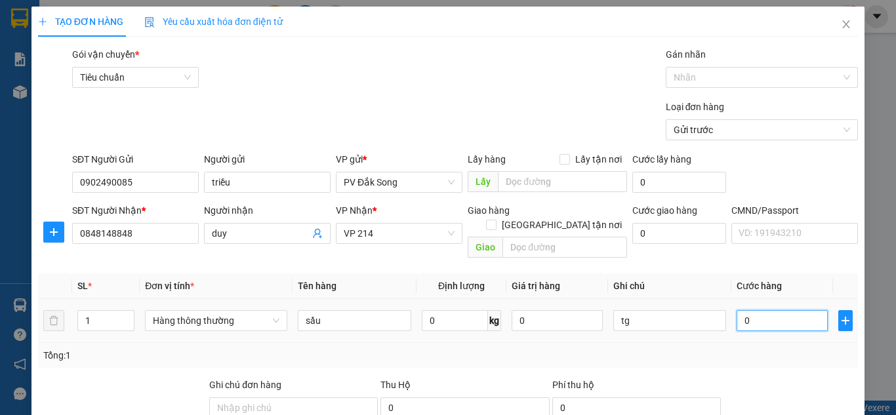
click at [766, 310] on input "0" at bounding box center [782, 320] width 91 height 21
type input "005"
type input "5"
type input "0.050"
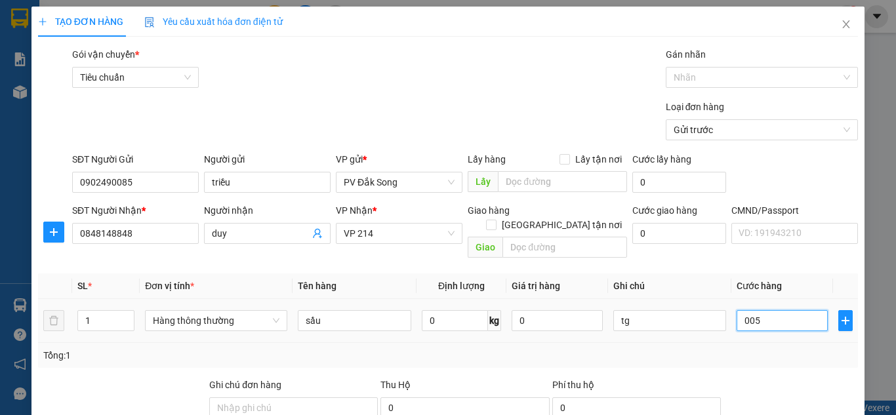
type input "50"
type input "00.500"
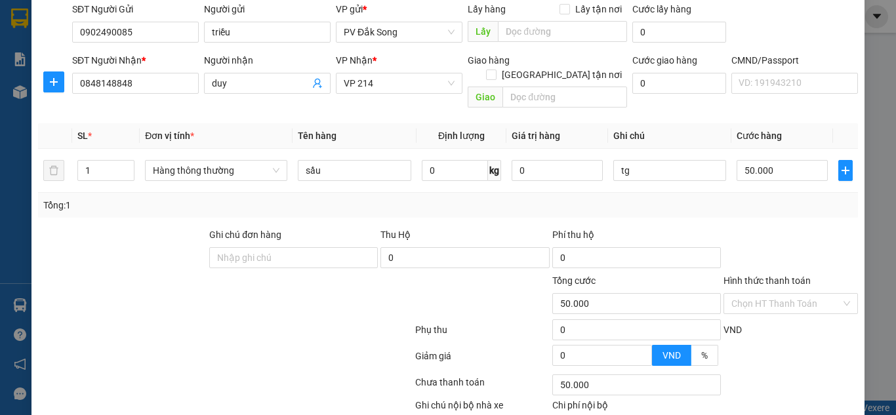
scroll to position [216, 0]
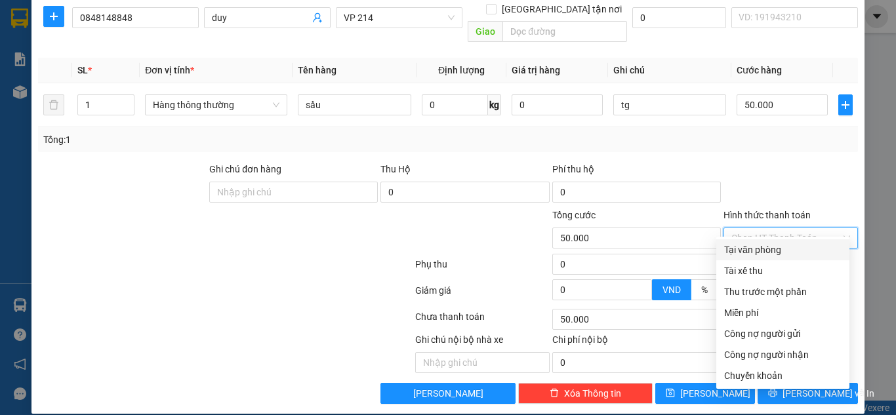
click at [801, 228] on input "Hình thức thanh toán" at bounding box center [787, 238] width 110 height 20
click at [797, 245] on div "Tại văn phòng" at bounding box center [782, 250] width 117 height 14
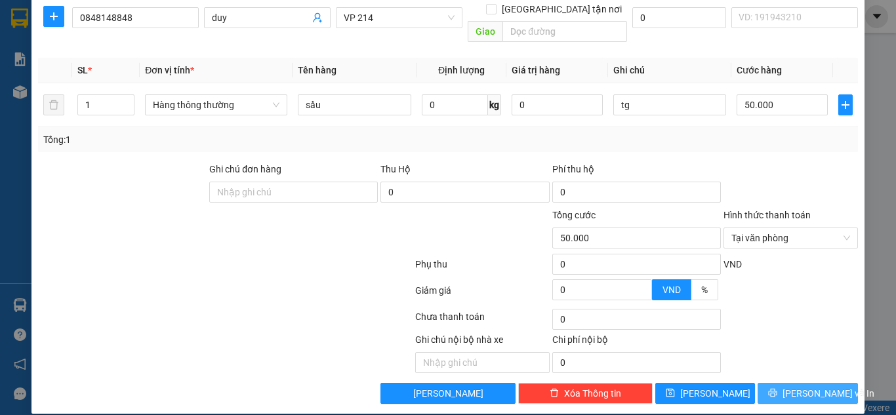
click at [814, 386] on span "[PERSON_NAME] và In" at bounding box center [829, 393] width 92 height 14
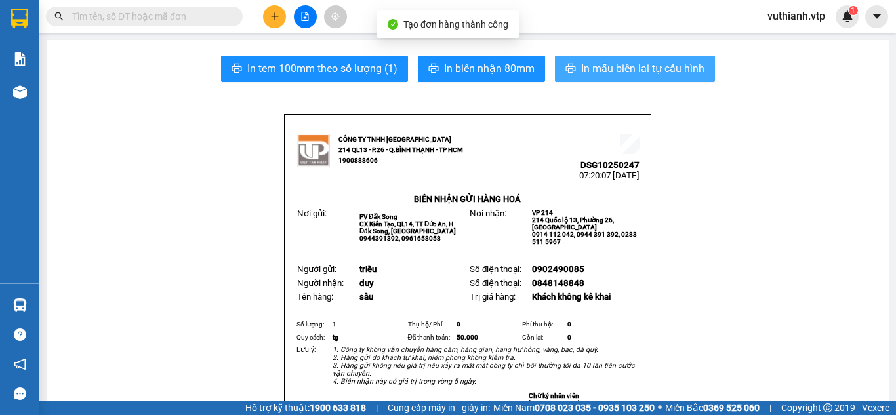
click at [680, 64] on span "In mẫu biên lai tự cấu hình" at bounding box center [642, 68] width 123 height 16
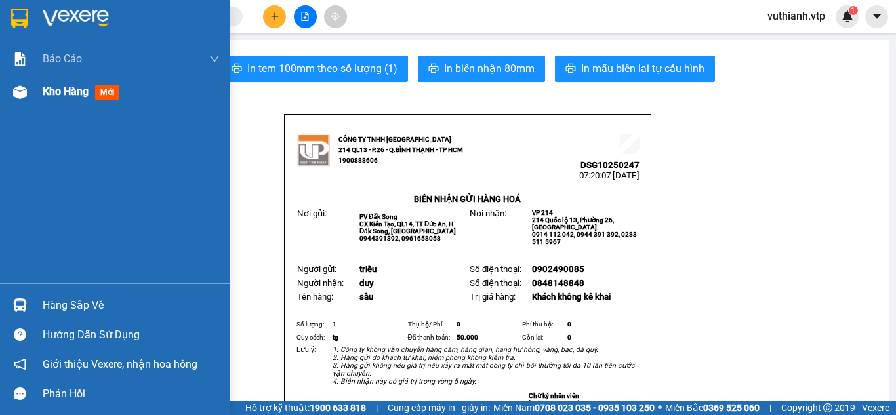
click at [12, 96] on div at bounding box center [20, 92] width 23 height 23
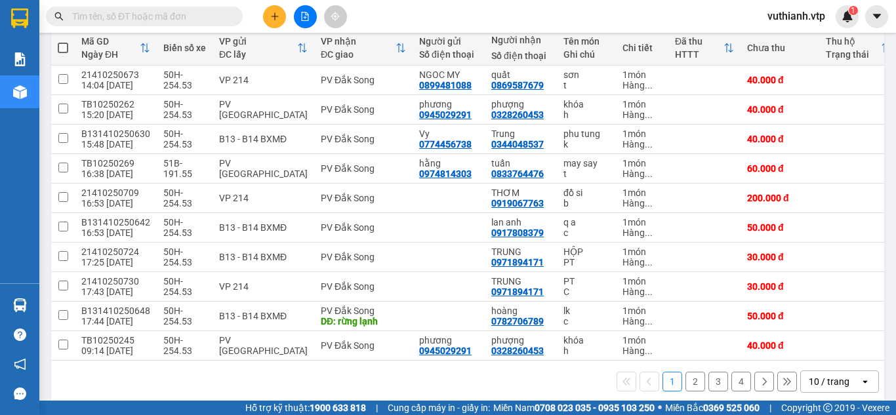
scroll to position [166, 0]
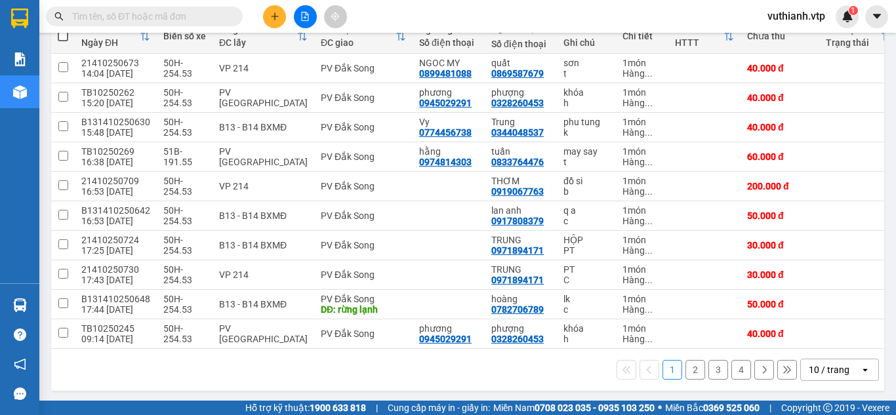
click at [687, 373] on button "2" at bounding box center [696, 370] width 20 height 20
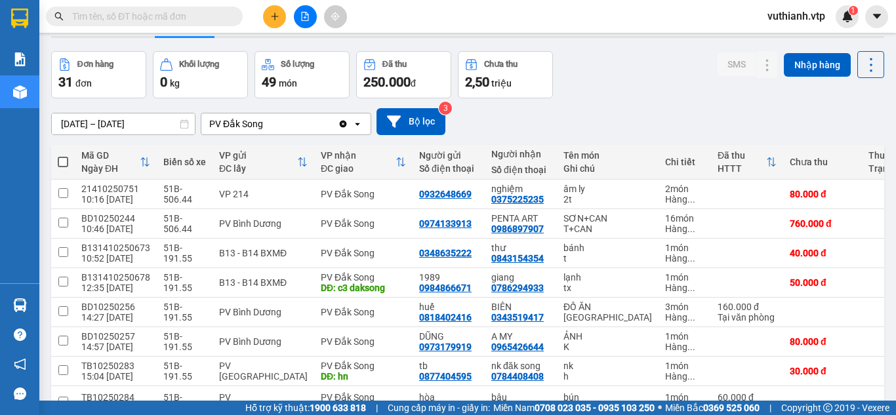
scroll to position [5, 0]
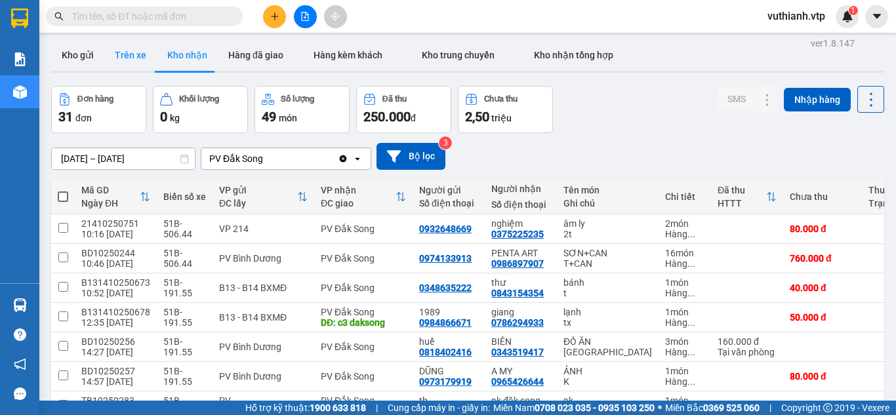
click at [133, 60] on button "Trên xe" at bounding box center [130, 54] width 52 height 31
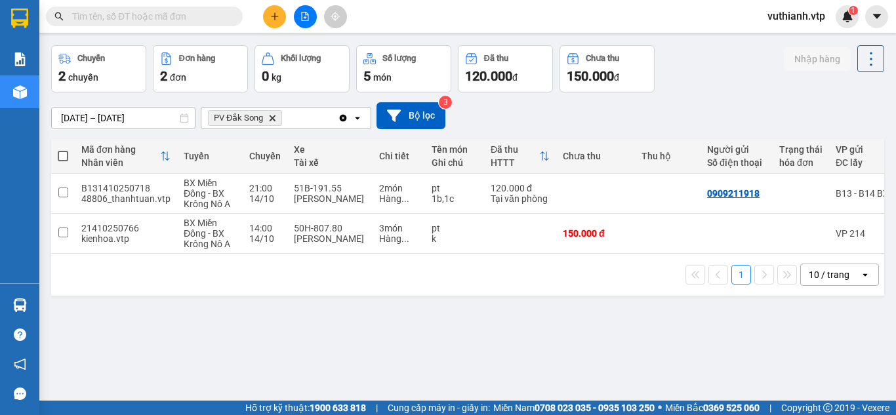
scroll to position [52, 0]
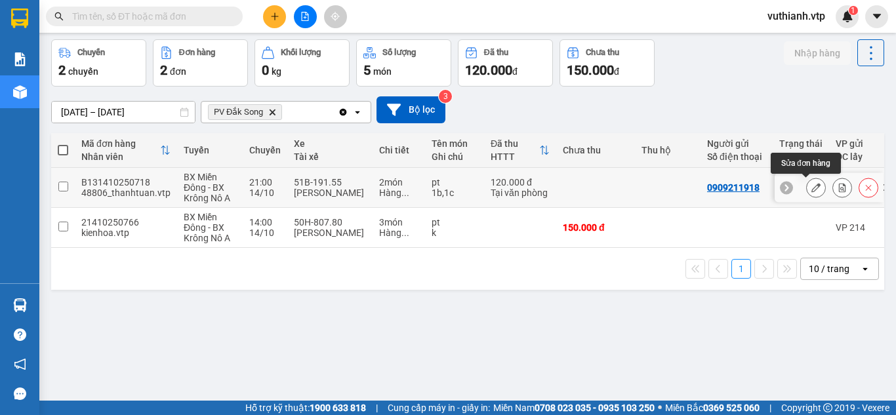
click at [812, 188] on icon at bounding box center [816, 187] width 9 height 9
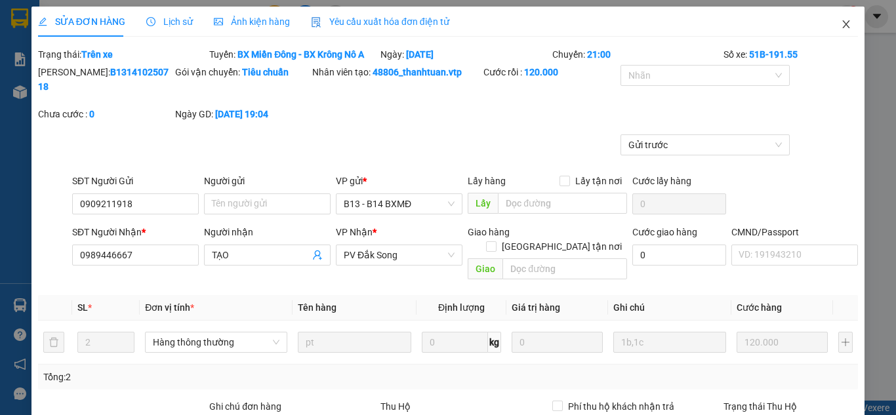
click at [843, 24] on icon "close" at bounding box center [846, 24] width 7 height 8
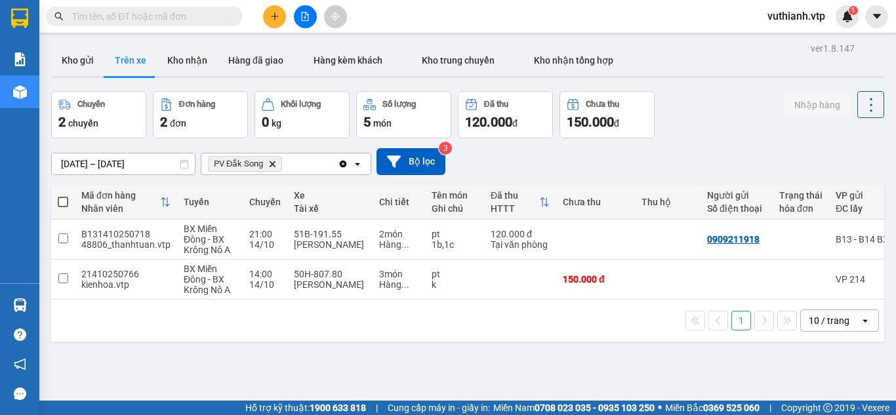
click at [459, 381] on div "ver 1.8.147 Kho gửi Trên xe Kho nhận Hàng đã giao Hàng kèm khách Kho trung chuy…" at bounding box center [468, 246] width 844 height 415
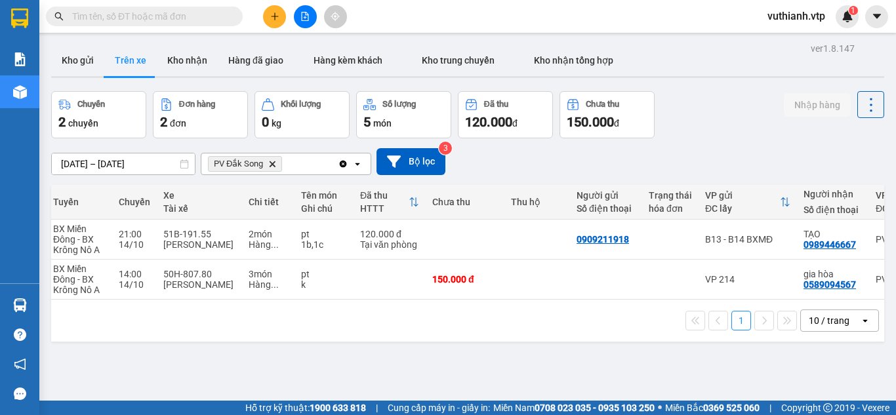
scroll to position [0, 266]
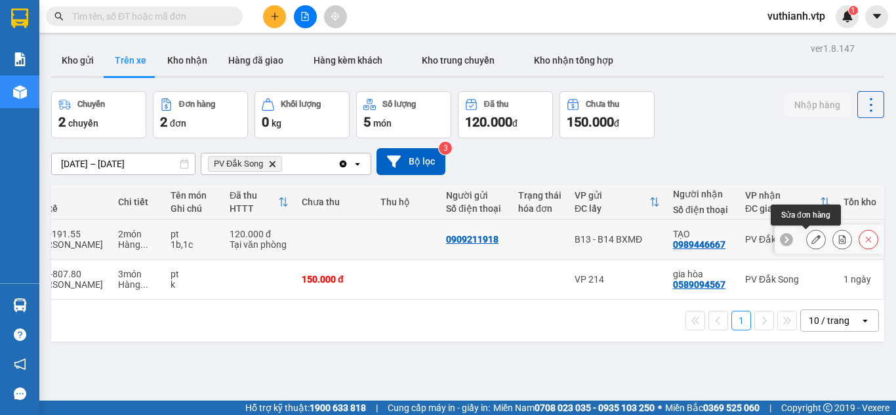
click at [812, 241] on icon at bounding box center [816, 239] width 9 height 9
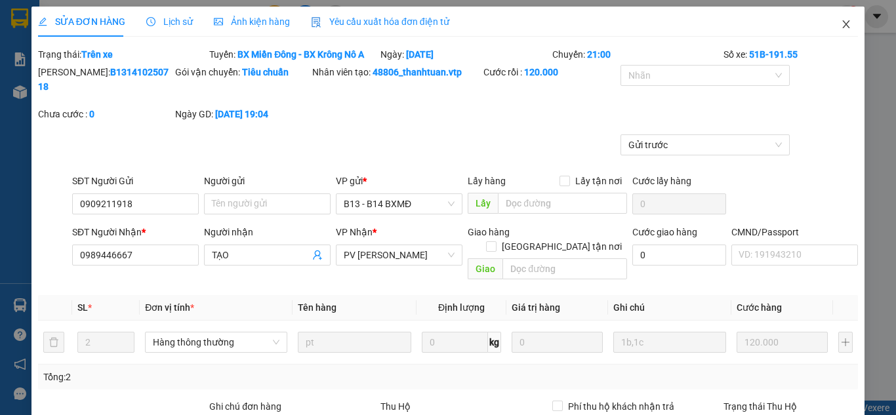
click at [841, 25] on icon "close" at bounding box center [846, 24] width 10 height 10
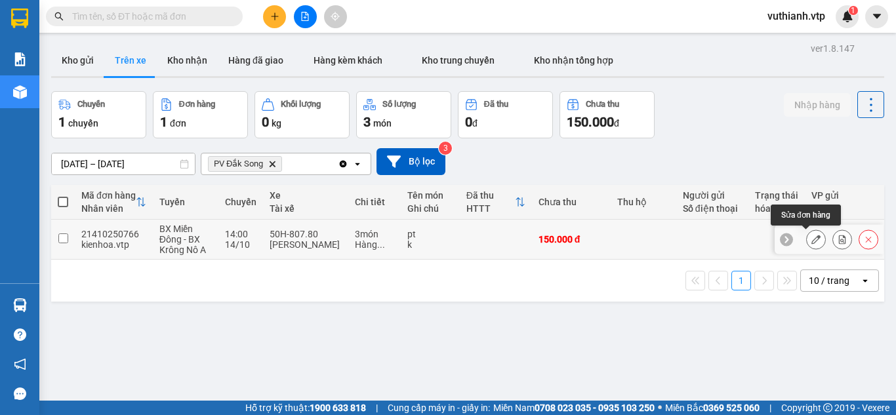
click at [812, 237] on icon at bounding box center [816, 239] width 9 height 9
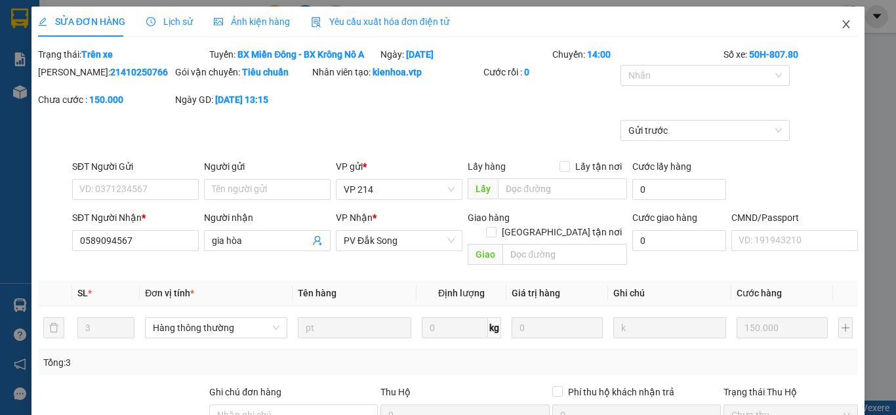
click at [841, 20] on icon "close" at bounding box center [846, 24] width 10 height 10
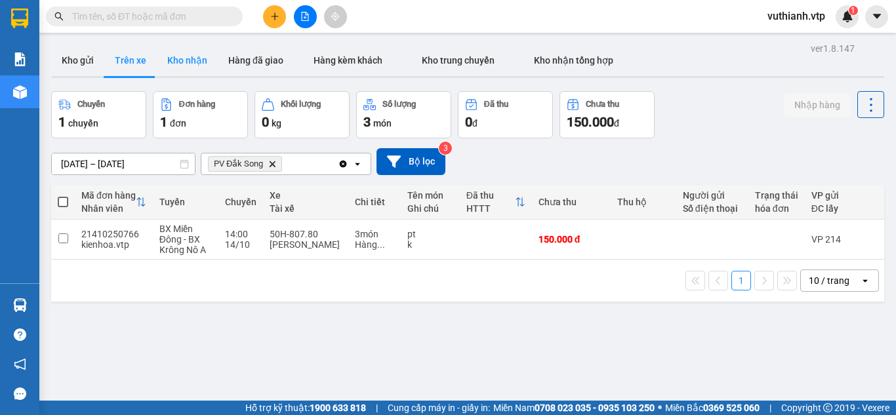
click at [193, 54] on button "Kho nhận" at bounding box center [187, 60] width 61 height 31
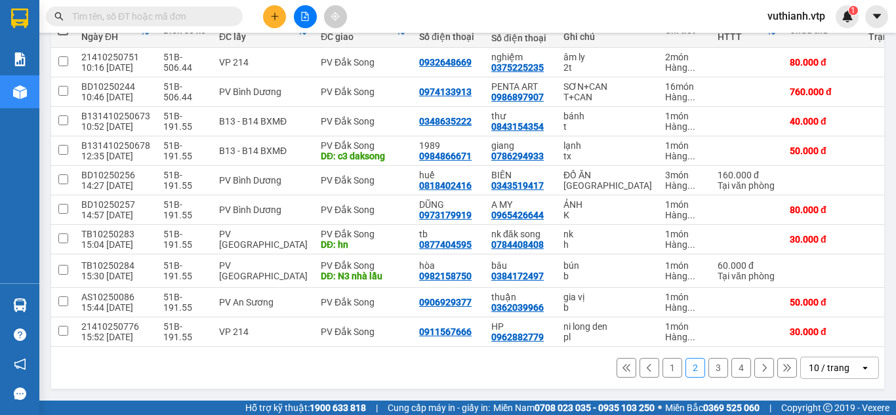
scroll to position [188, 0]
click at [666, 373] on button "1" at bounding box center [673, 368] width 20 height 20
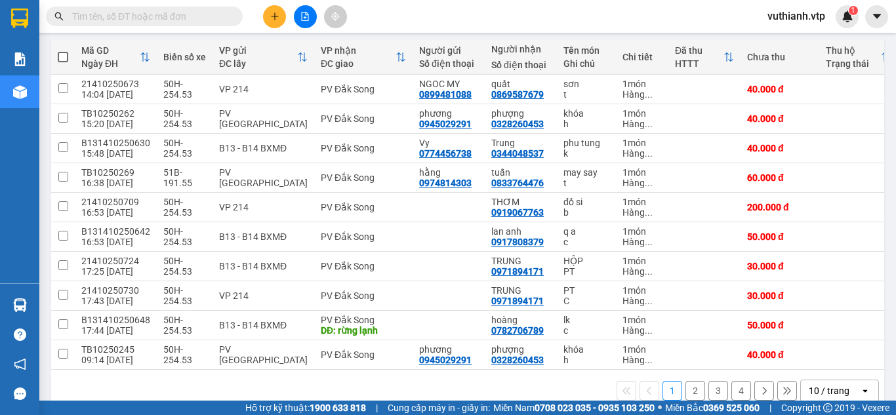
scroll to position [173, 0]
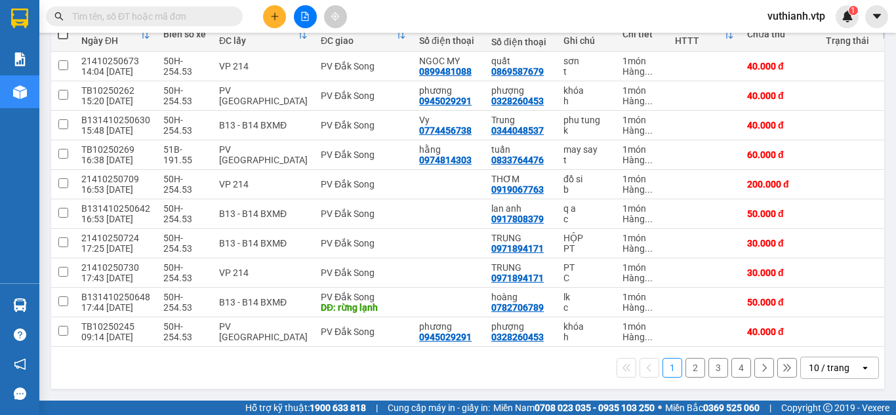
click at [683, 378] on div "1 2 3 4 10 / trang open" at bounding box center [467, 368] width 823 height 22
click at [686, 365] on button "2" at bounding box center [696, 368] width 20 height 20
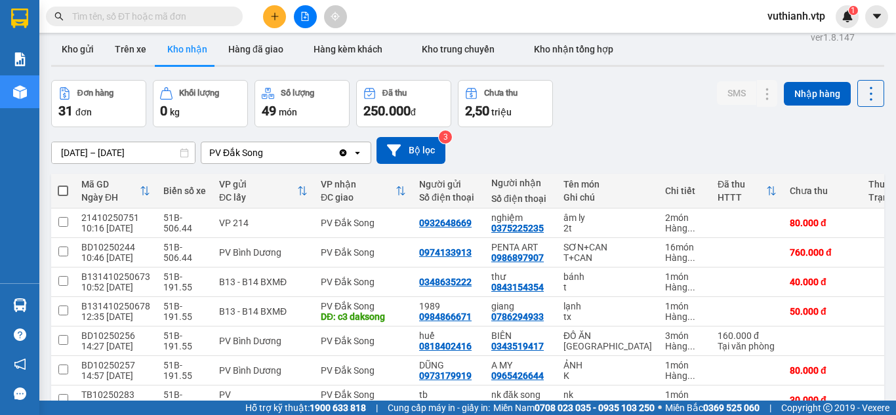
scroll to position [10, 0]
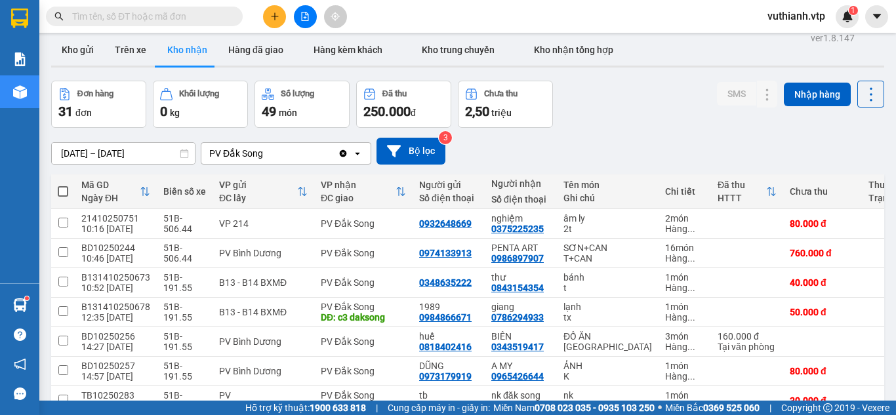
click at [114, 10] on input "text" at bounding box center [149, 16] width 155 height 14
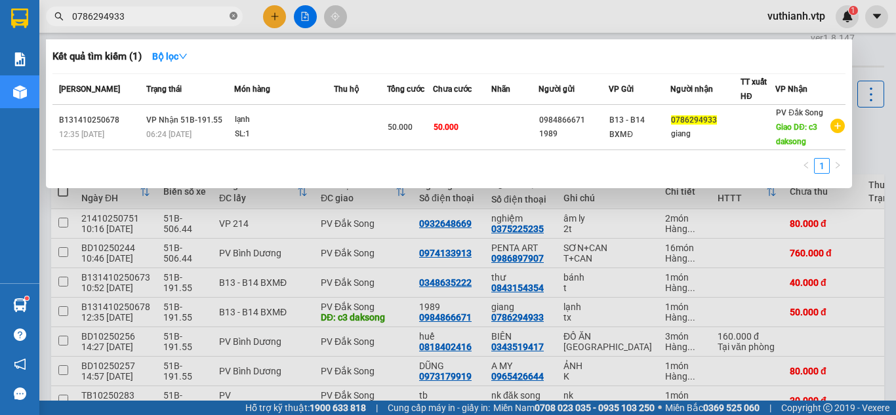
click at [234, 11] on span at bounding box center [234, 16] width 8 height 12
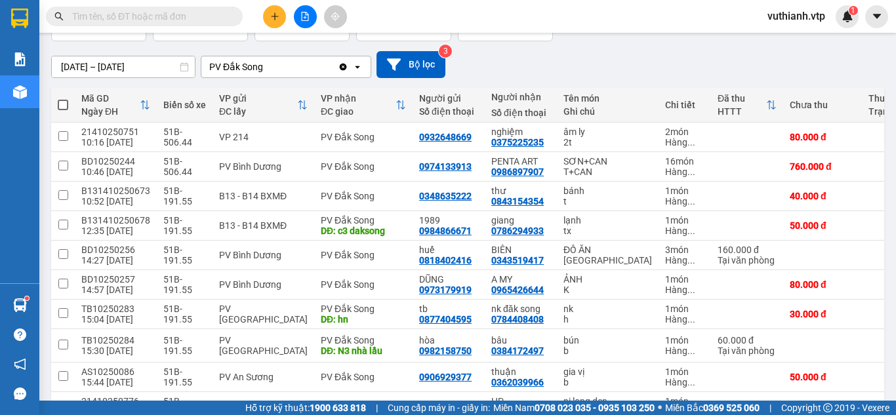
scroll to position [106, 0]
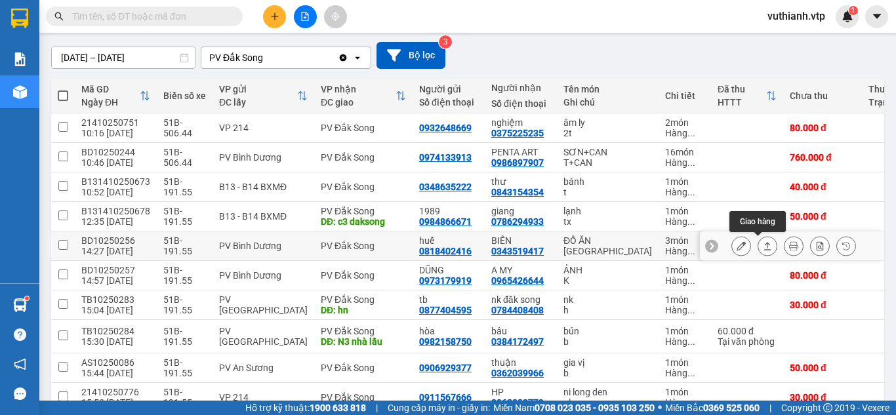
click at [764, 247] on icon at bounding box center [767, 246] width 7 height 8
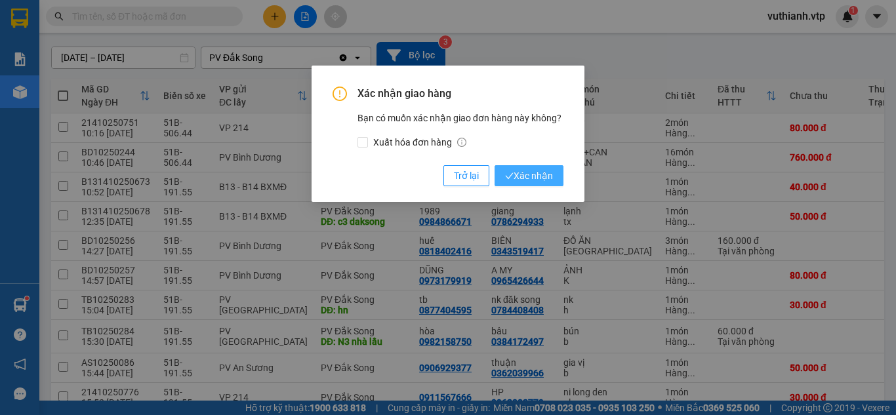
click at [529, 184] on button "Xác nhận" at bounding box center [529, 175] width 69 height 21
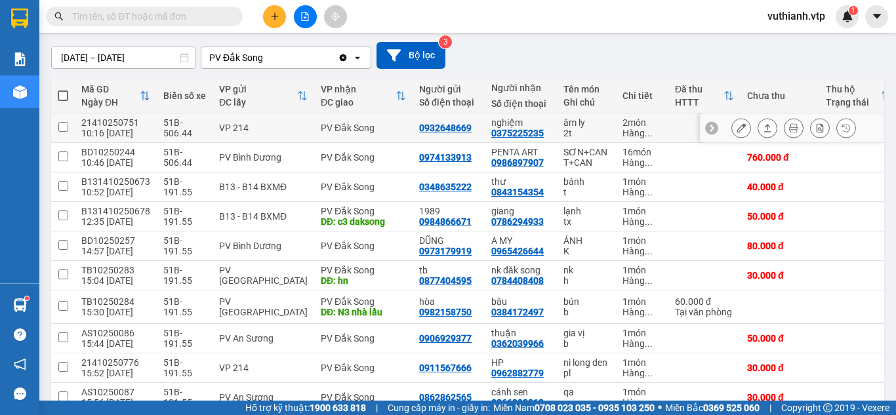
click at [717, 133] on div at bounding box center [792, 129] width 184 height 30
click at [737, 132] on icon at bounding box center [741, 127] width 9 height 9
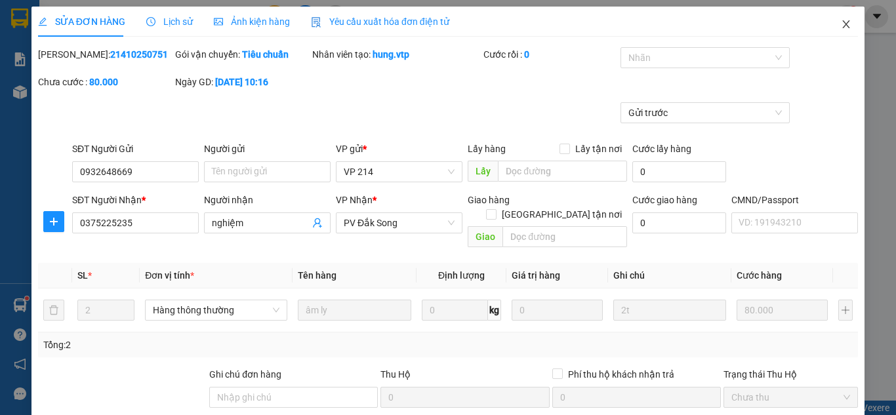
click at [843, 24] on icon "close" at bounding box center [846, 24] width 7 height 8
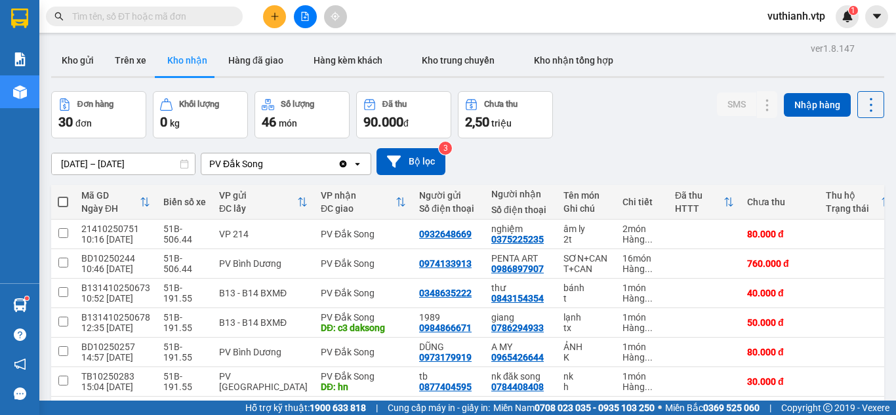
scroll to position [1, 0]
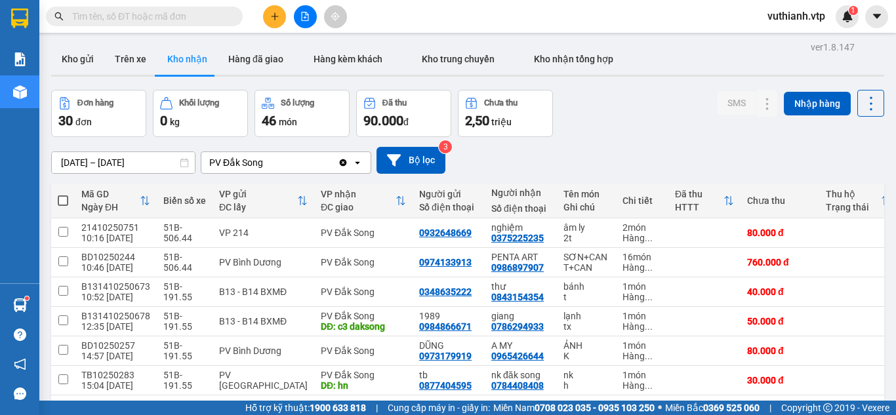
click at [152, 14] on input "text" at bounding box center [149, 16] width 155 height 14
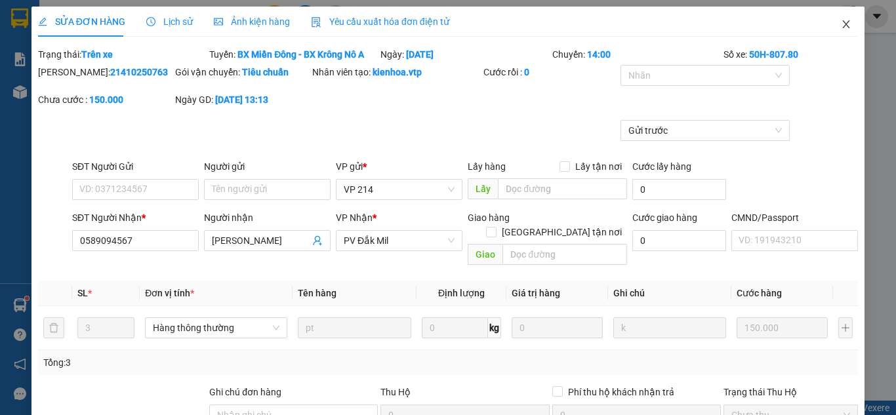
click at [841, 25] on icon "close" at bounding box center [846, 24] width 10 height 10
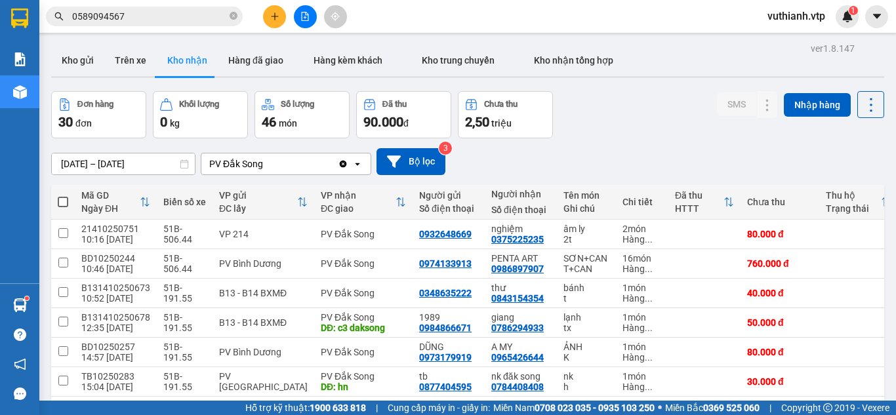
click at [173, 10] on input "0589094567" at bounding box center [149, 16] width 155 height 14
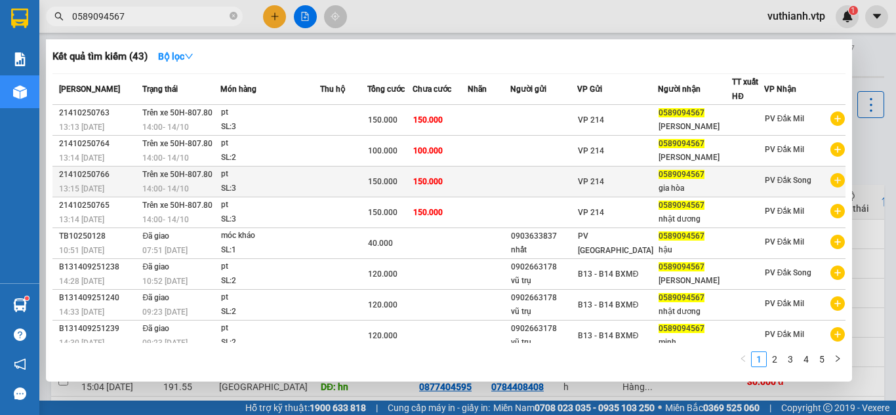
click at [555, 178] on td at bounding box center [543, 182] width 67 height 31
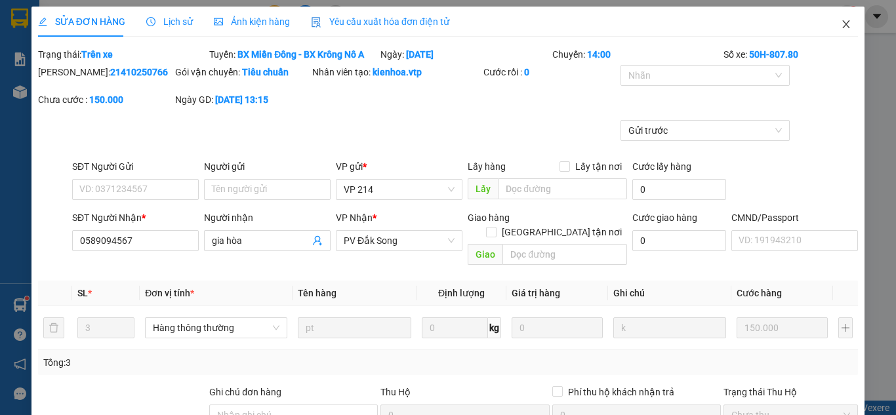
click at [841, 26] on icon "close" at bounding box center [846, 24] width 10 height 10
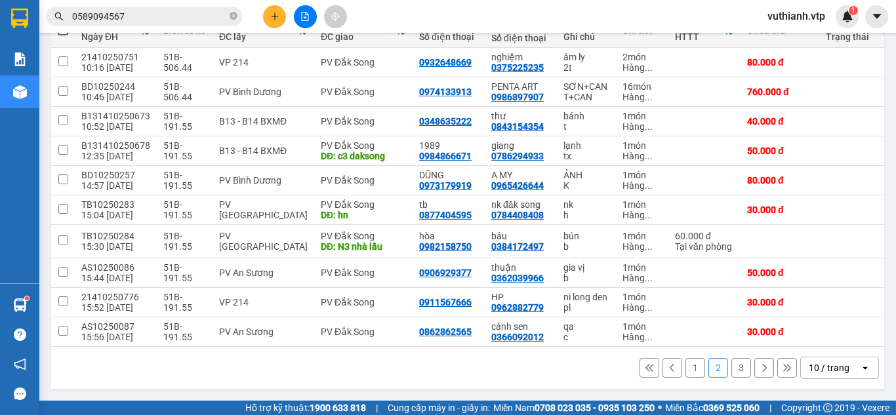
scroll to position [188, 0]
click at [732, 367] on button "3" at bounding box center [742, 368] width 20 height 20
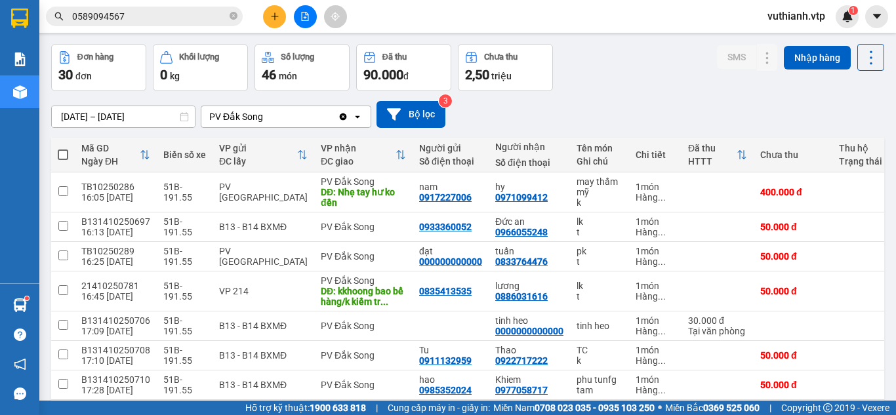
scroll to position [0, 0]
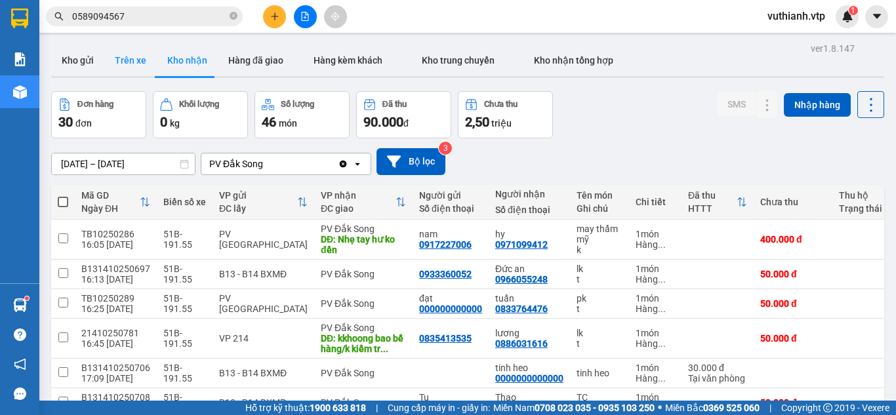
click at [136, 60] on button "Trên xe" at bounding box center [130, 60] width 52 height 31
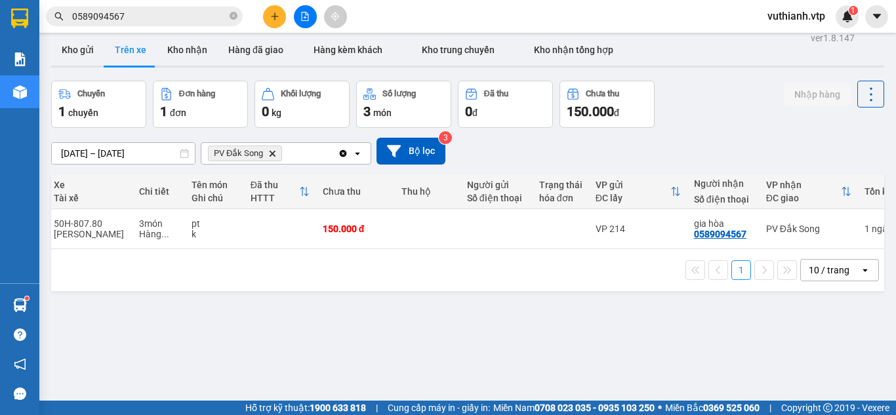
scroll to position [0, 248]
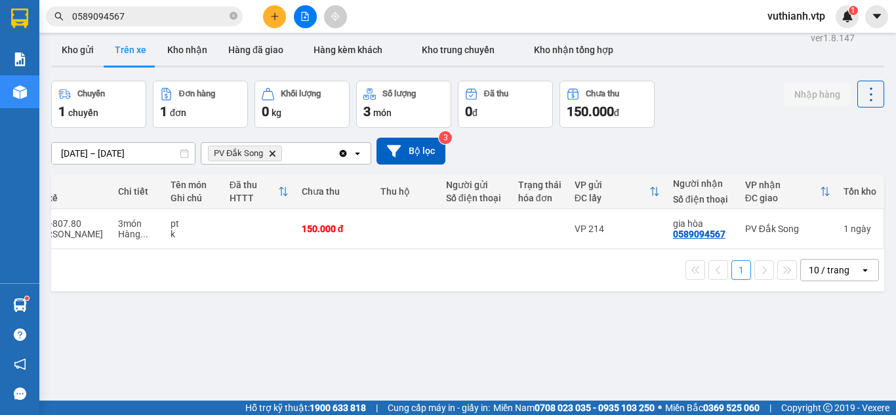
click at [301, 20] on icon "file-add" at bounding box center [304, 16] width 9 height 9
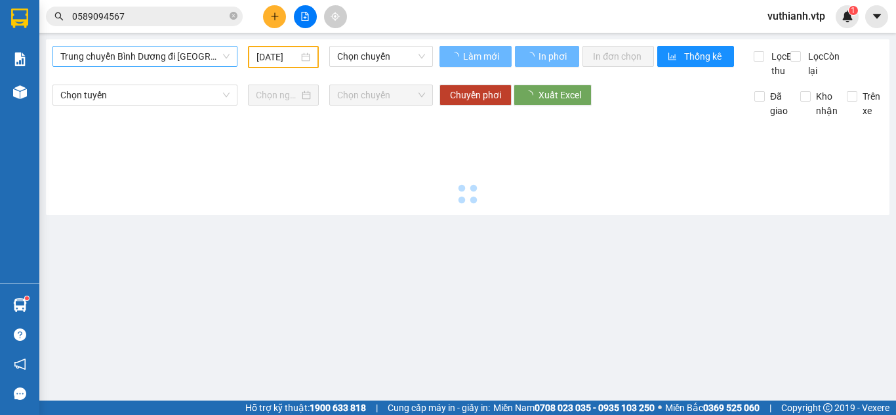
click at [129, 56] on span "Trung chuyển Bình Dương đi [GEOGRAPHIC_DATA]" at bounding box center [144, 57] width 169 height 20
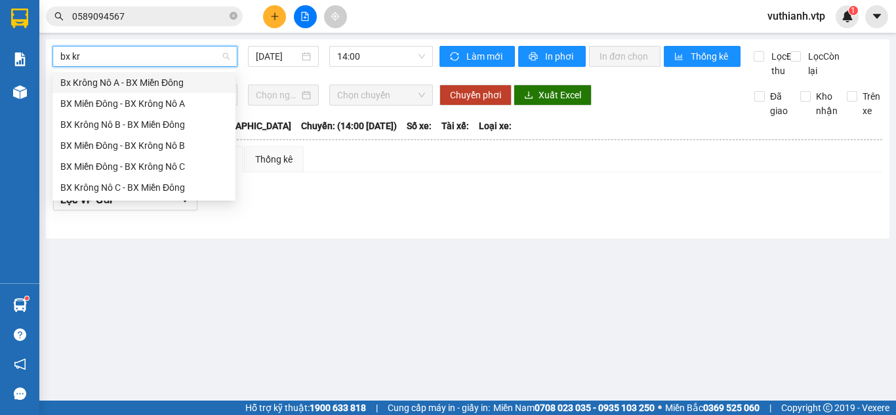
click at [162, 83] on div "Bx Krông Nô A - BX Miền Đông" at bounding box center [143, 82] width 167 height 14
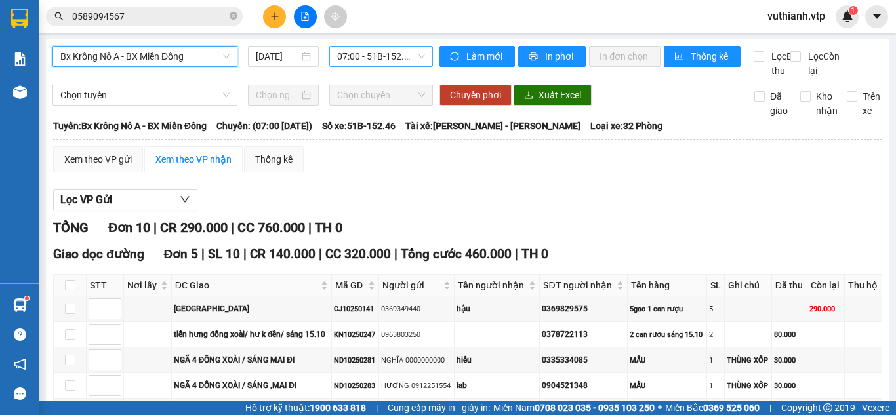
click at [360, 58] on span "07:00 - 51B-152.46" at bounding box center [381, 57] width 88 height 20
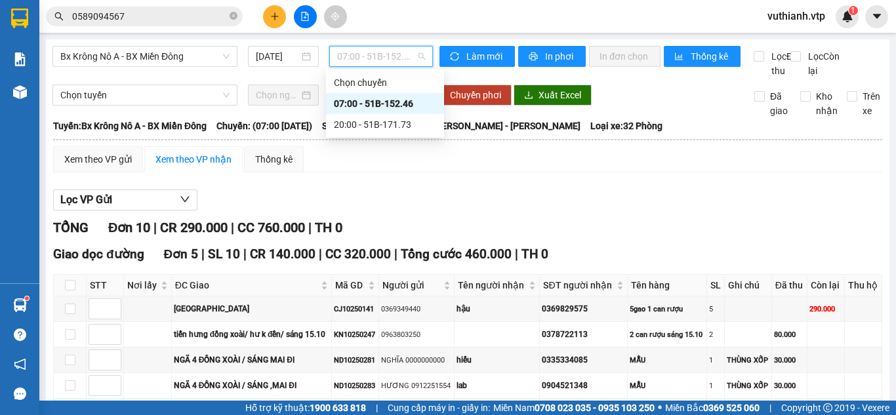
click at [361, 58] on span "07:00 - 51B-152.46" at bounding box center [381, 57] width 88 height 20
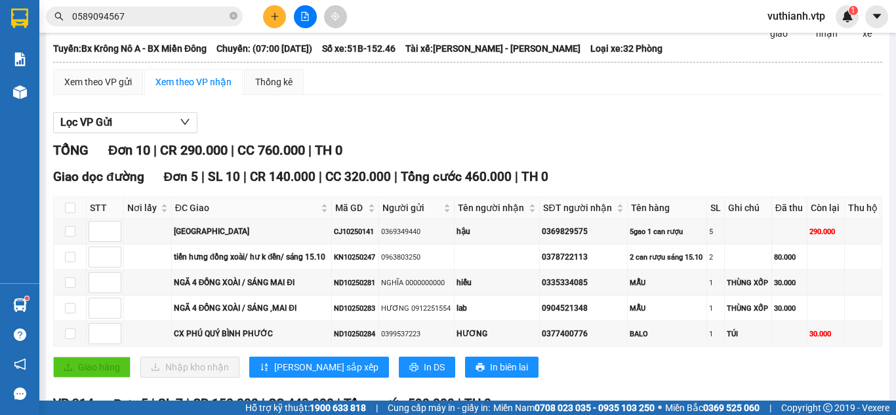
scroll to position [38, 0]
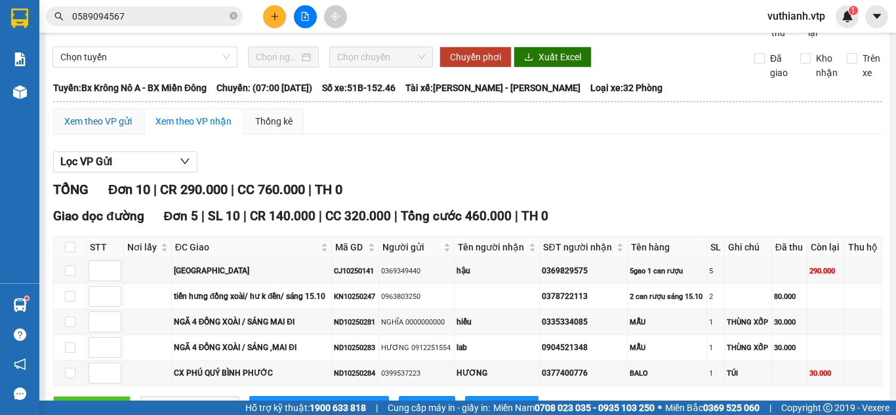
click at [74, 129] on div "Xem theo VP gửi" at bounding box center [98, 121] width 68 height 14
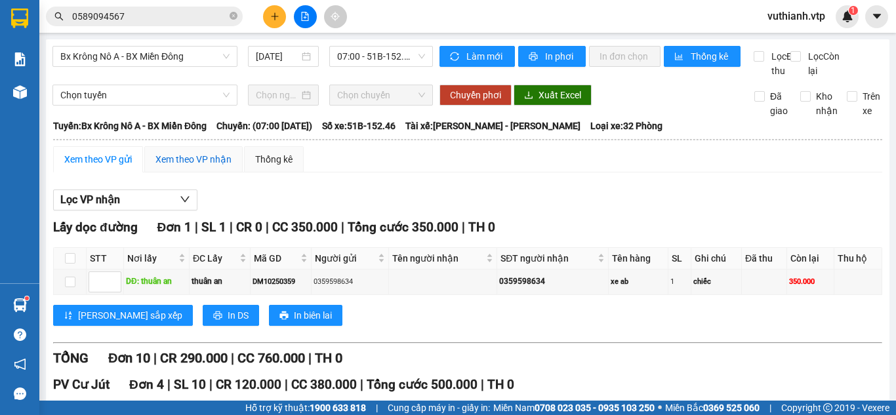
click at [205, 167] on div "Xem theo VP nhận" at bounding box center [193, 159] width 76 height 14
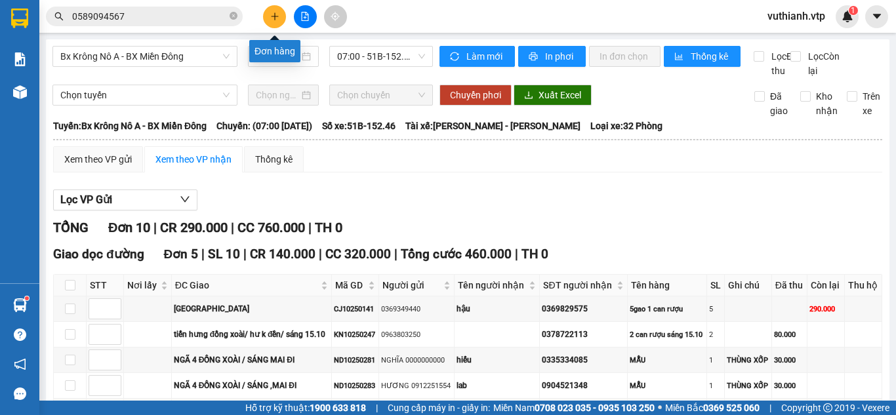
click at [276, 18] on icon "plus" at bounding box center [274, 16] width 9 height 9
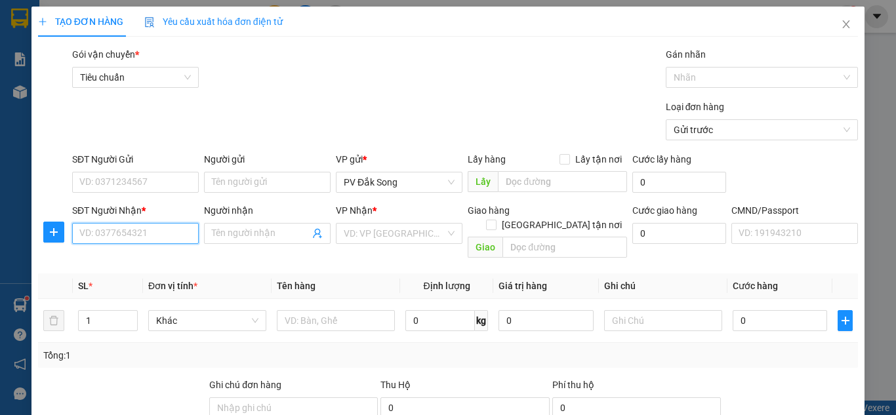
click at [169, 233] on input "SĐT Người Nhận *" at bounding box center [135, 233] width 127 height 21
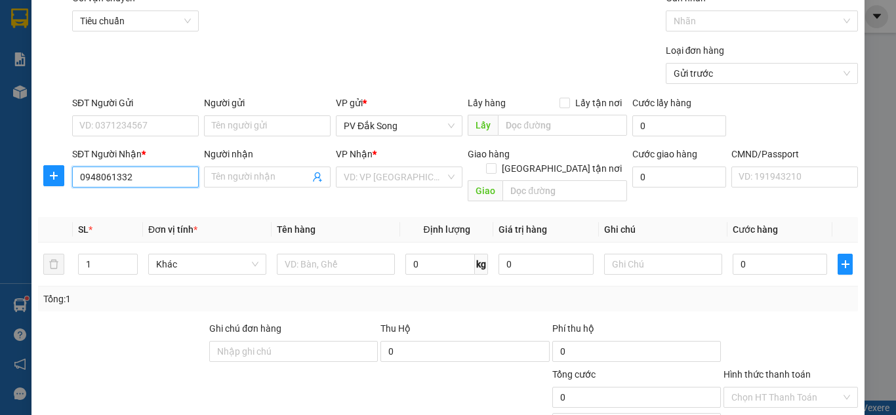
scroll to position [131, 0]
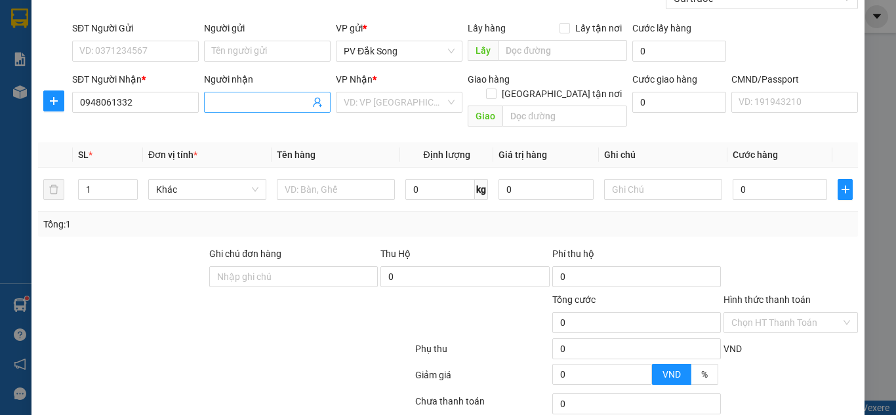
click at [253, 98] on input "Người nhận" at bounding box center [261, 102] width 98 height 14
click at [166, 52] on input "SĐT Người Gửi" at bounding box center [135, 51] width 127 height 21
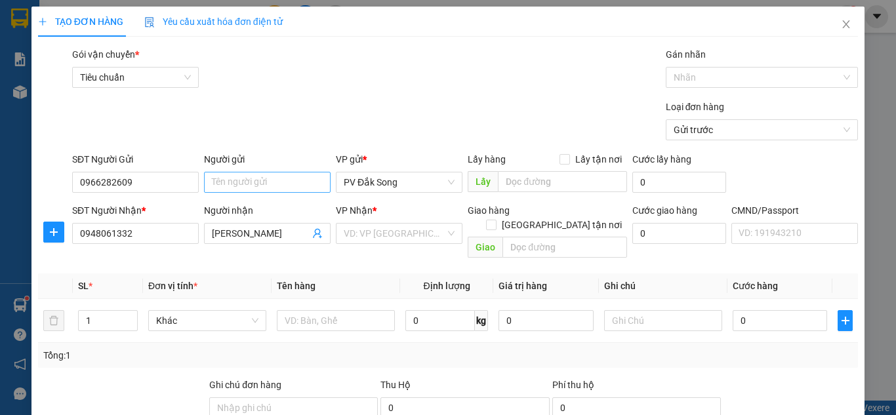
type input "0966282609"
click at [261, 190] on input "Người gửi" at bounding box center [267, 182] width 127 height 21
type input "s"
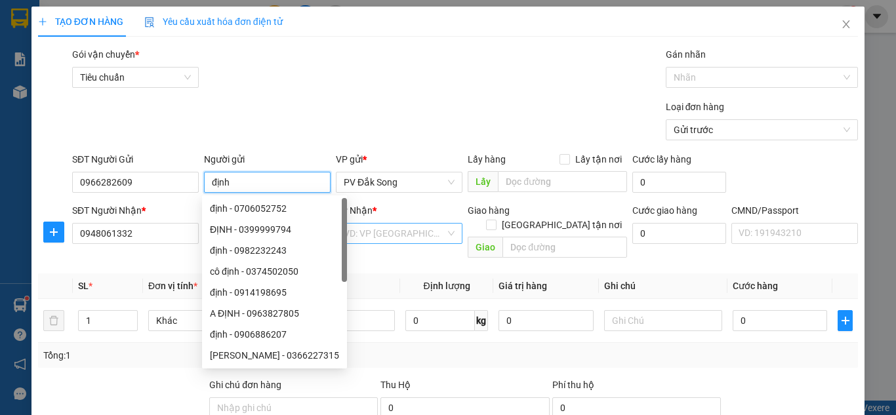
type input "định"
click at [404, 238] on input "search" at bounding box center [395, 234] width 102 height 20
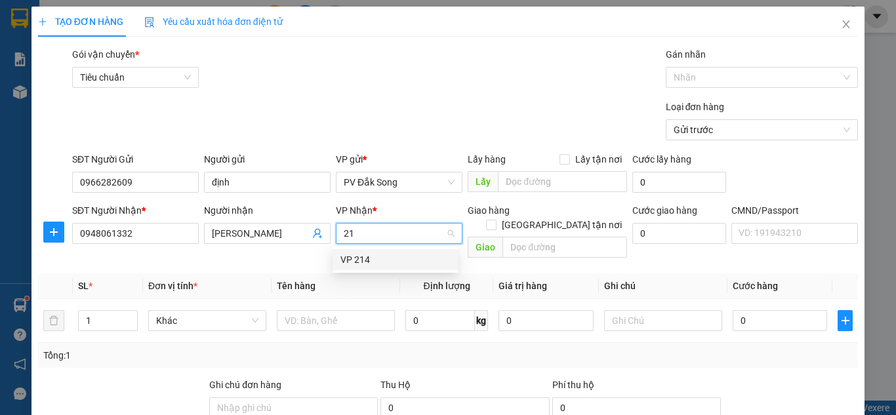
type input "214"
click at [400, 266] on div "VP 214" at bounding box center [396, 260] width 110 height 14
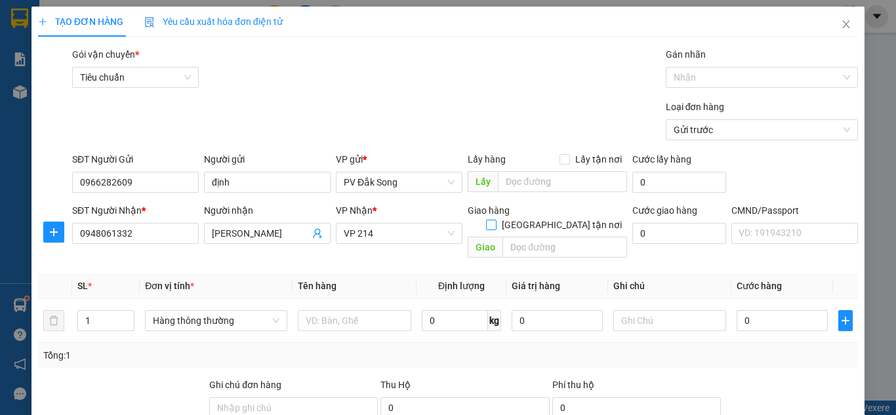
click at [563, 218] on span "[GEOGRAPHIC_DATA] tận nơi" at bounding box center [562, 225] width 131 height 14
click at [495, 220] on input "[GEOGRAPHIC_DATA] tận nơi" at bounding box center [490, 224] width 9 height 9
checkbox input "true"
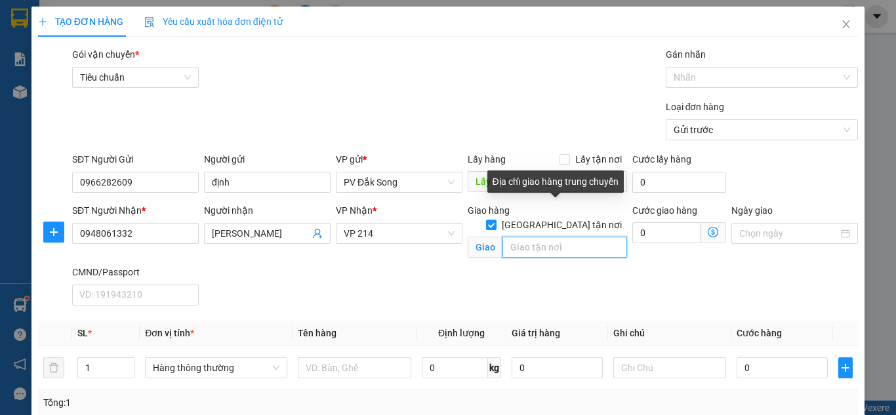
click at [547, 237] on input "text" at bounding box center [565, 247] width 125 height 21
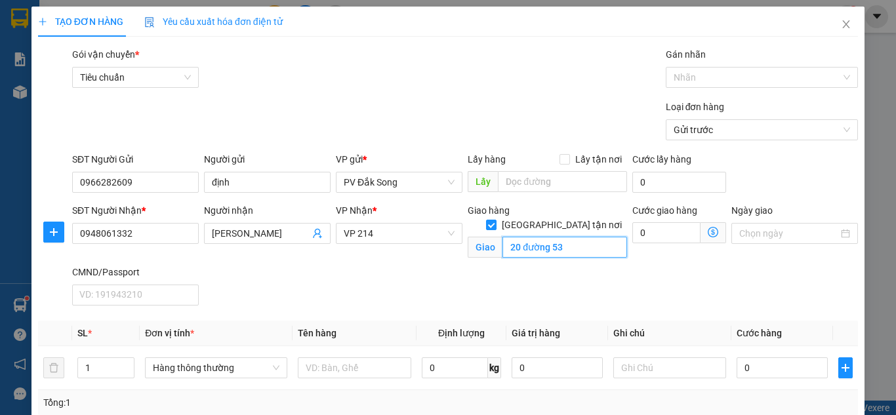
click at [546, 237] on input "20 đường 53" at bounding box center [565, 247] width 125 height 21
click at [581, 237] on input "20 đường 53" at bounding box center [565, 247] width 125 height 21
type input "20 đường 53 p bình thuận q7 hcm"
click at [584, 287] on div "SĐT Người Nhận * 0948061332 Người nhận phương đào VP Nhận * VP 214 Giao hàng Gi…" at bounding box center [465, 257] width 791 height 108
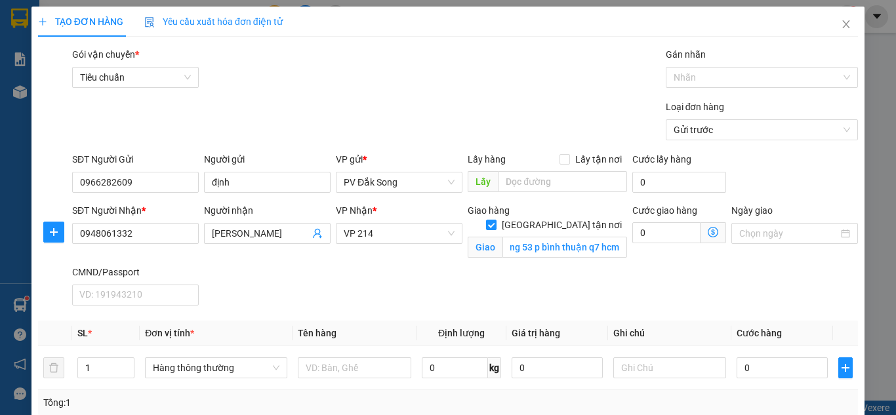
scroll to position [0, 0]
click at [673, 236] on input "0" at bounding box center [666, 232] width 68 height 21
type input "1"
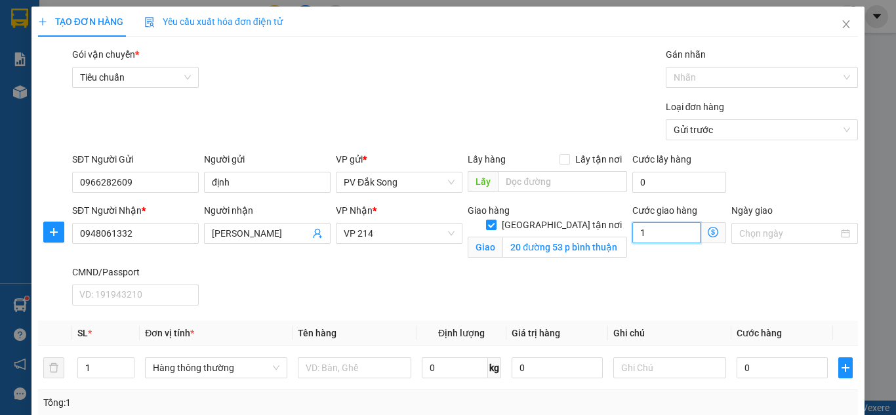
type input "12"
type input "120"
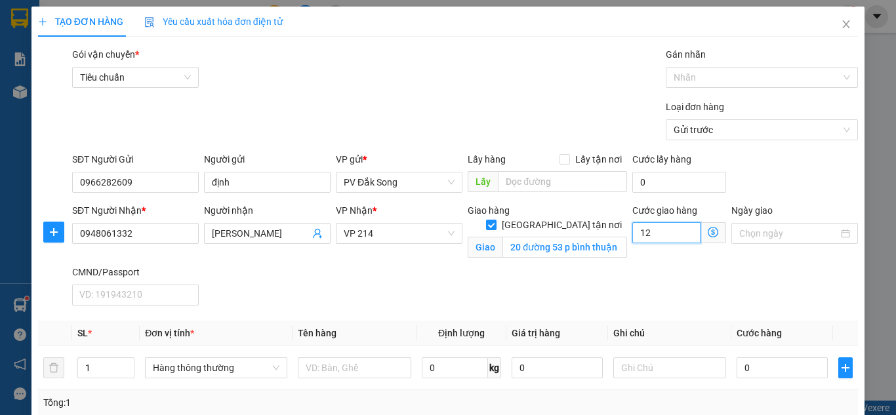
type input "120"
type input "1.200"
type input "12.000"
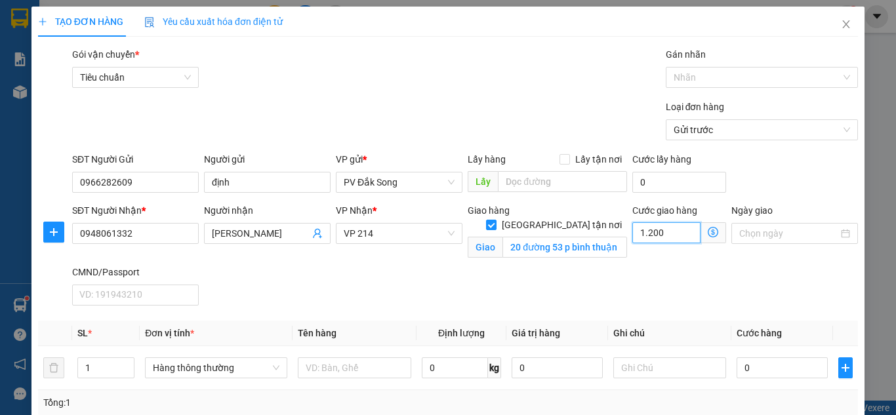
type input "12.000"
type input "120.000"
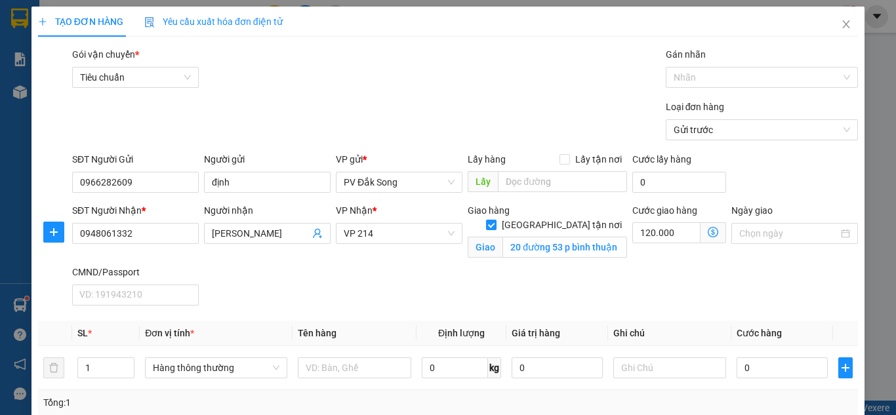
click at [716, 291] on div "SĐT Người Nhận * 0948061332 Người nhận phương đào VP Nhận * VP 214 Giao hàng Gi…" at bounding box center [465, 257] width 791 height 108
type input "120.000"
click at [776, 377] on input "0" at bounding box center [782, 368] width 91 height 21
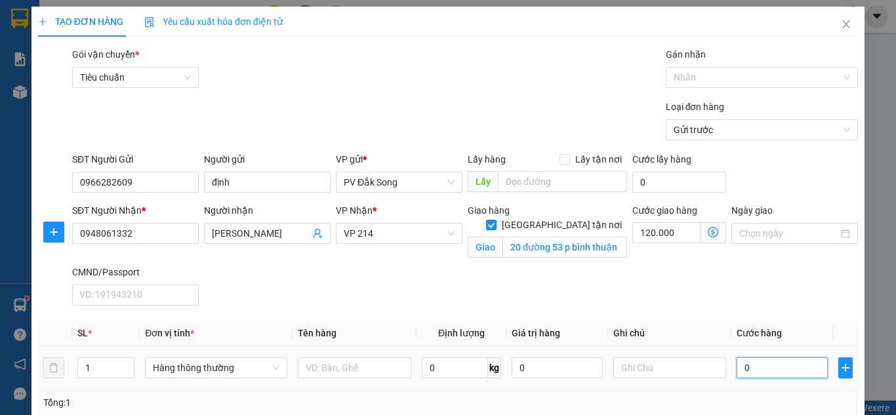
type input "004"
type input "120.004"
type input "0.040"
type input "120.040"
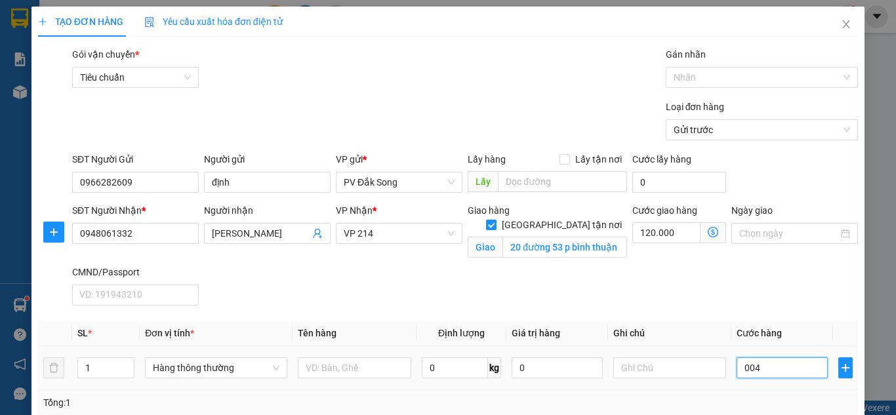
type input "120.040"
type input "00.400"
type input "120.400"
type input "0.004.000"
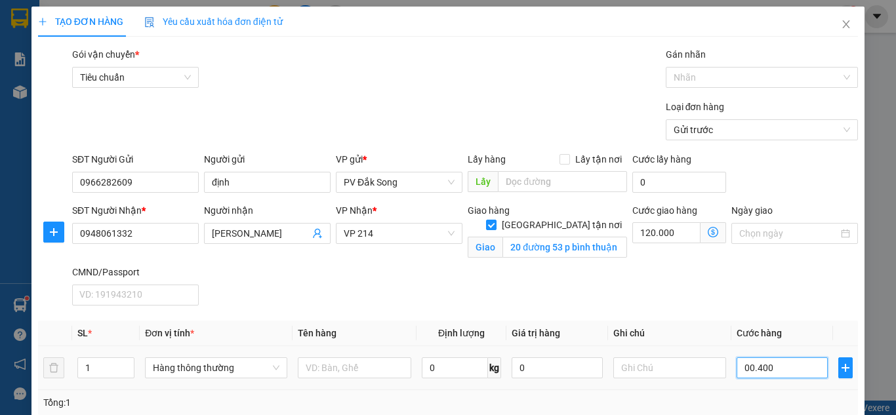
type input "124.000"
type input "000.040.000"
type input "160.000"
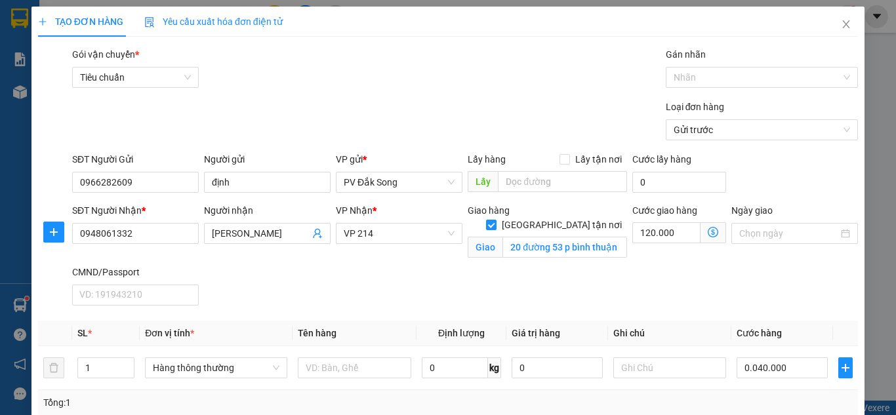
click at [776, 297] on div "SĐT Người Nhận * 0948061332 Người nhận phương đào VP Nhận * VP 214 Giao hàng Gi…" at bounding box center [465, 257] width 791 height 108
type input "40.000"
type input "160.000"
click at [642, 371] on input "text" at bounding box center [670, 368] width 114 height 21
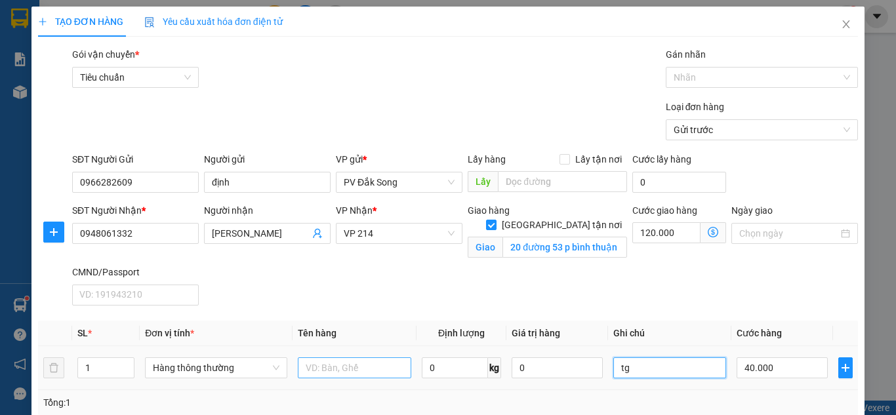
type input "tg"
click at [358, 363] on input "text" at bounding box center [355, 368] width 114 height 21
type input "sầu"
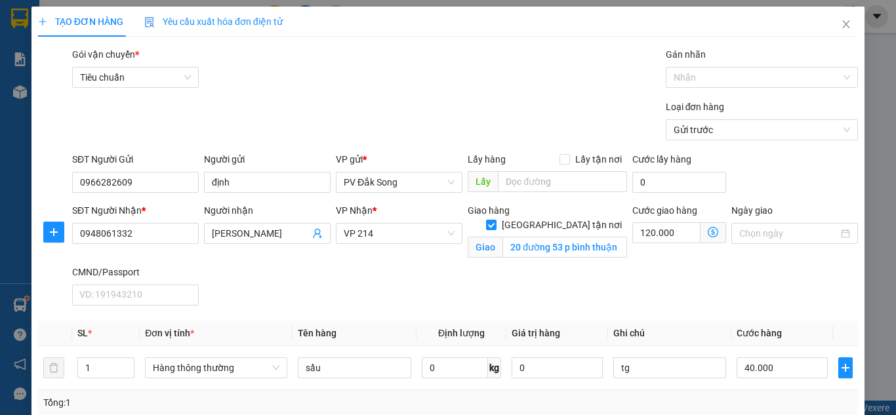
click at [432, 274] on div "SĐT Người Nhận * 0948061332 Người nhận phương đào VP Nhận * VP 214 Giao hàng Gi…" at bounding box center [465, 257] width 791 height 108
click at [268, 233] on input "[PERSON_NAME]" at bounding box center [261, 233] width 98 height 14
type input "phương đào/ tối đi"
click at [281, 264] on div "Người nhận phương đào/ tối đi phương đào/ tối đi" at bounding box center [267, 234] width 132 height 62
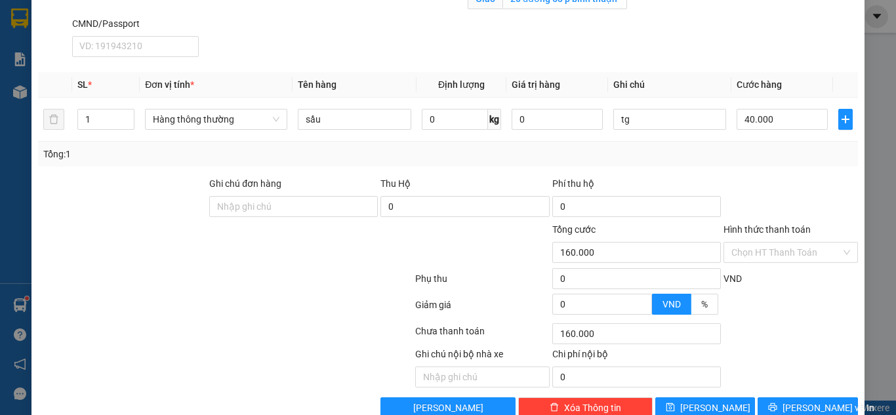
scroll to position [278, 0]
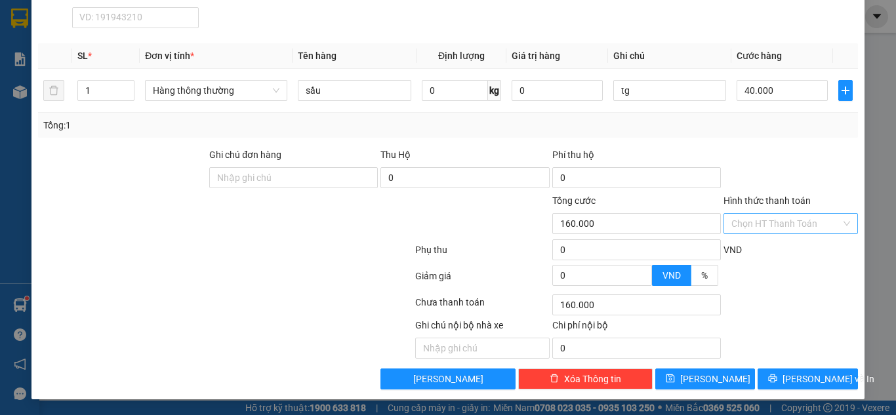
click at [761, 222] on input "Hình thức thanh toán" at bounding box center [787, 224] width 110 height 20
click at [732, 149] on div at bounding box center [790, 171] width 137 height 46
click at [756, 218] on input "Hình thức thanh toán" at bounding box center [787, 224] width 110 height 20
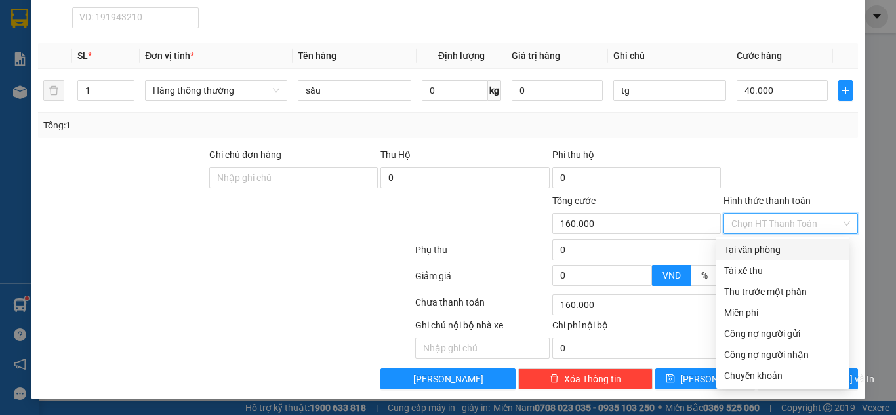
click at [768, 251] on div "Tại văn phòng" at bounding box center [782, 250] width 117 height 14
type input "0"
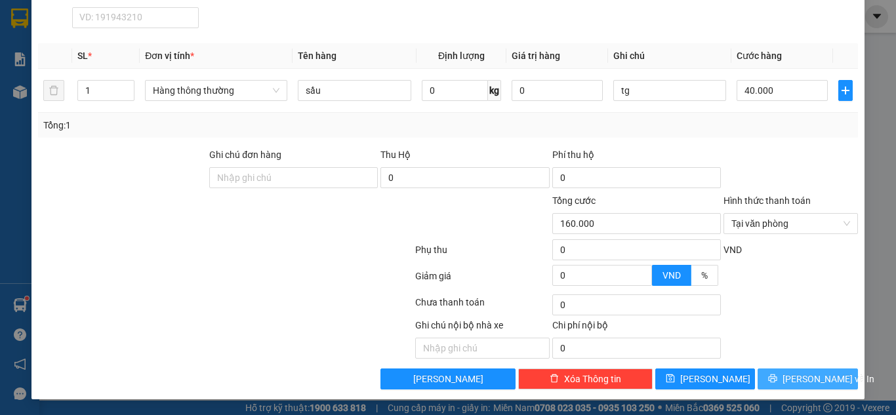
click at [808, 375] on span "[PERSON_NAME] và In" at bounding box center [829, 379] width 92 height 14
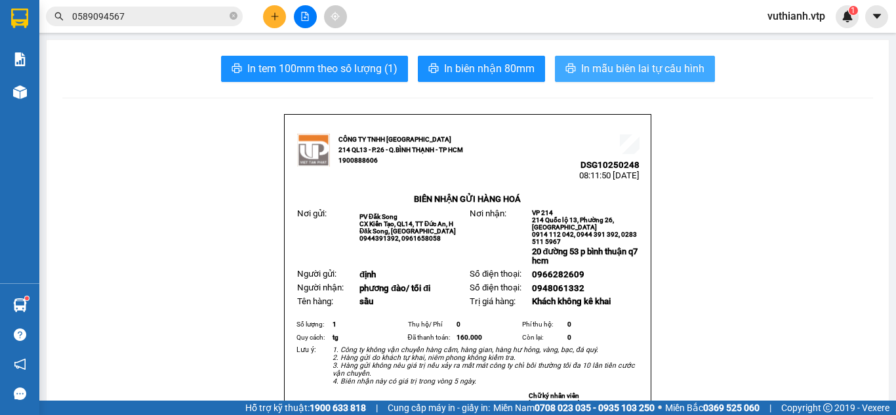
click at [655, 68] on span "In mẫu biên lai tự cấu hình" at bounding box center [642, 68] width 123 height 16
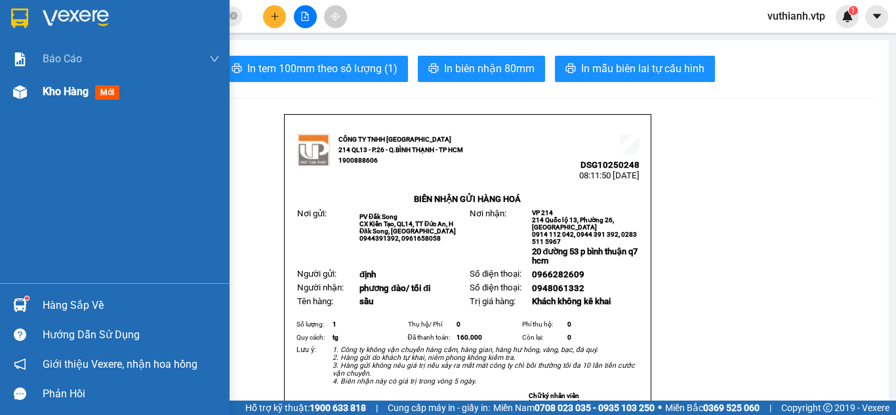
click at [24, 90] on img at bounding box center [20, 92] width 14 height 14
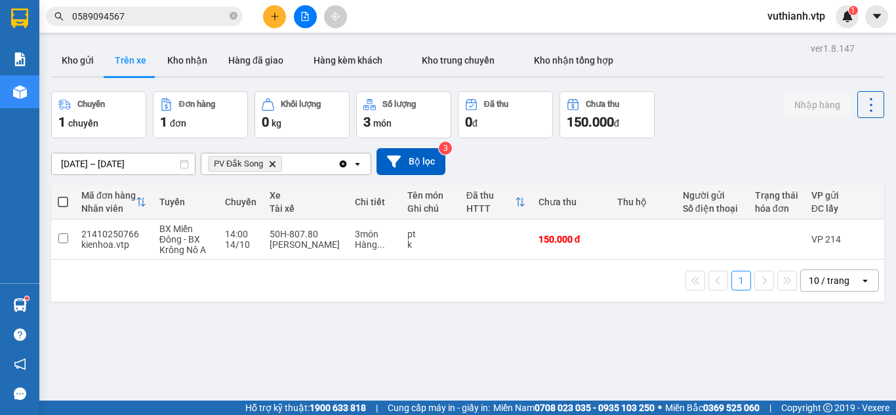
click at [503, 319] on div "ver 1.8.147 Kho gửi Trên xe Kho nhận Hàng đã giao Hàng kèm khách Kho trung chuy…" at bounding box center [468, 246] width 844 height 415
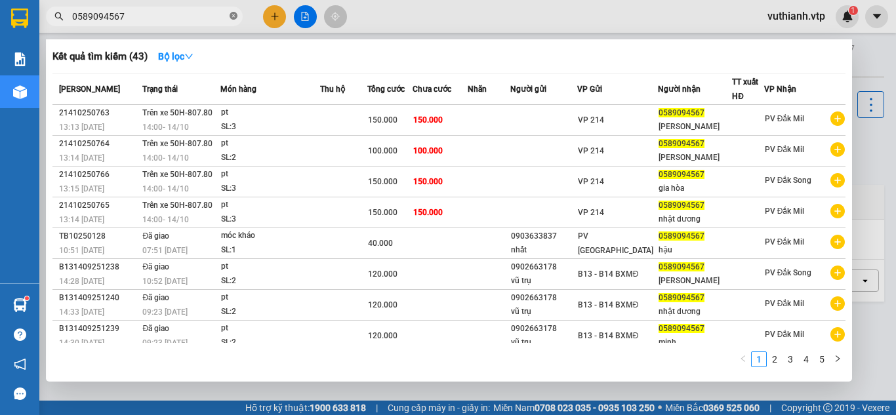
click at [236, 16] on icon "close-circle" at bounding box center [234, 16] width 8 height 8
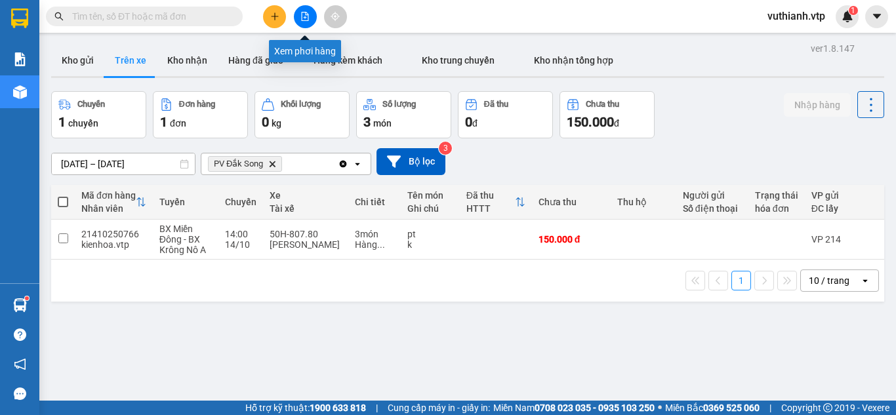
click at [309, 16] on icon "file-add" at bounding box center [304, 16] width 9 height 9
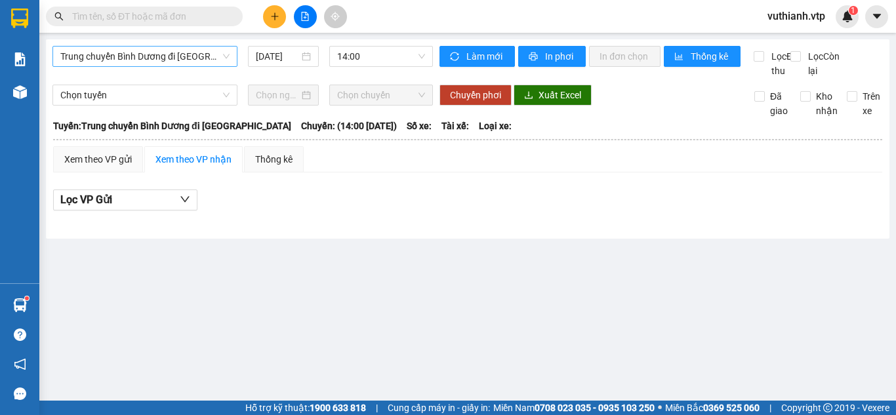
click at [195, 56] on span "Trung chuyển Bình Dương đi [GEOGRAPHIC_DATA]" at bounding box center [144, 57] width 169 height 20
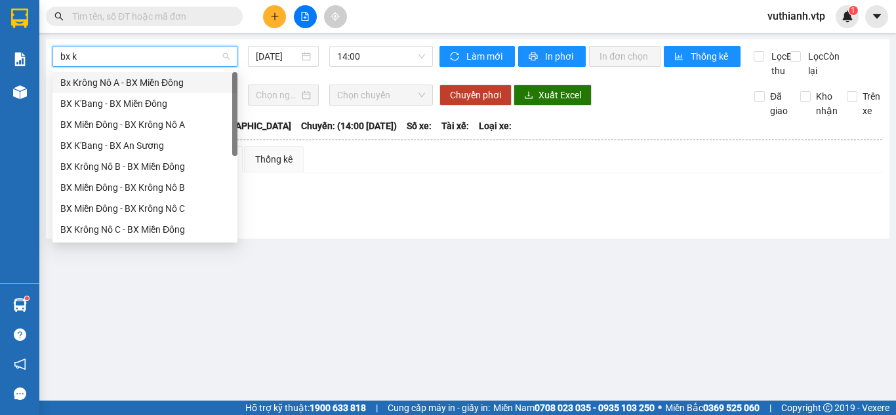
type input "bx kr"
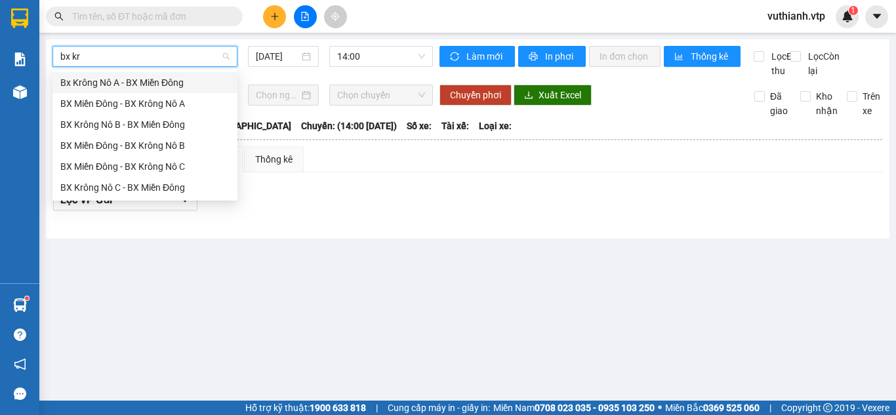
click at [187, 83] on div "Bx Krông Nô A - BX Miền Đông" at bounding box center [144, 82] width 169 height 14
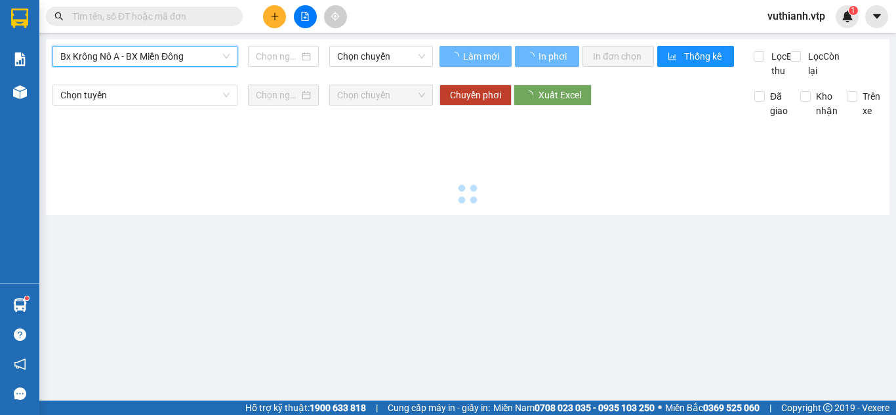
type input "[DATE]"
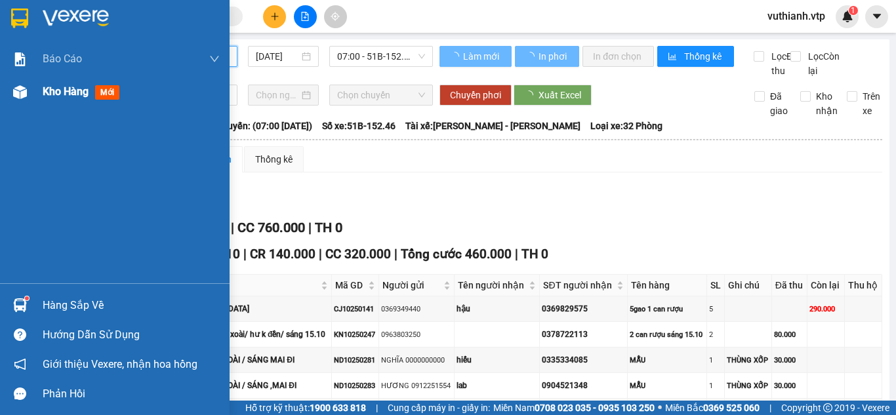
click at [18, 98] on img at bounding box center [20, 92] width 14 height 14
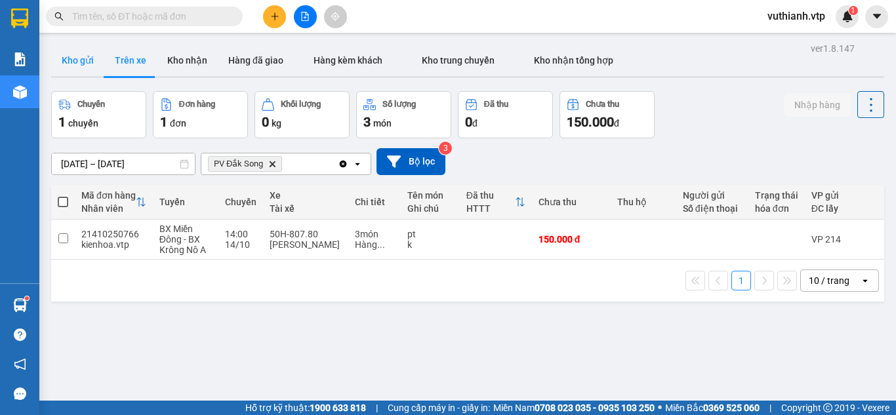
click at [90, 67] on button "Kho gửi" at bounding box center [77, 60] width 53 height 31
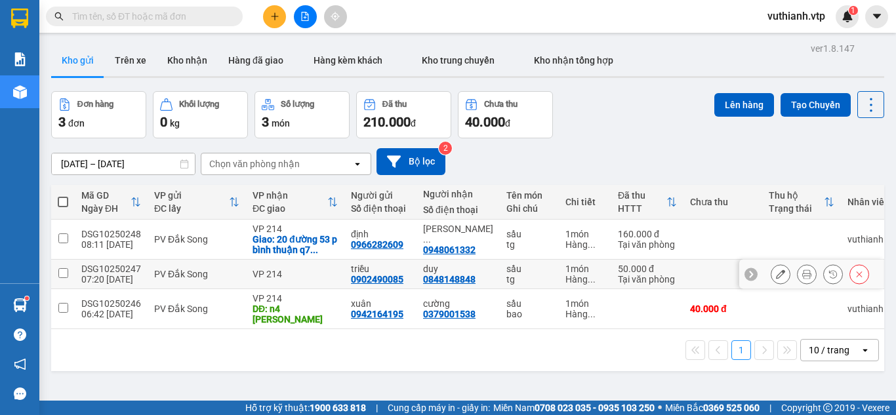
click at [60, 272] on input "checkbox" at bounding box center [63, 273] width 10 height 10
checkbox input "true"
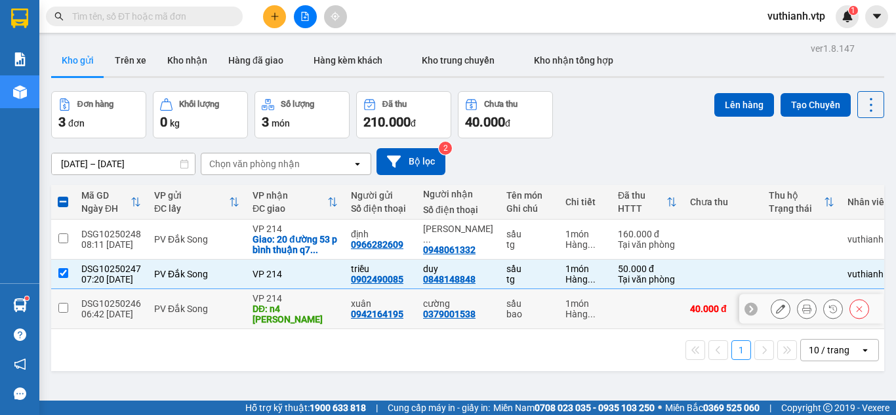
click at [64, 304] on input "checkbox" at bounding box center [63, 308] width 10 height 10
checkbox input "true"
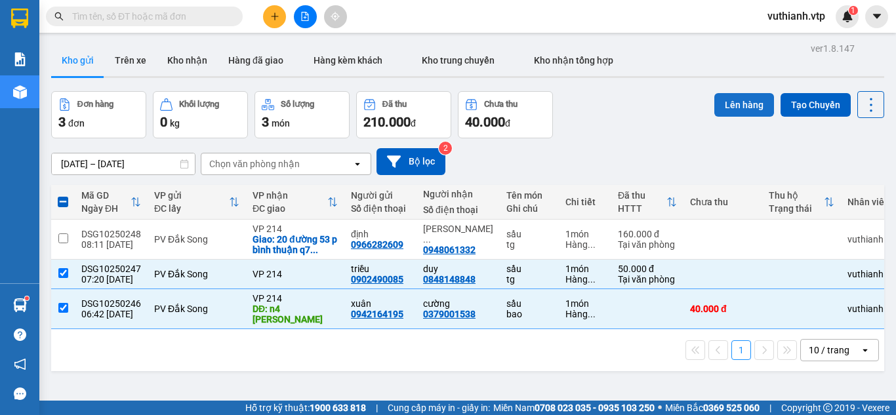
click at [738, 110] on button "Lên hàng" at bounding box center [744, 105] width 60 height 24
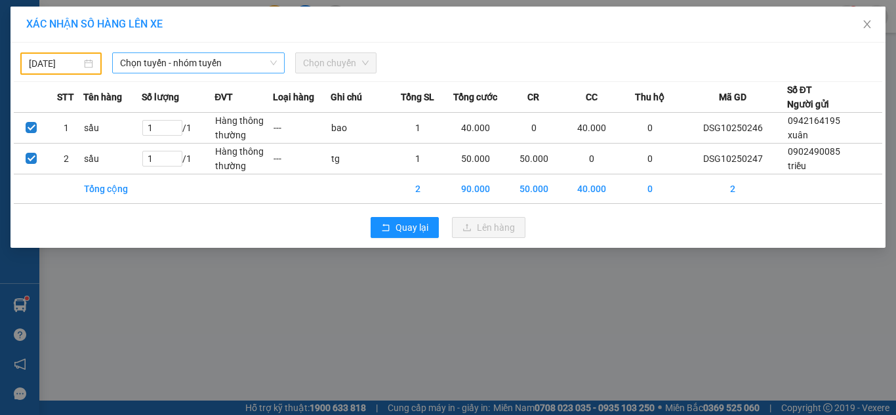
click at [231, 60] on span "Chọn tuyến - nhóm tuyến" at bounding box center [198, 63] width 157 height 20
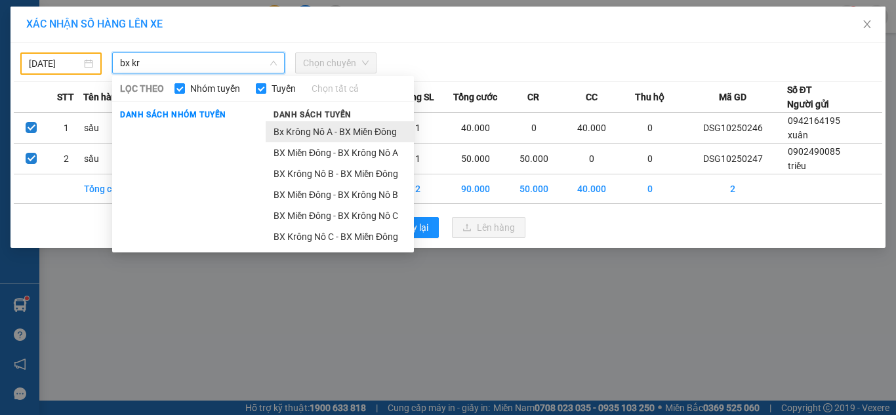
type input "bx kr"
click at [331, 128] on li "Bx Krông Nô A - BX Miền Đông" at bounding box center [340, 131] width 148 height 21
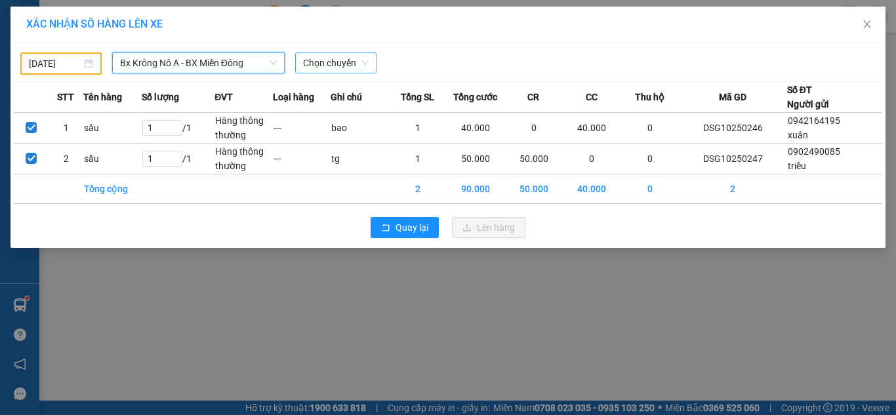
click at [359, 68] on span "Chọn chuyến" at bounding box center [336, 63] width 66 height 20
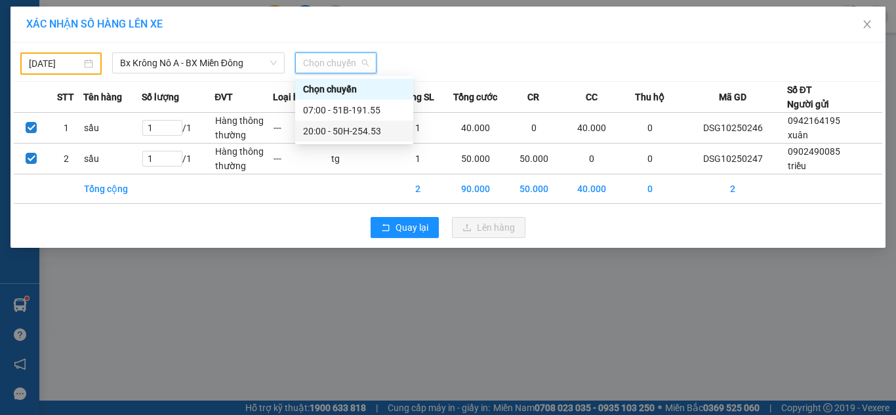
click at [358, 133] on div "20:00 - 50H-254.53" at bounding box center [354, 131] width 102 height 14
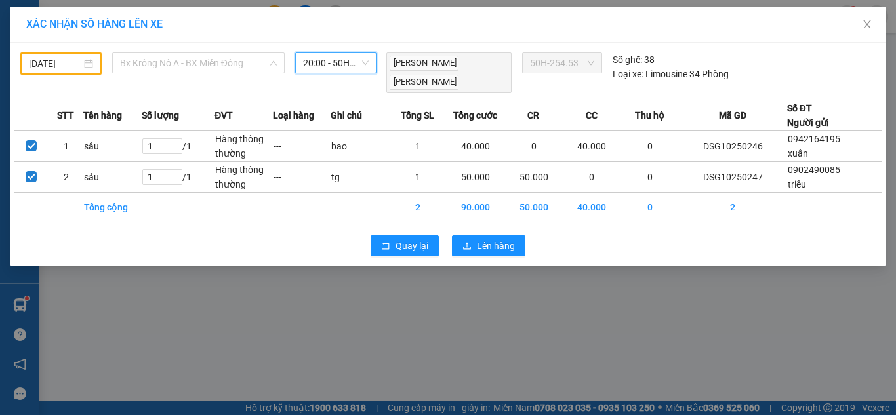
click at [249, 64] on span "Bx Krông Nô A - BX Miền Đông" at bounding box center [198, 63] width 157 height 20
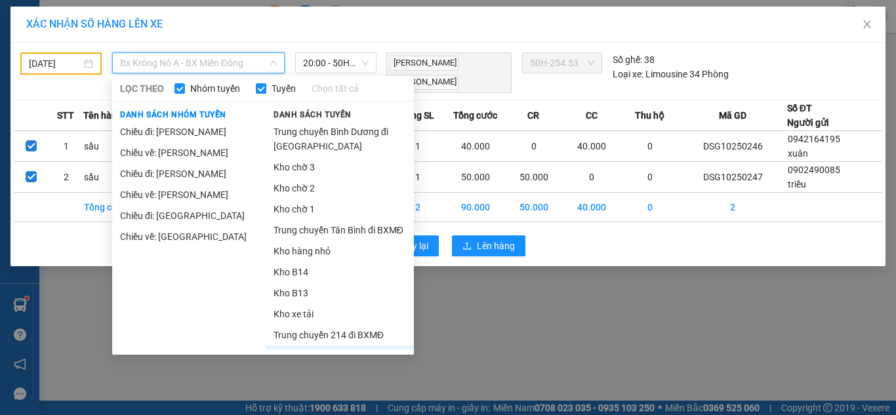
click at [76, 58] on body "Kết quả tìm kiếm ( 43 ) Bộ lọc Mã ĐH Trạng thái Món hàng Thu hộ Tổng cước Chưa …" at bounding box center [448, 207] width 896 height 415
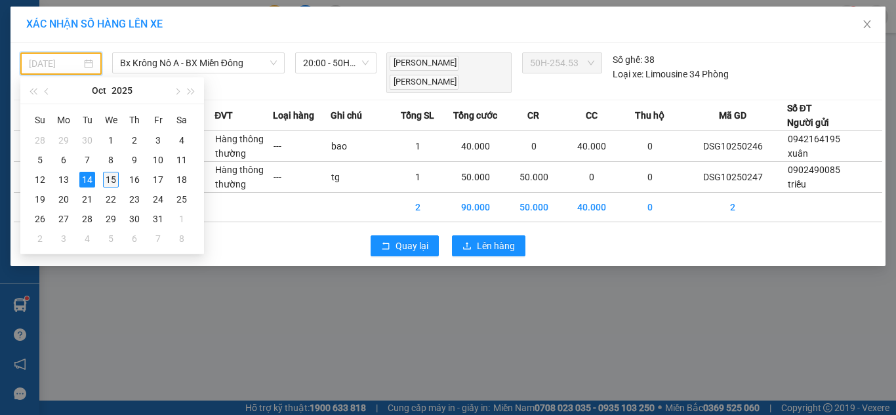
click at [112, 180] on div "15" at bounding box center [111, 180] width 16 height 16
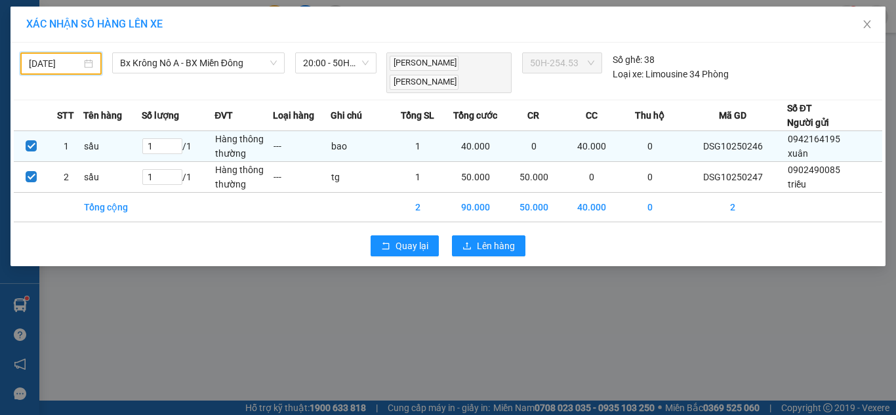
type input "[DATE]"
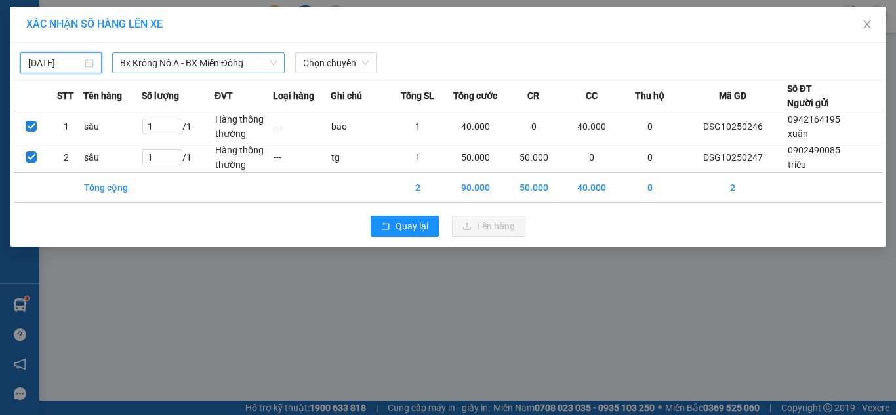
click at [182, 58] on span "Bx Krông Nô A - BX Miền Đông" at bounding box center [198, 63] width 157 height 20
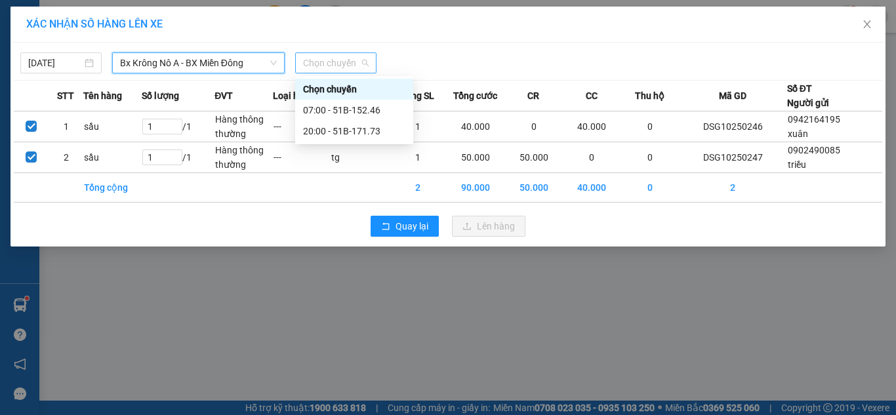
click at [328, 61] on span "Chọn chuyến" at bounding box center [336, 63] width 66 height 20
click at [355, 107] on div "07:00 - 51B-152.46" at bounding box center [354, 110] width 102 height 14
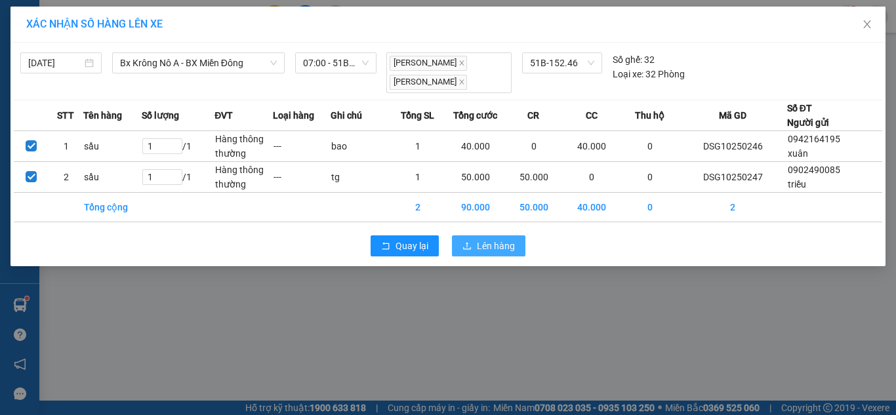
click at [507, 247] on span "Lên hàng" at bounding box center [496, 246] width 38 height 14
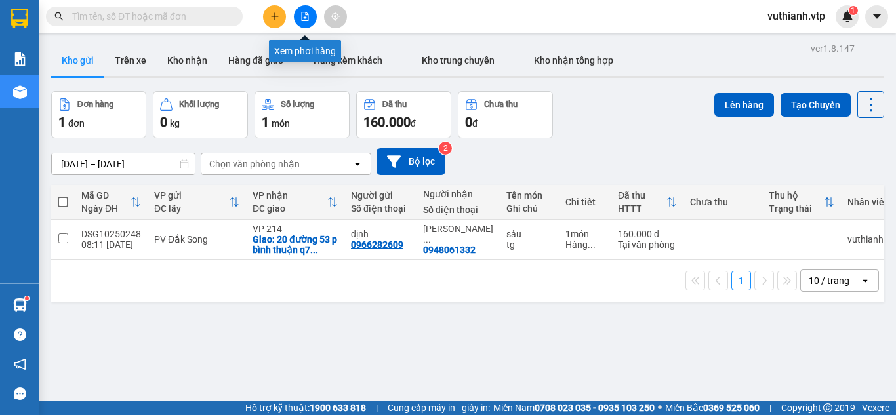
click at [309, 17] on icon "file-add" at bounding box center [304, 16] width 9 height 9
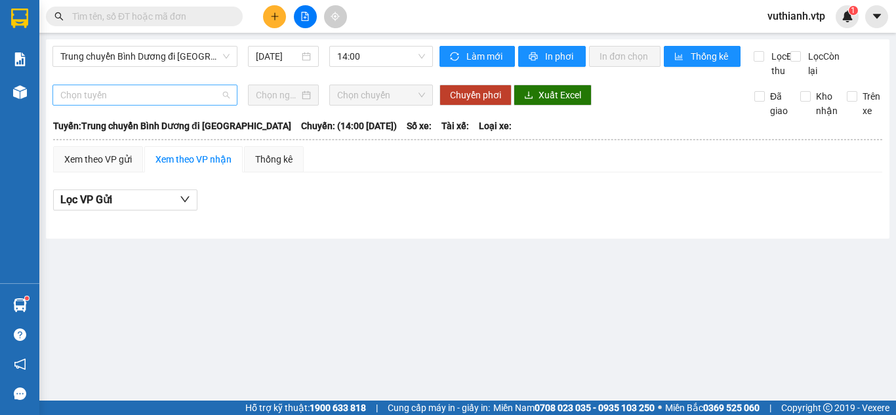
click at [196, 105] on span "Chọn tuyến" at bounding box center [144, 95] width 169 height 20
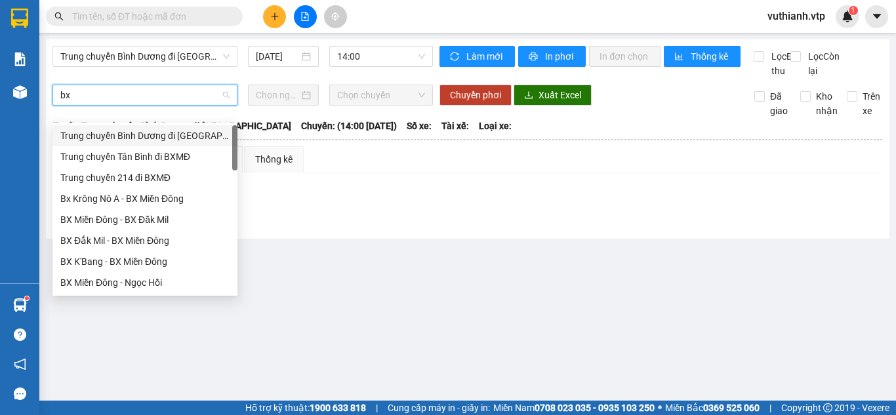
type input "bx"
click at [217, 55] on span "Trung chuyển Bình Dương đi [GEOGRAPHIC_DATA]" at bounding box center [144, 57] width 169 height 20
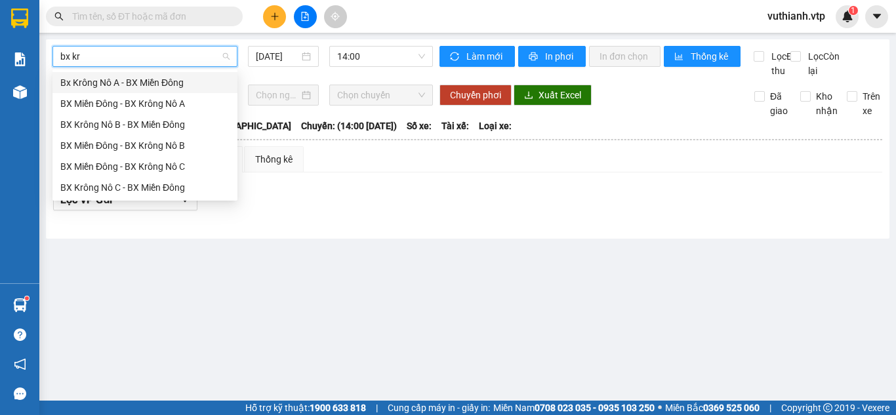
type input "bx kr"
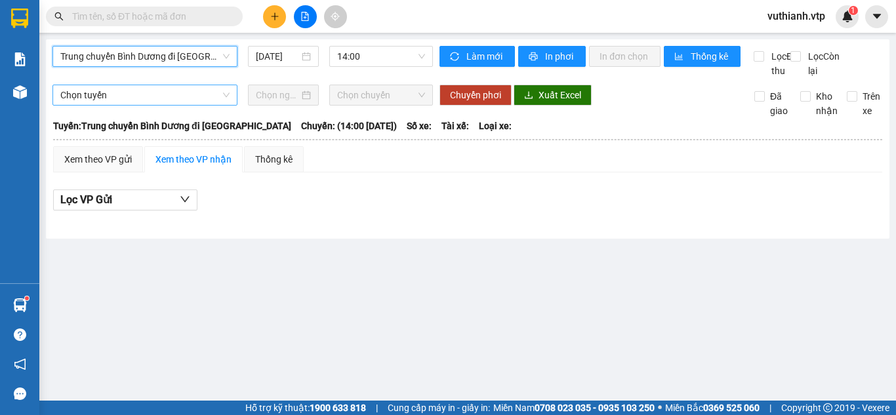
click at [184, 57] on span "Trung chuyển Bình Dương đi [GEOGRAPHIC_DATA]" at bounding box center [144, 57] width 169 height 20
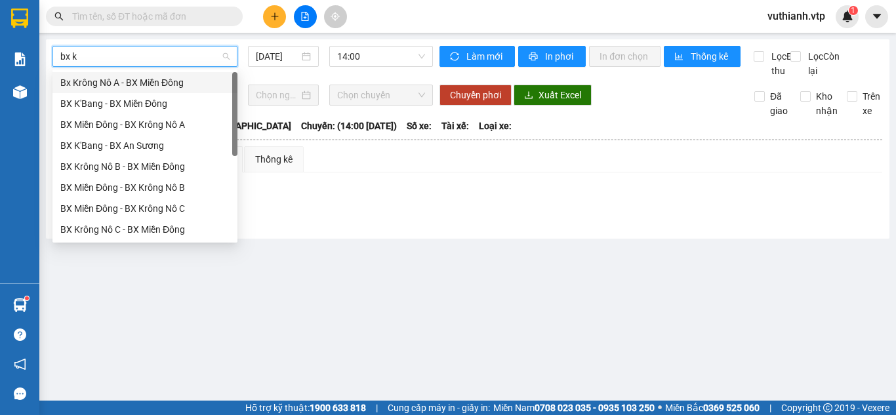
type input "bx kr"
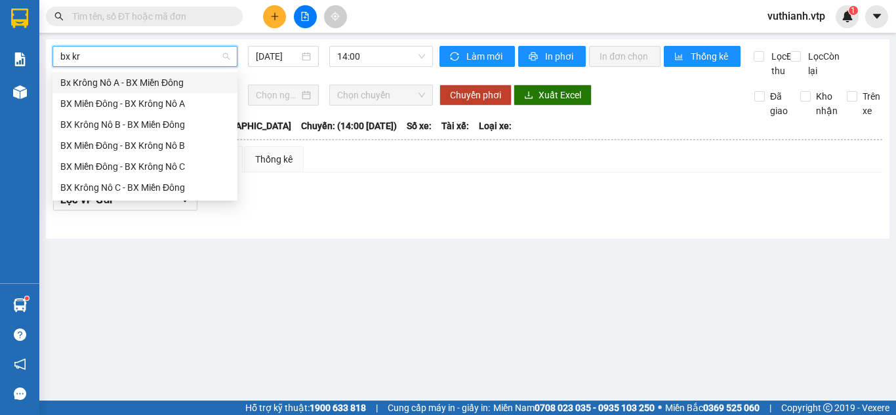
click at [158, 78] on div "Bx Krông Nô A - BX Miền Đông" at bounding box center [144, 82] width 169 height 14
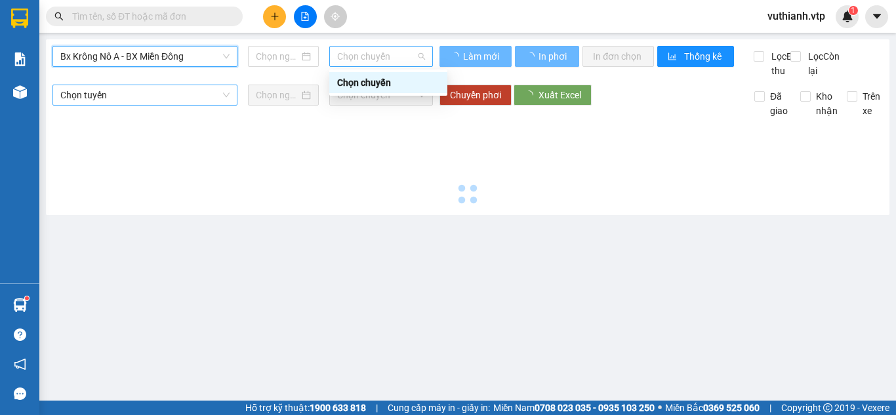
click at [390, 62] on span "Chọn chuyến" at bounding box center [381, 57] width 88 height 20
type input "[DATE]"
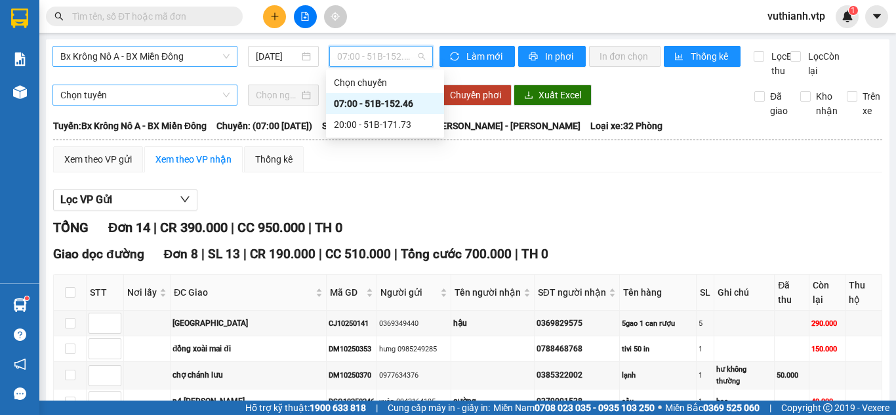
click at [412, 101] on div "07:00 - 51B-152.46" at bounding box center [385, 103] width 102 height 14
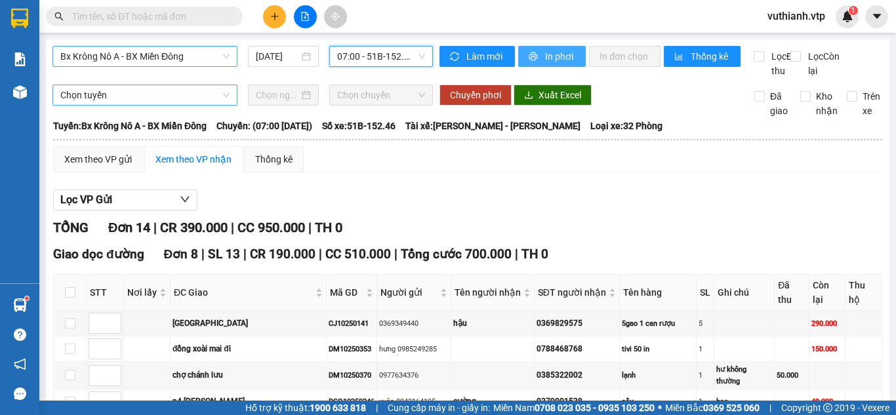
click at [561, 61] on span "In phơi" at bounding box center [560, 56] width 30 height 14
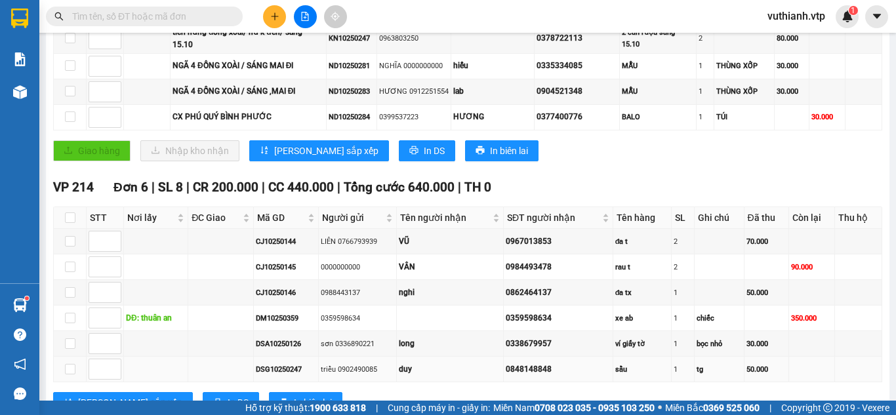
scroll to position [389, 0]
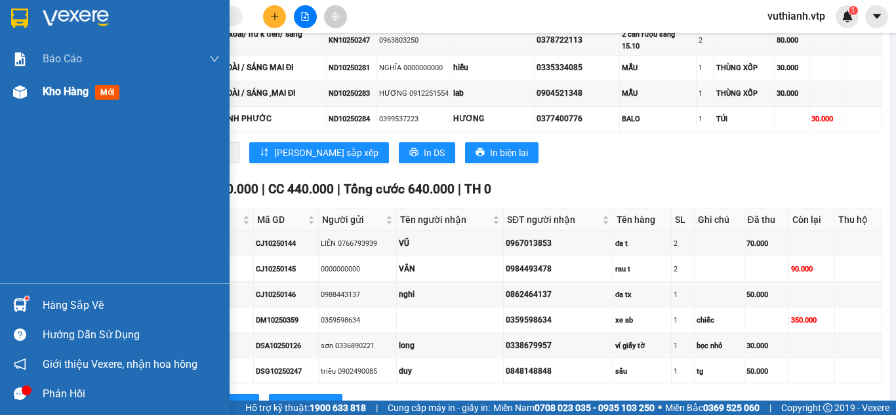
drag, startPoint x: 41, startPoint y: 90, endPoint x: 89, endPoint y: 89, distance: 47.2
click at [42, 90] on div "Kho hàng mới" at bounding box center [115, 91] width 230 height 33
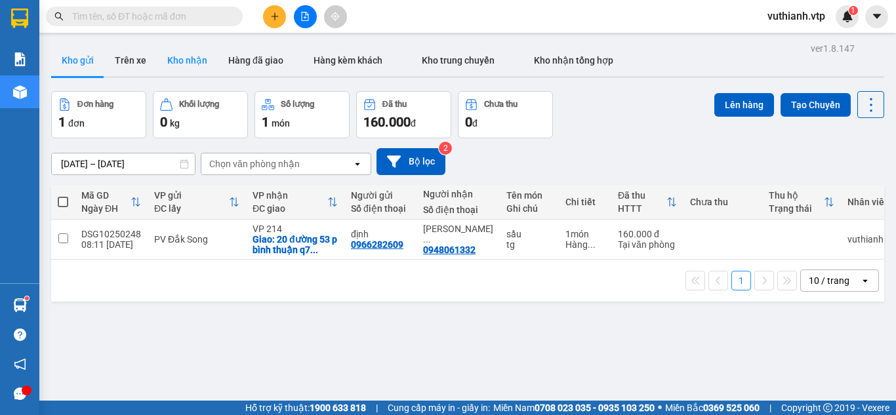
click at [182, 63] on button "Kho nhận" at bounding box center [187, 60] width 61 height 31
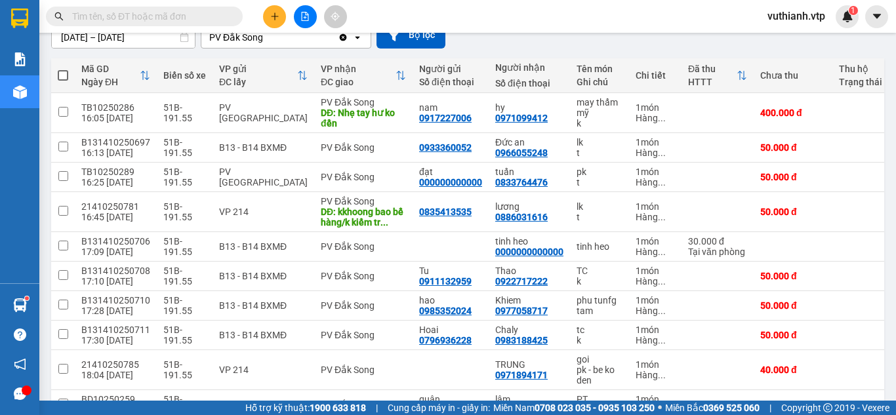
scroll to position [129, 0]
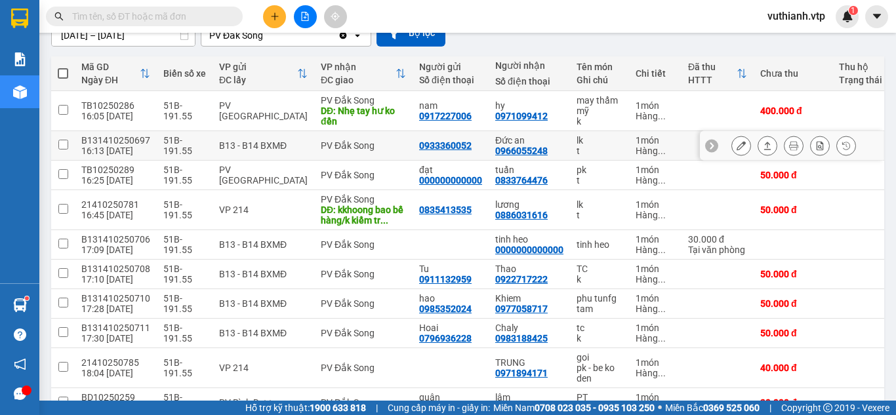
click at [732, 143] on button at bounding box center [741, 146] width 18 height 23
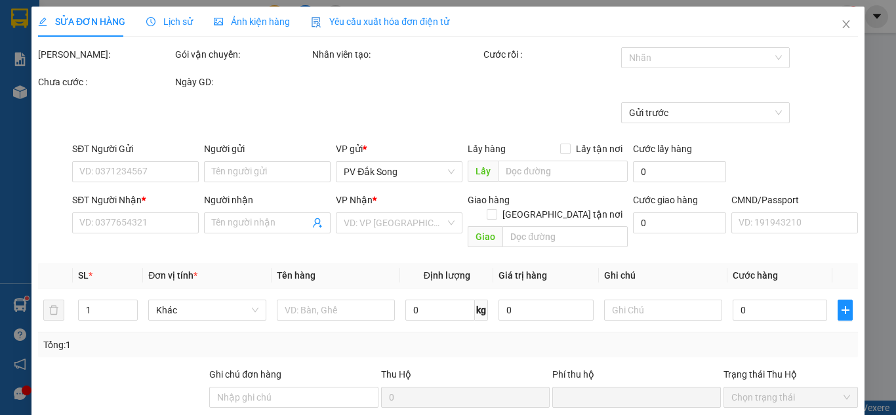
type input "0933360052"
type input "0966055248"
type input "Đức an"
type input "0"
type input "50.000"
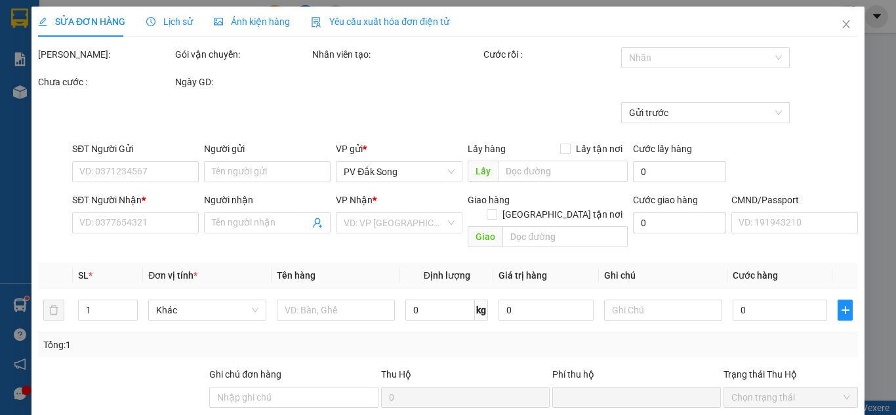
type input "50.000"
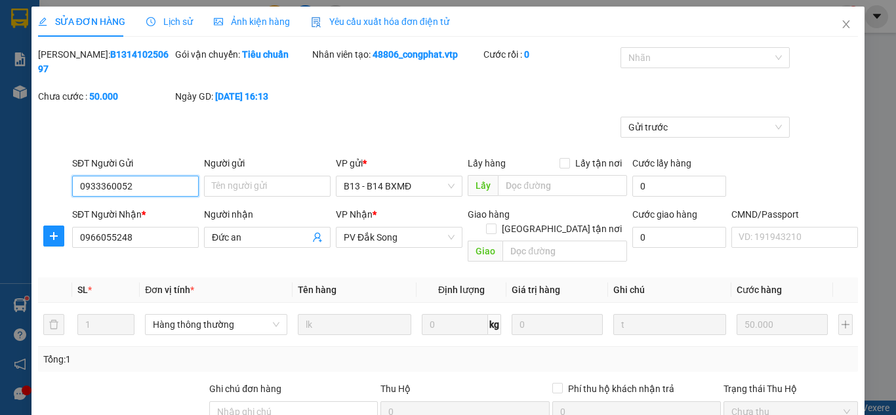
type input "2.500"
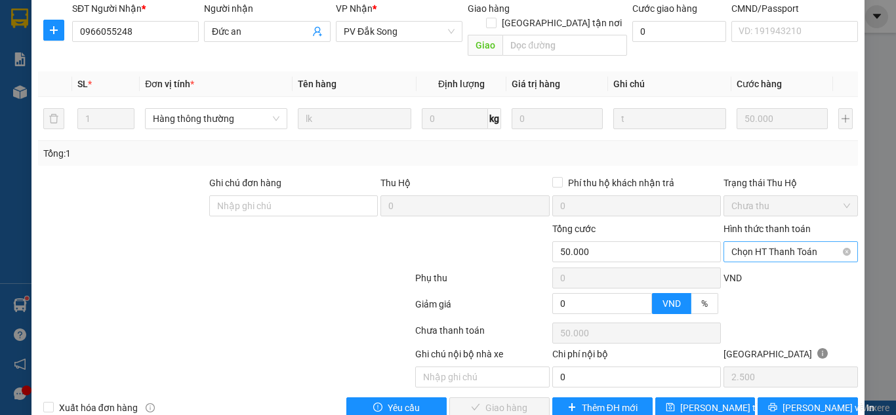
click at [760, 242] on span "Chọn HT Thanh Toán" at bounding box center [791, 252] width 119 height 20
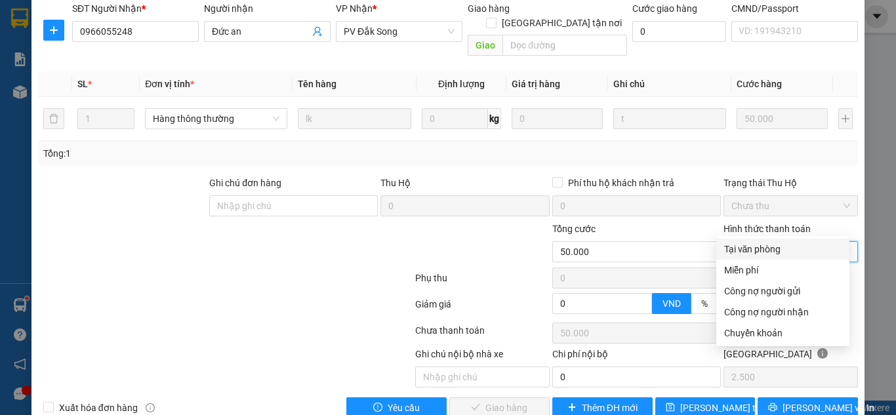
click at [764, 243] on div "Tại văn phòng" at bounding box center [782, 249] width 117 height 14
type input "0"
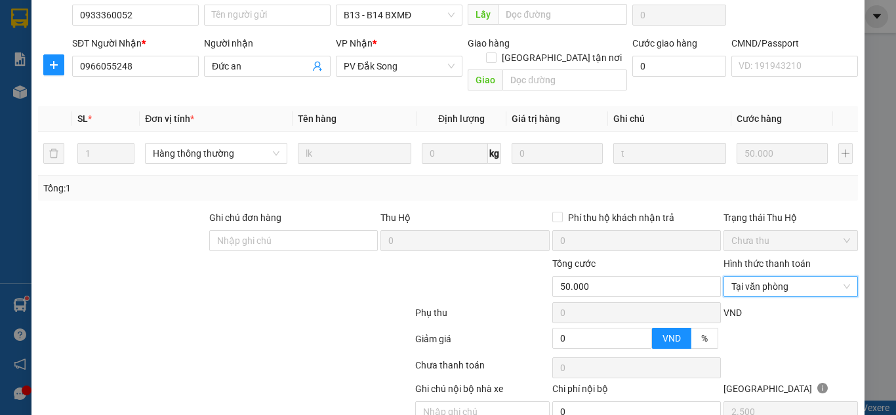
scroll to position [9, 0]
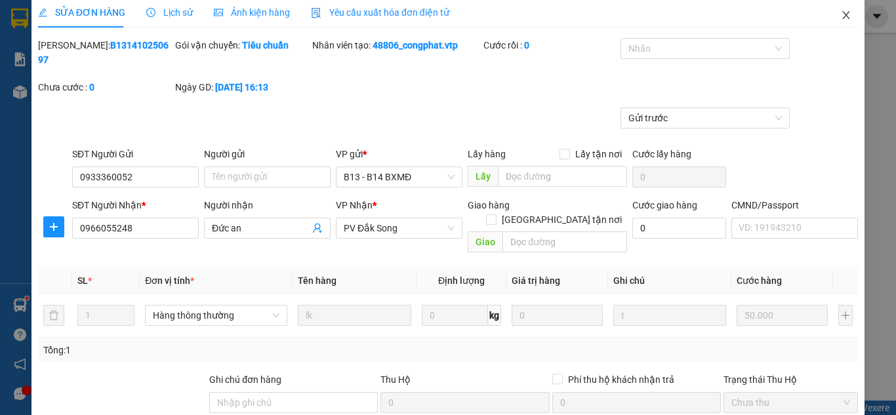
click at [843, 12] on icon "close" at bounding box center [846, 15] width 7 height 8
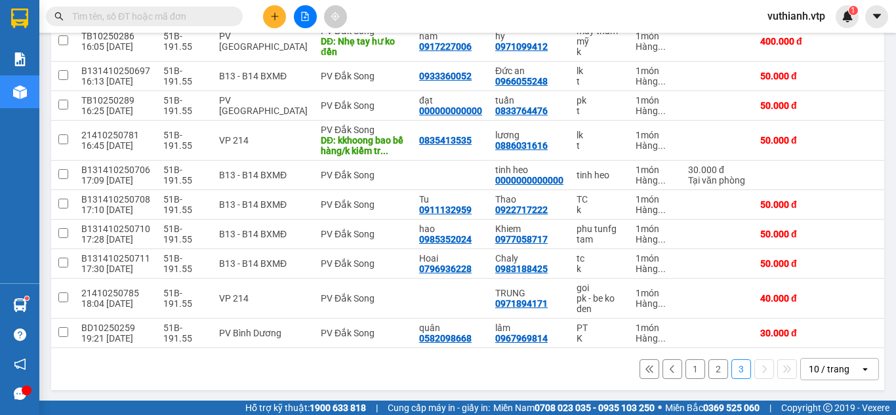
scroll to position [205, 0]
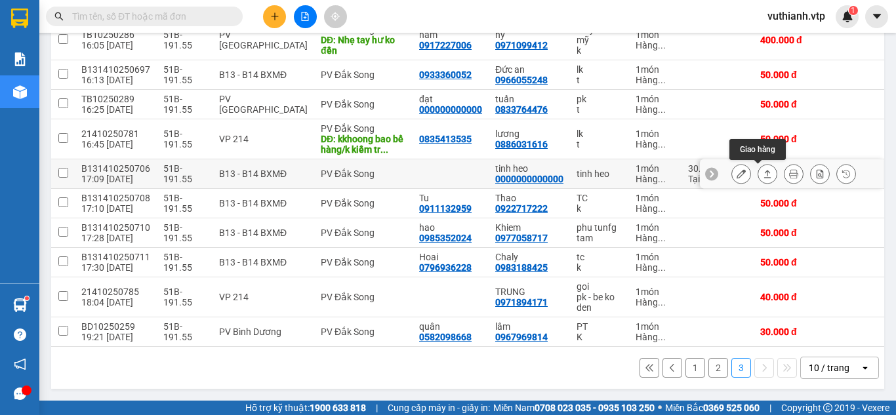
click at [763, 171] on icon at bounding box center [767, 173] width 9 height 9
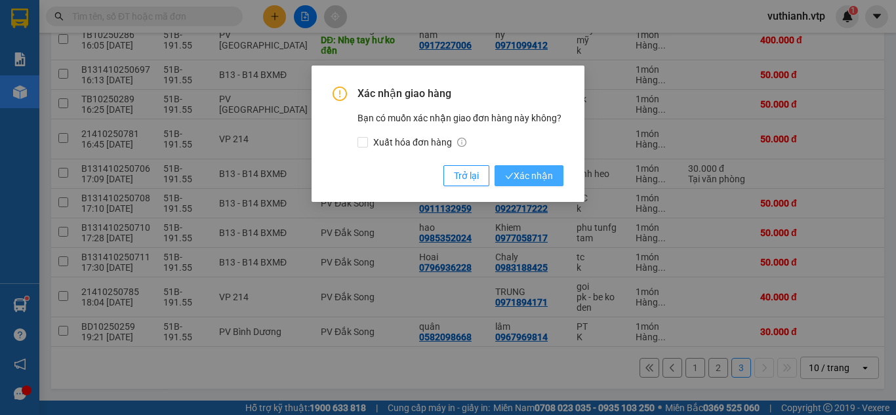
click at [549, 178] on span "Xác nhận" at bounding box center [529, 176] width 48 height 14
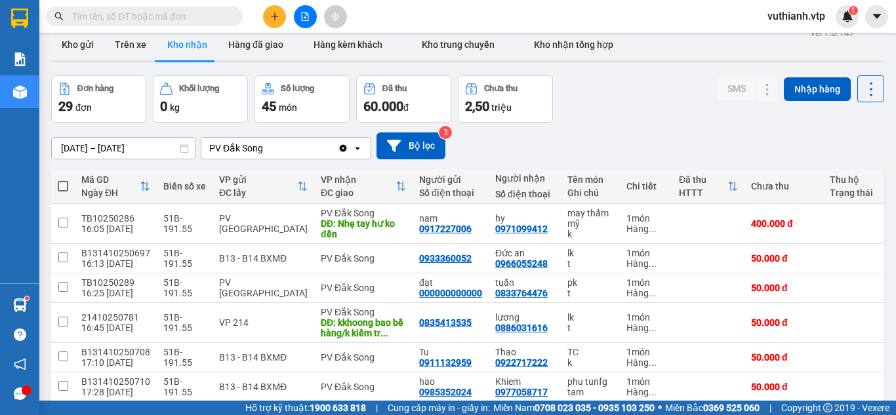
scroll to position [0, 0]
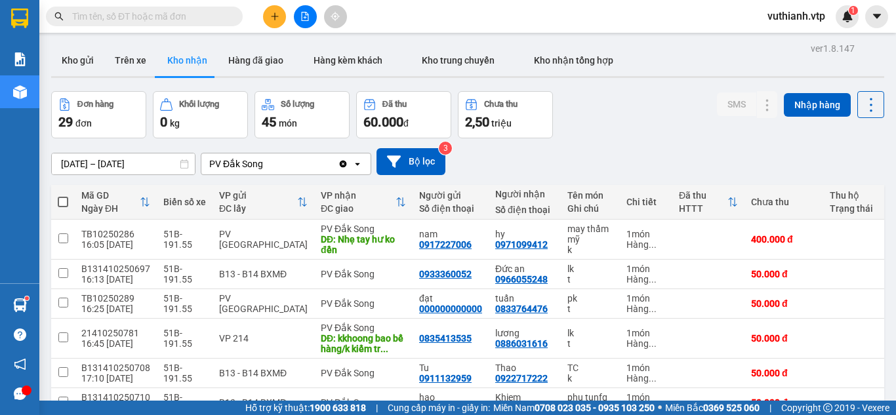
click at [729, 199] on icon at bounding box center [733, 201] width 9 height 9
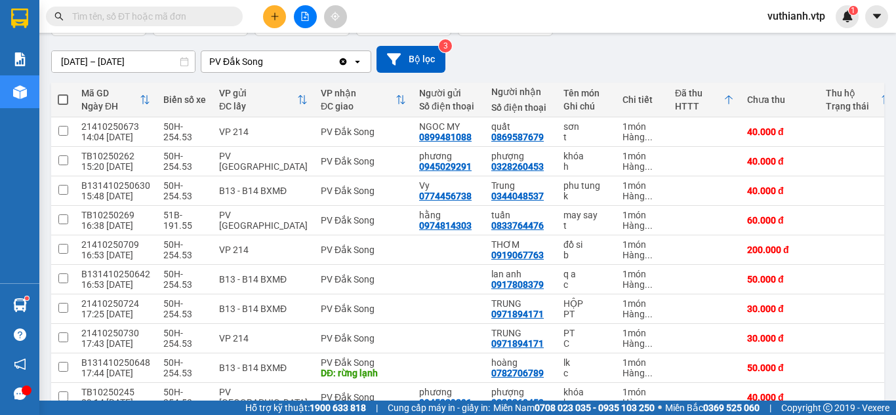
scroll to position [89, 0]
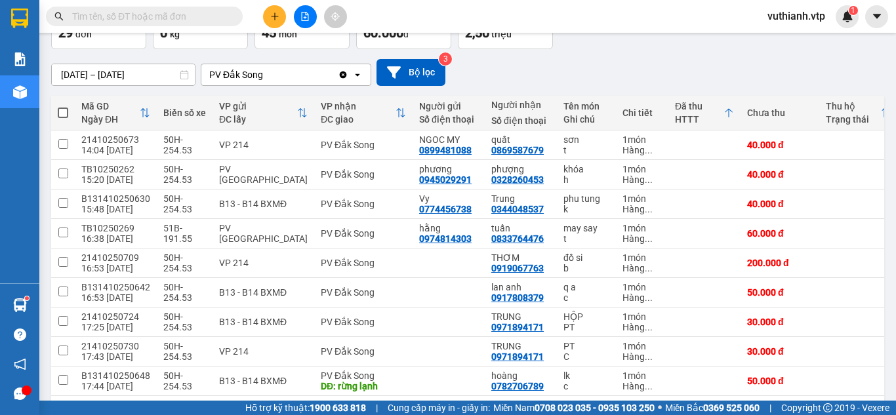
click at [724, 110] on icon at bounding box center [729, 113] width 10 height 10
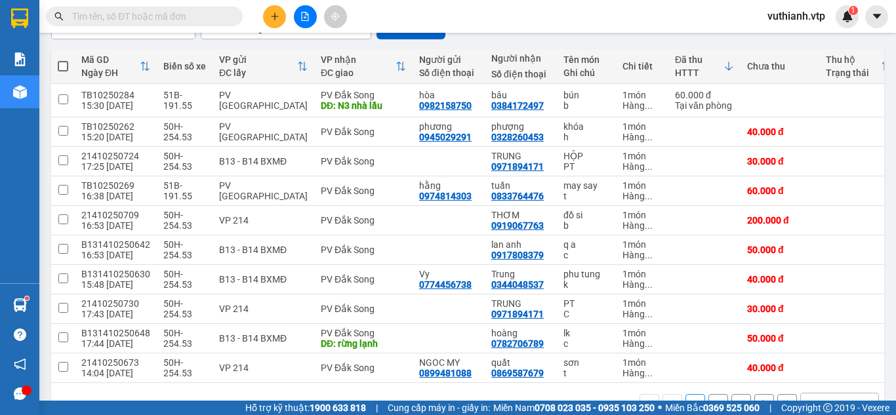
scroll to position [128, 0]
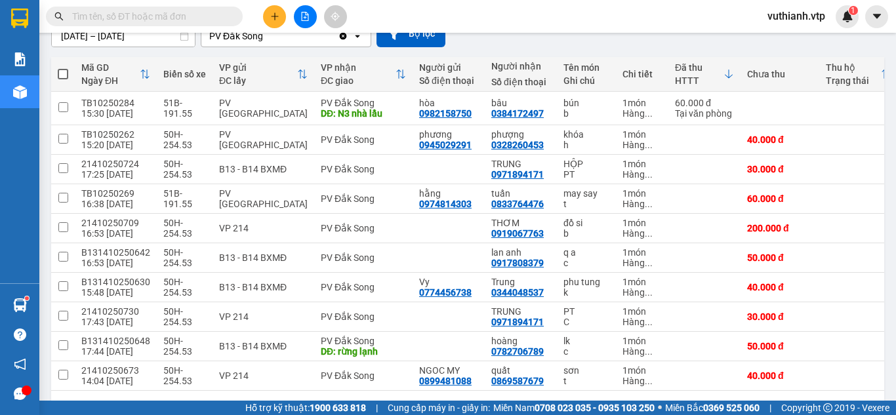
click at [724, 75] on icon at bounding box center [729, 74] width 10 height 10
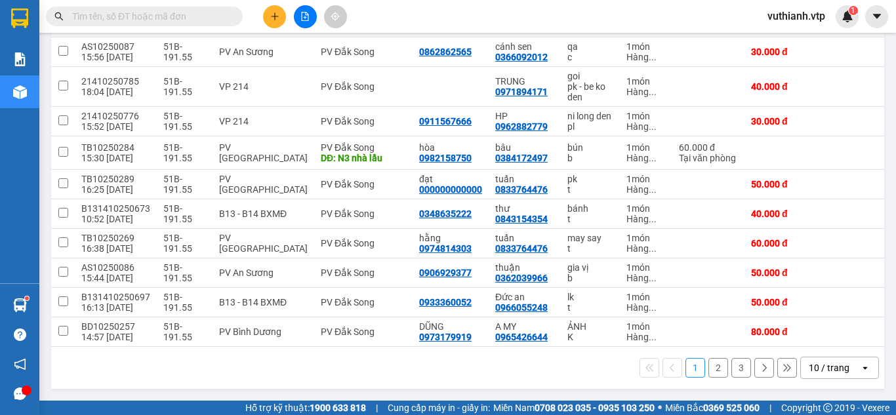
scroll to position [198, 0]
click at [763, 148] on icon at bounding box center [767, 152] width 9 height 9
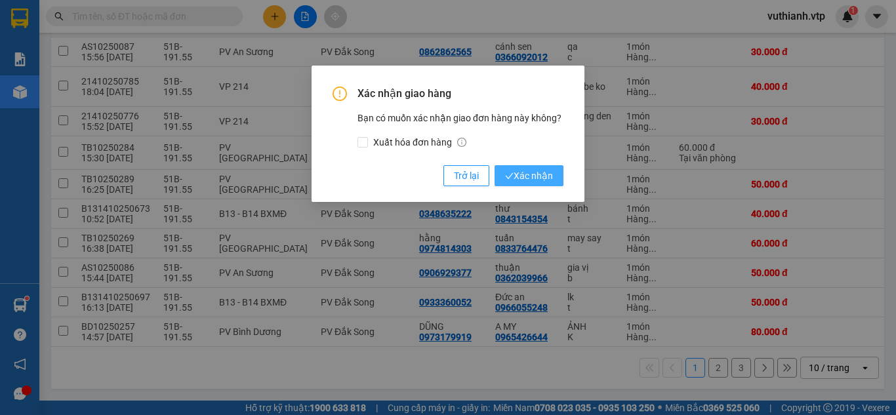
click at [552, 168] on button "Xác nhận" at bounding box center [529, 175] width 69 height 21
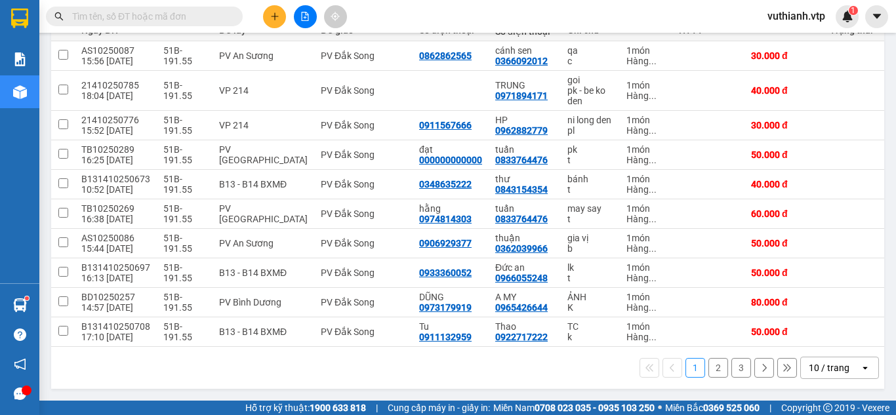
scroll to position [194, 0]
click at [715, 367] on button "2" at bounding box center [719, 368] width 20 height 20
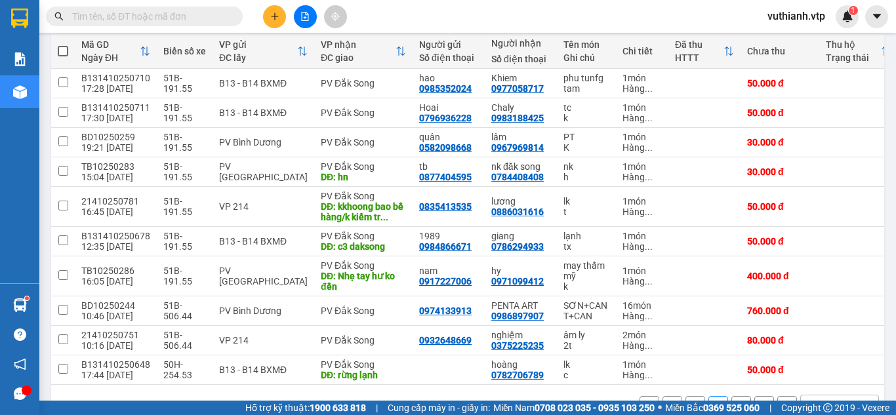
scroll to position [152, 0]
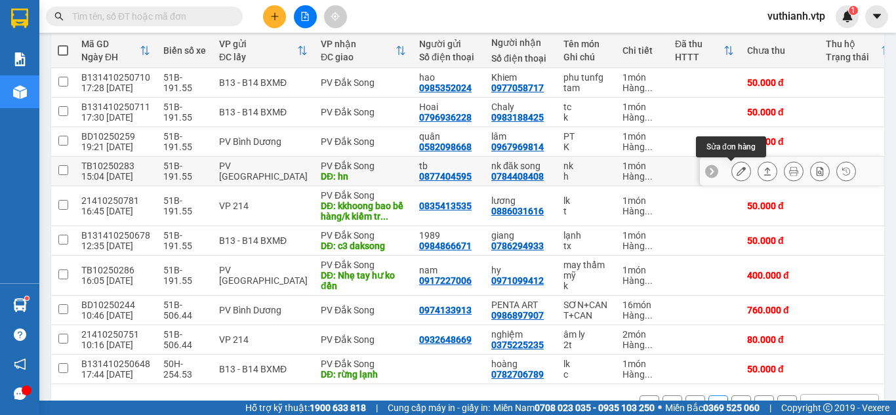
click at [737, 168] on button at bounding box center [741, 171] width 18 height 23
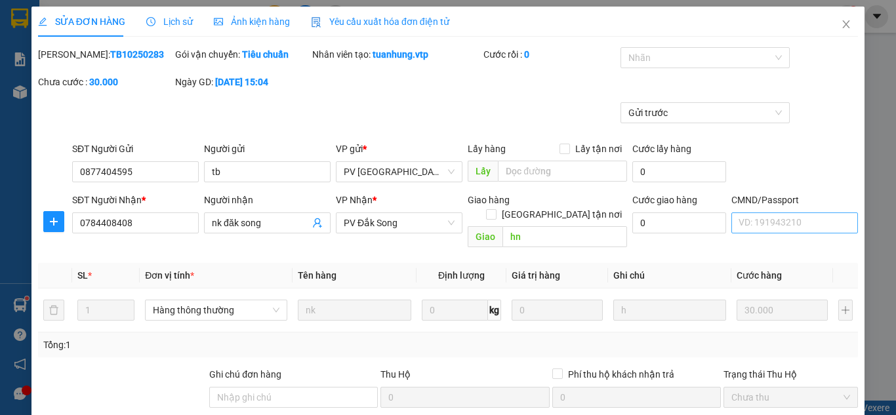
type input "0877404595"
type input "tb"
type input "0784408408"
type input "nk đăk song"
type input "hn"
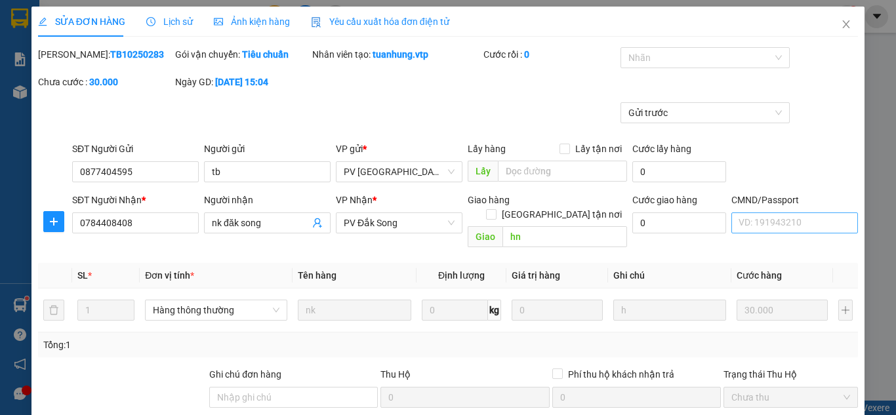
type input "0"
type input "30.000"
type input "1.500"
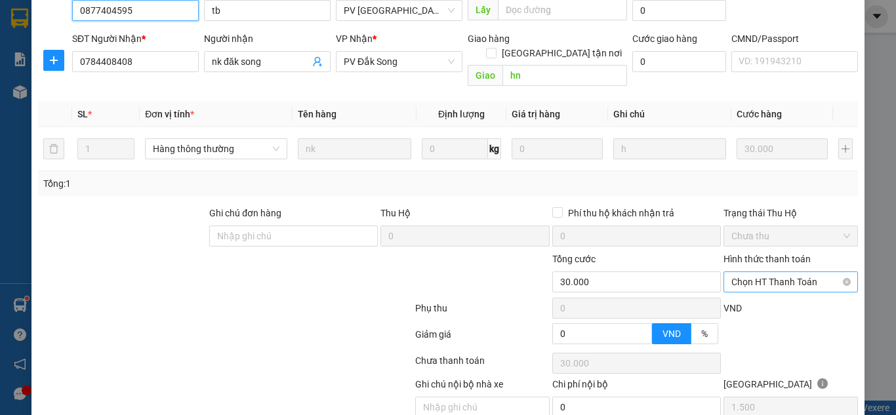
click at [779, 272] on span "Chọn HT Thanh Toán" at bounding box center [791, 282] width 119 height 20
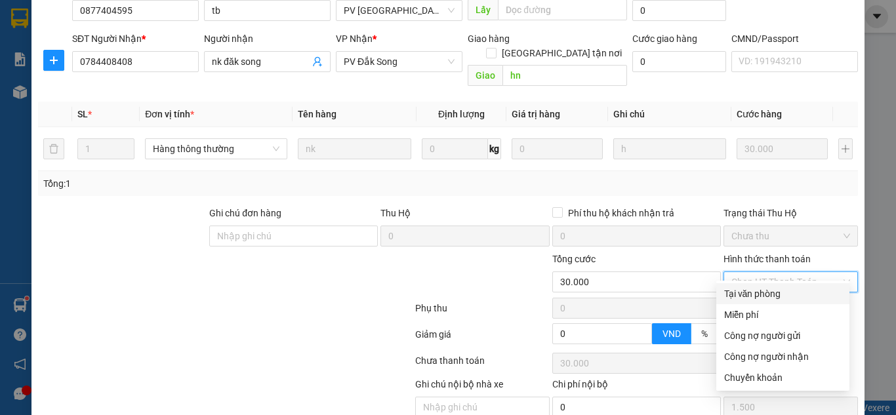
click at [768, 295] on div "Tại văn phòng" at bounding box center [782, 294] width 117 height 14
type input "0"
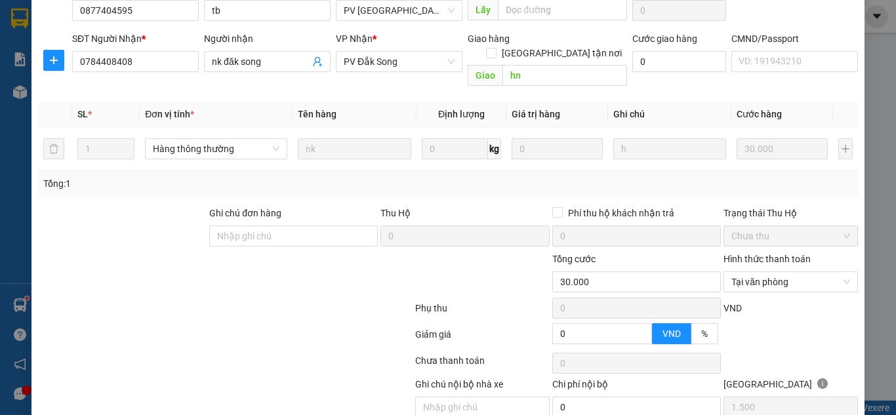
scroll to position [206, 0]
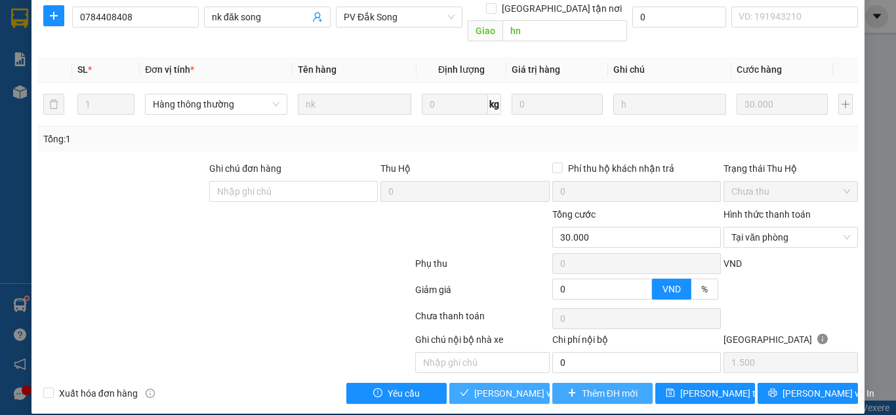
drag, startPoint x: 524, startPoint y: 371, endPoint x: 550, endPoint y: 371, distance: 25.6
click at [523, 383] on button "[PERSON_NAME] và Giao hàng" at bounding box center [499, 393] width 100 height 21
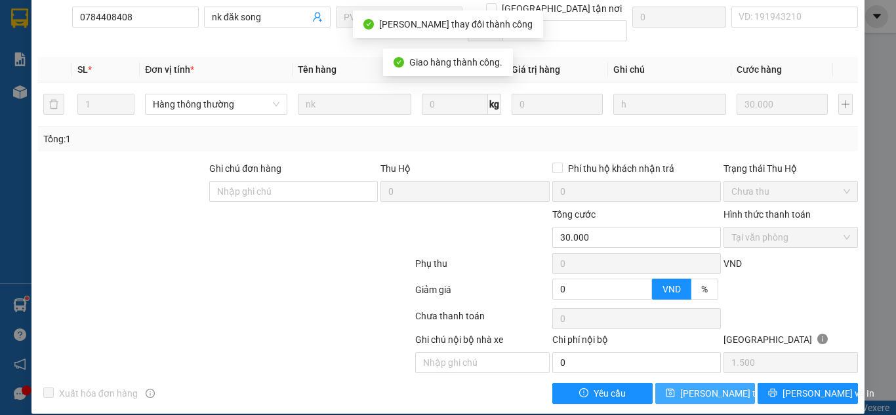
click at [689, 386] on span "[PERSON_NAME] thay đổi" at bounding box center [732, 393] width 105 height 14
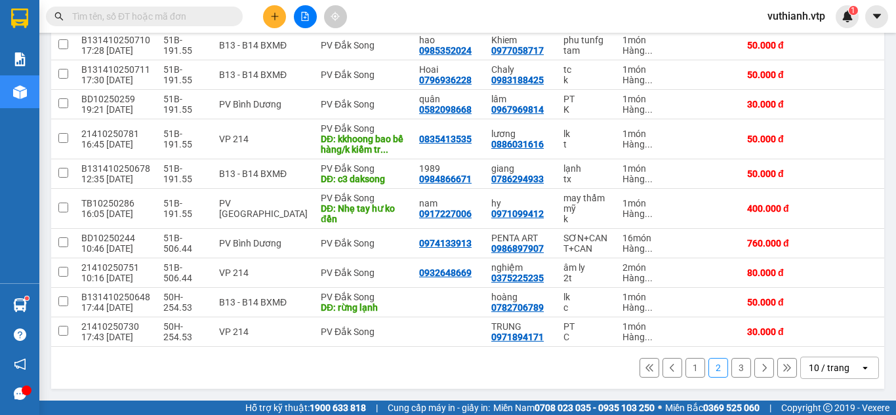
scroll to position [194, 0]
click at [732, 361] on button "3" at bounding box center [742, 368] width 20 height 20
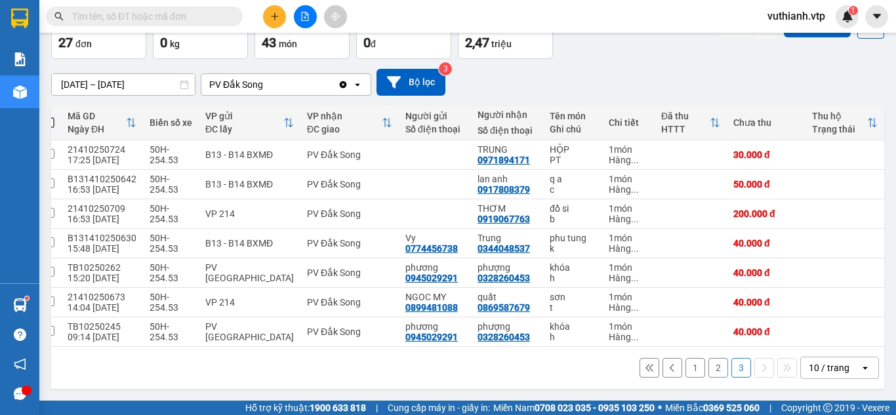
scroll to position [0, 28]
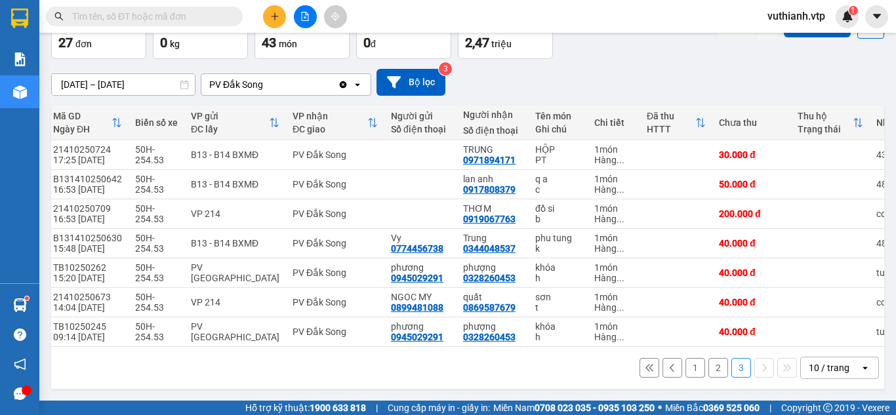
drag, startPoint x: 525, startPoint y: 364, endPoint x: 512, endPoint y: 363, distance: 13.1
click at [512, 363] on div "1 2 3 10 / trang open" at bounding box center [467, 368] width 823 height 22
click at [686, 365] on button "1" at bounding box center [696, 368] width 20 height 20
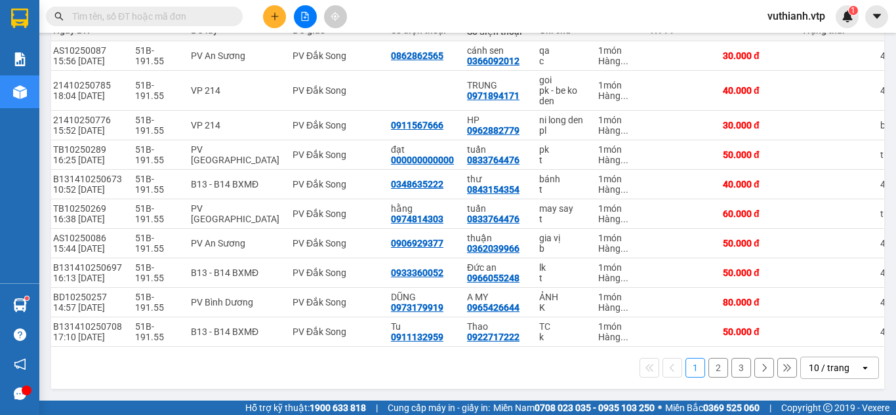
scroll to position [194, 0]
click at [709, 367] on button "2" at bounding box center [719, 368] width 20 height 20
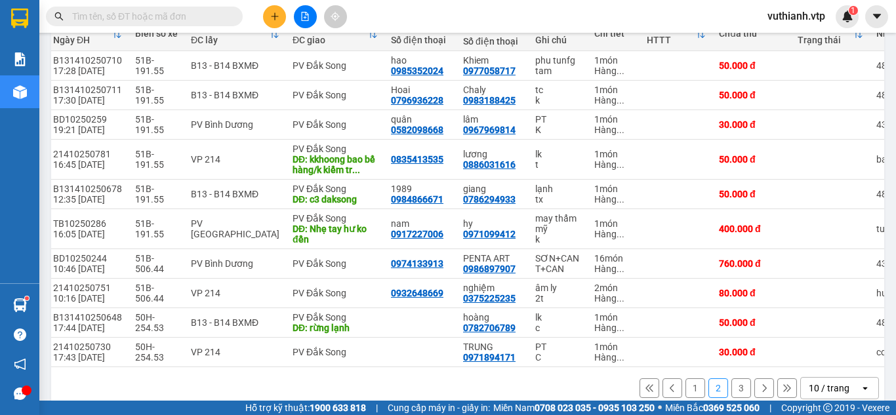
scroll to position [163, 0]
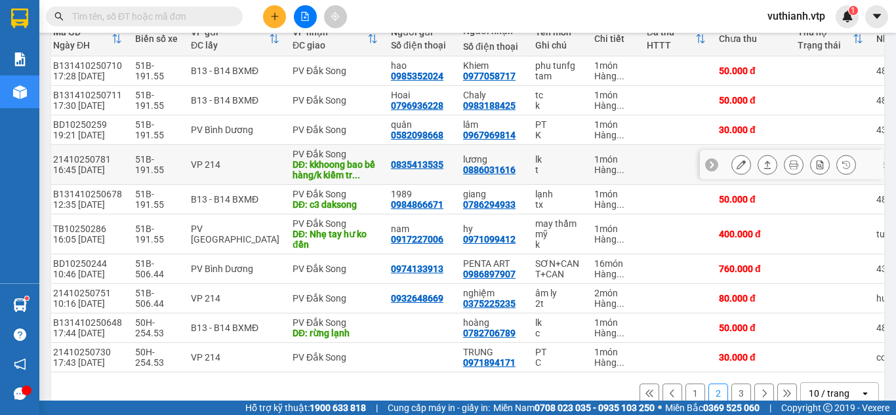
click at [737, 169] on icon at bounding box center [741, 164] width 9 height 9
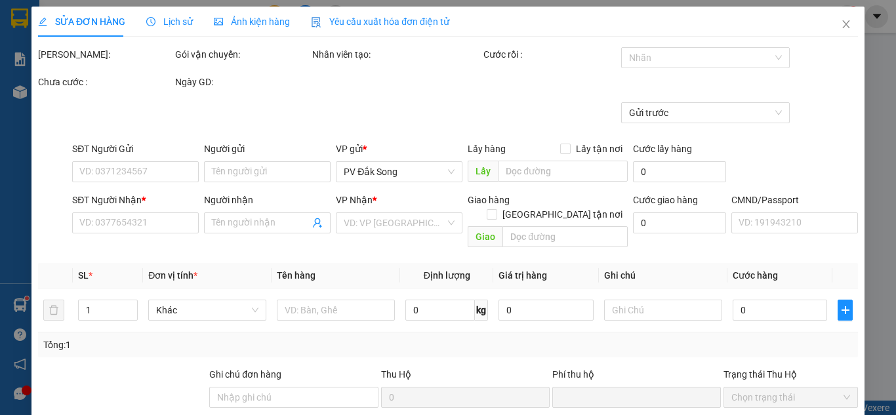
type input "0835413535"
type input "0886031616"
type input "lương"
type input "kkhoong bao bể hàng/k kiểm tra hnagf bên trong"
type input "0"
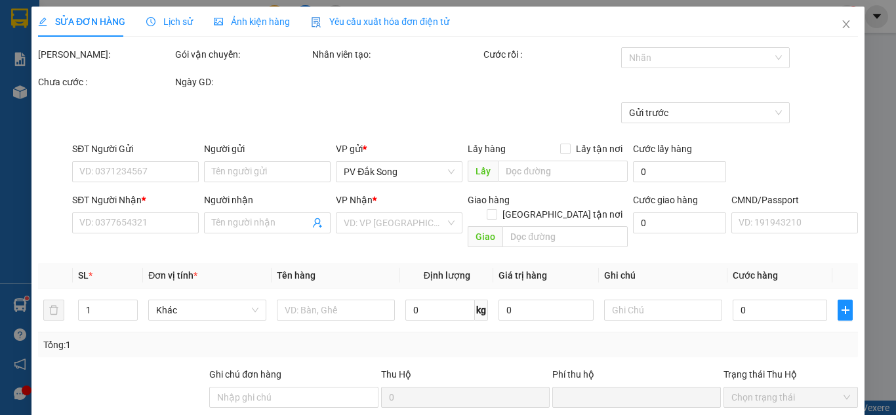
type input "50.000"
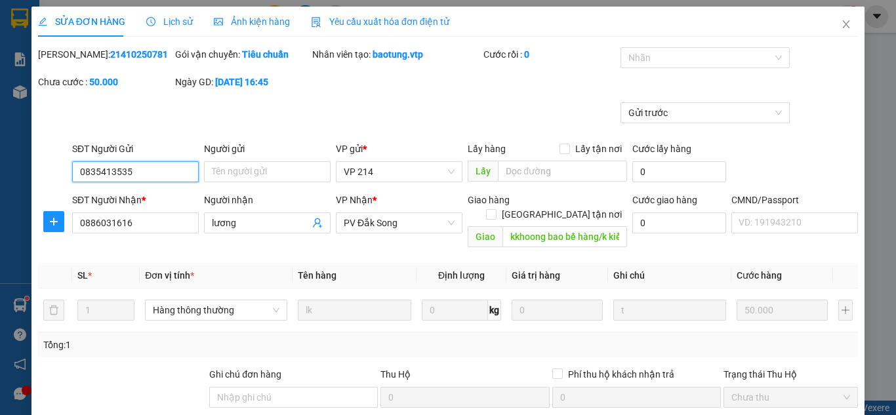
type input "2.500"
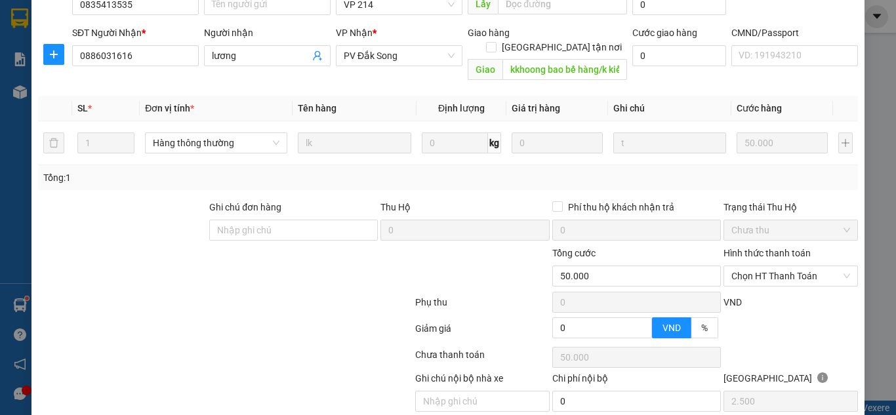
scroll to position [206, 0]
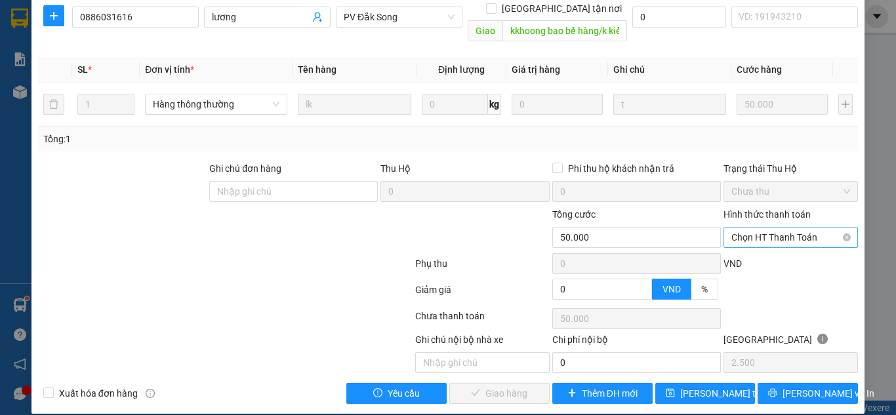
click at [783, 228] on span "Chọn HT Thanh Toán" at bounding box center [791, 238] width 119 height 20
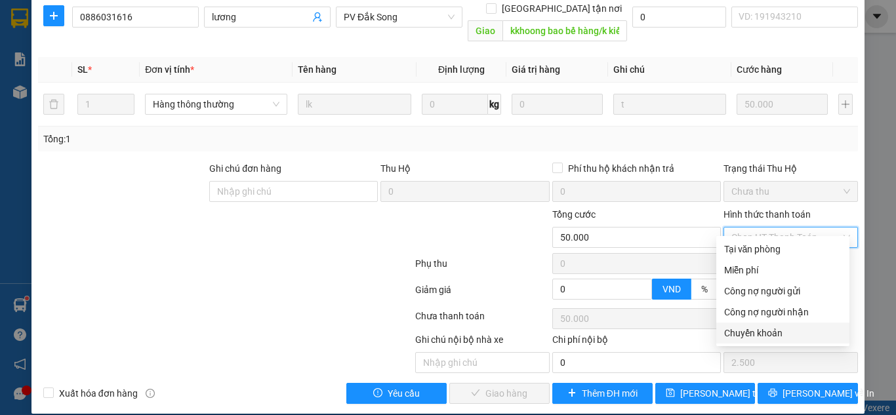
click at [747, 333] on div "Chuyển khoản" at bounding box center [782, 333] width 117 height 14
type input "0"
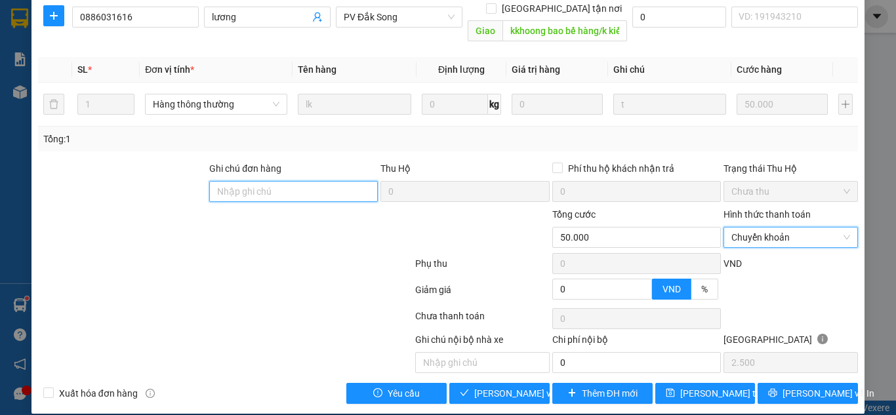
click at [268, 184] on input "Ghi chú đơn hàng" at bounding box center [293, 191] width 169 height 21
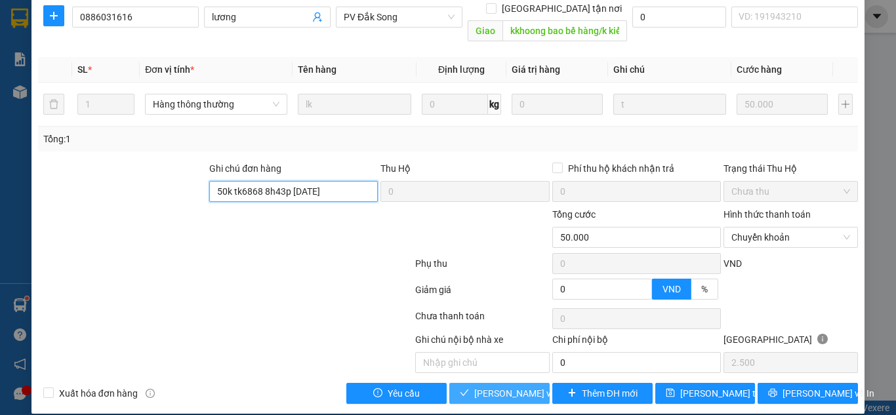
type input "50k tk6868 8h43p 15/10/25"
click at [508, 386] on span "[PERSON_NAME] và Giao hàng" at bounding box center [537, 393] width 126 height 14
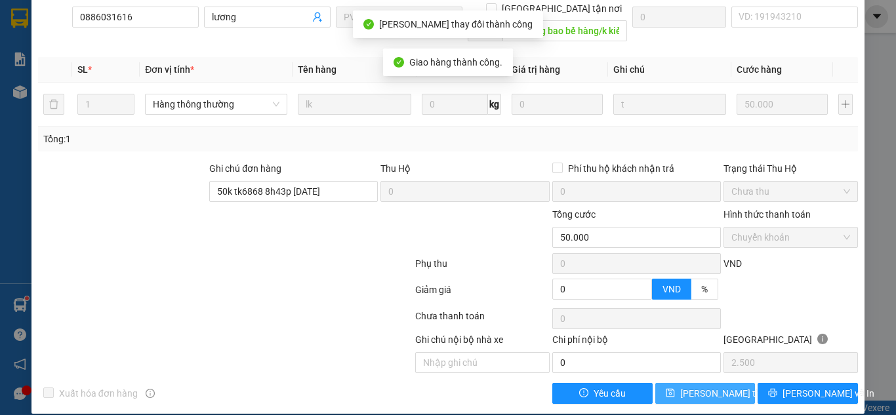
click at [673, 388] on span "save" at bounding box center [670, 393] width 9 height 10
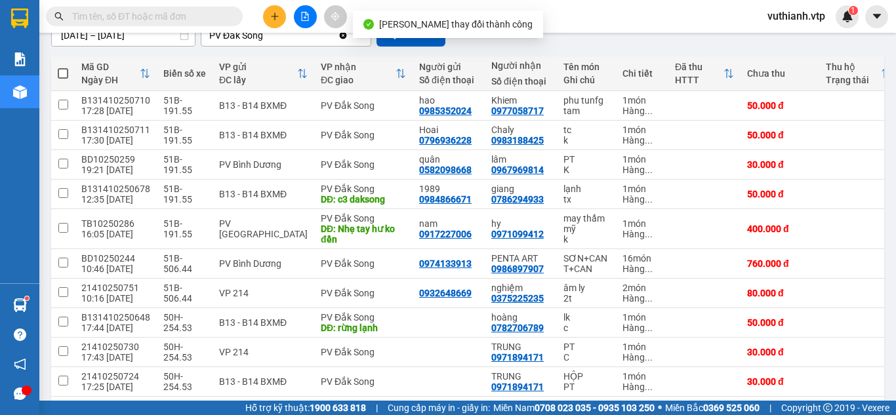
scroll to position [165, 0]
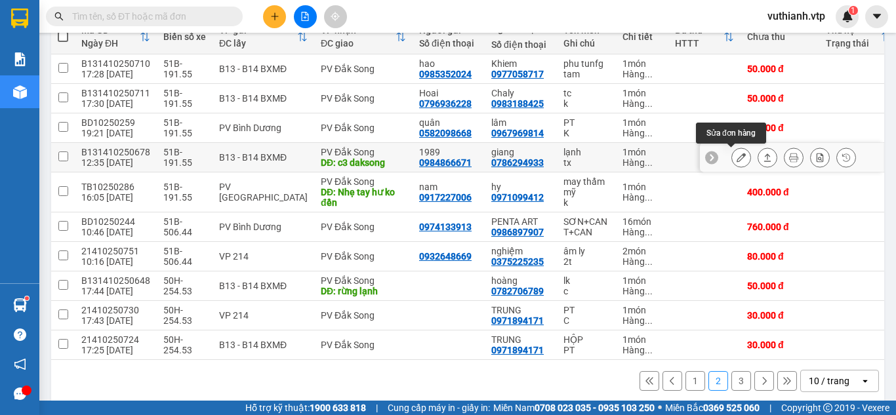
click at [737, 159] on icon at bounding box center [741, 157] width 9 height 9
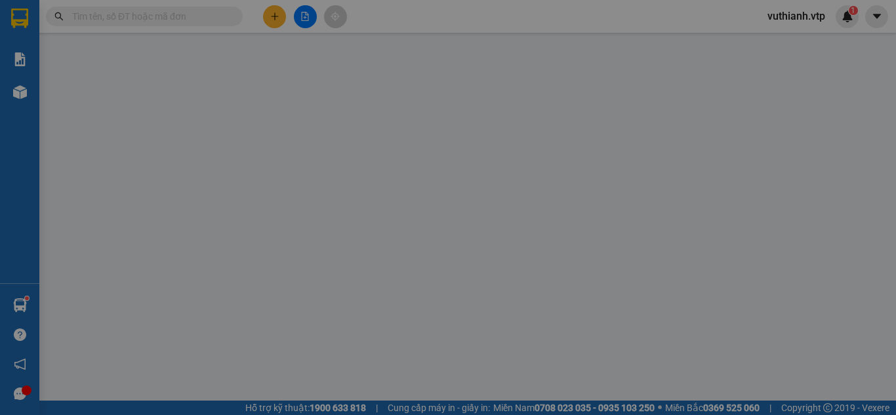
type input "0984866671"
type input "1989"
type input "0786294933"
type input "giang"
type input "c3 daksong"
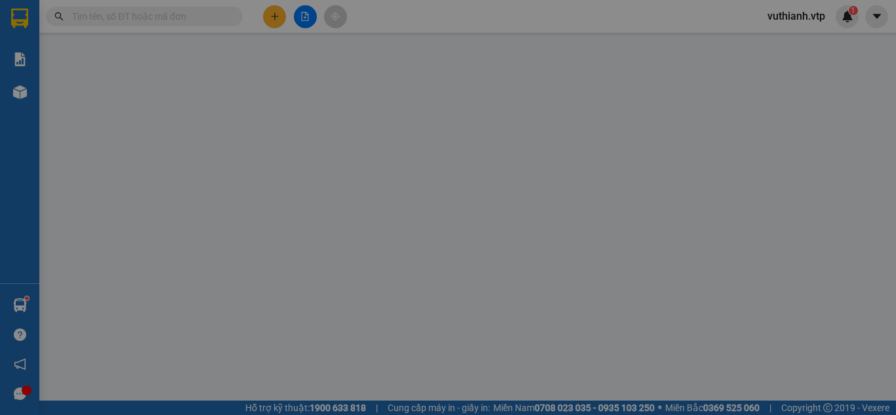
type input "0"
type input "50.000"
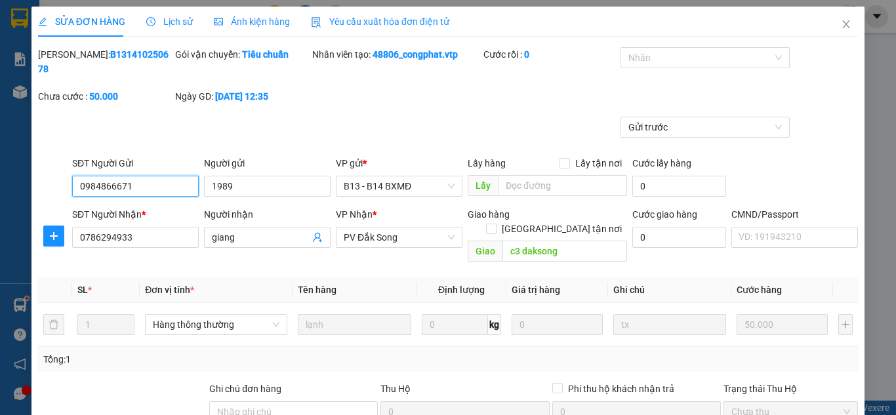
type input "2.500"
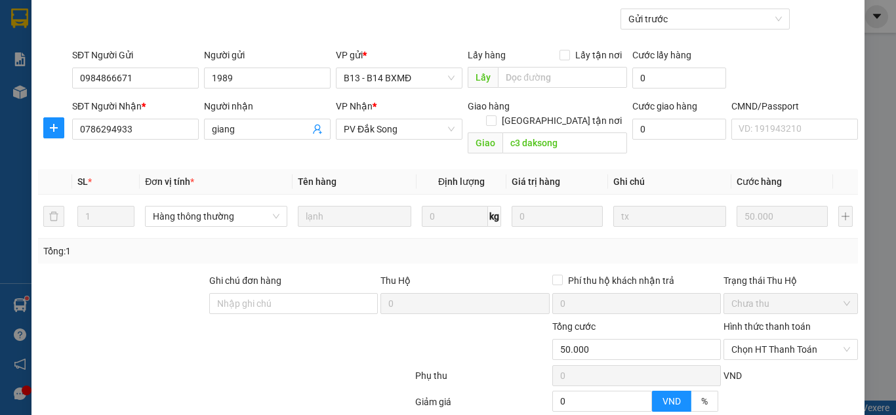
scroll to position [206, 0]
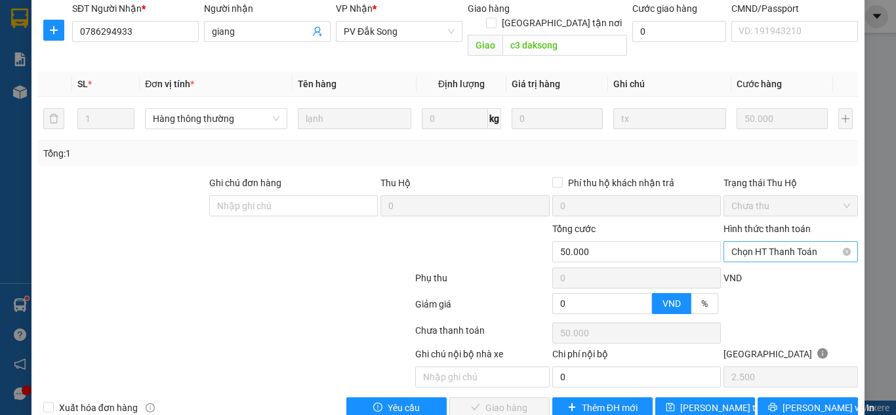
click at [735, 242] on span "Chọn HT Thanh Toán" at bounding box center [791, 252] width 119 height 20
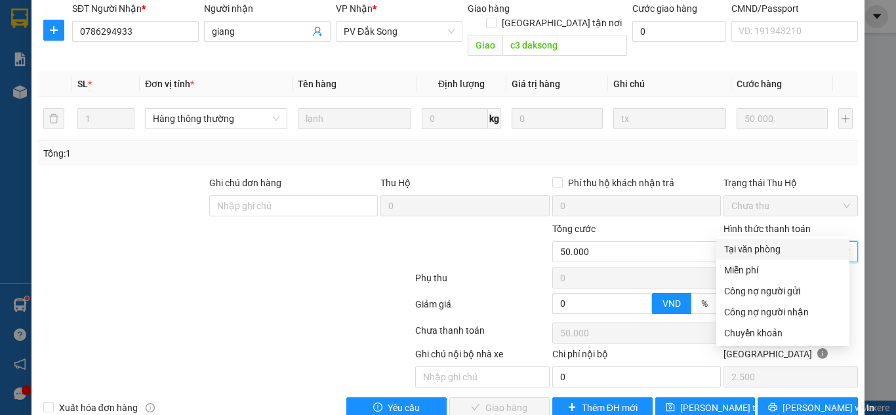
click at [735, 246] on div "Tại văn phòng" at bounding box center [782, 249] width 117 height 14
type input "0"
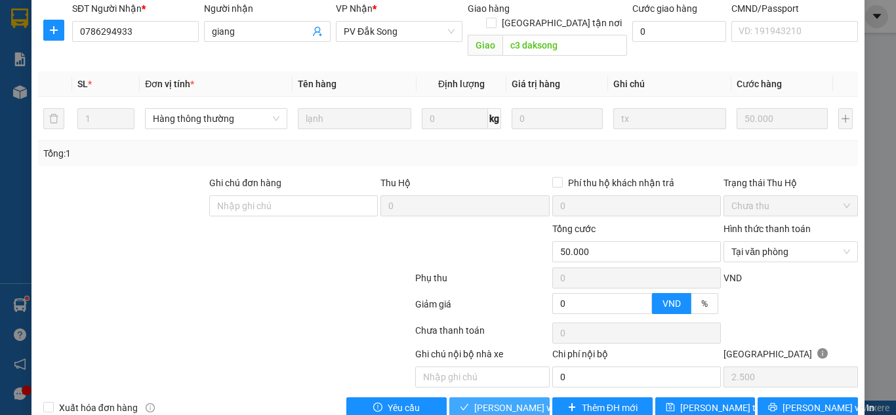
click at [533, 401] on span "[PERSON_NAME] và Giao hàng" at bounding box center [537, 408] width 126 height 14
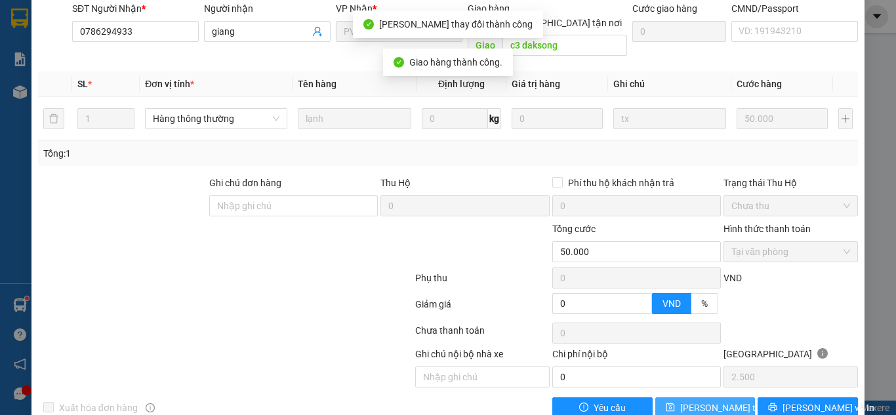
click at [692, 401] on span "[PERSON_NAME] thay đổi" at bounding box center [732, 408] width 105 height 14
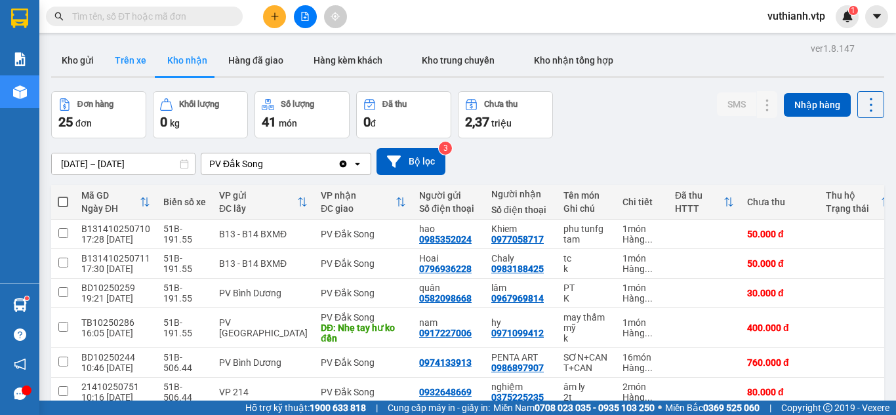
click at [119, 58] on button "Trên xe" at bounding box center [130, 60] width 52 height 31
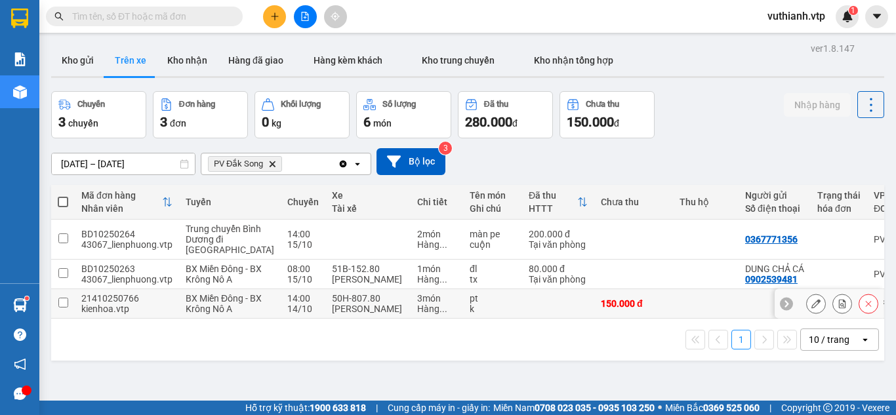
click at [65, 308] on input "checkbox" at bounding box center [63, 303] width 10 height 10
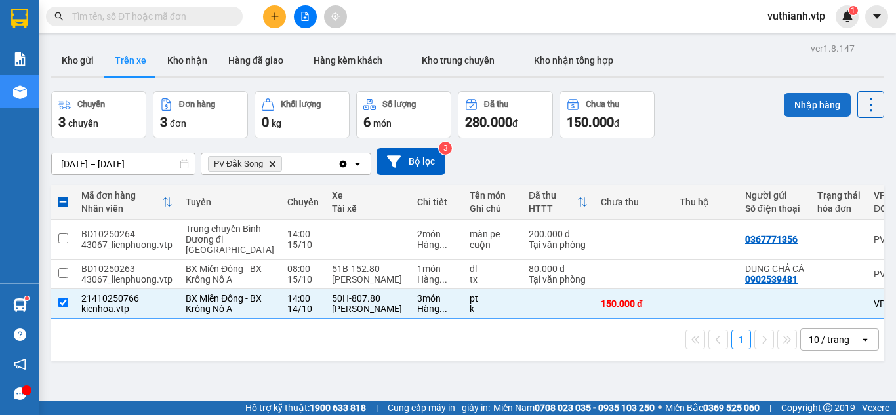
click at [809, 96] on button "Nhập hàng" at bounding box center [817, 105] width 67 height 24
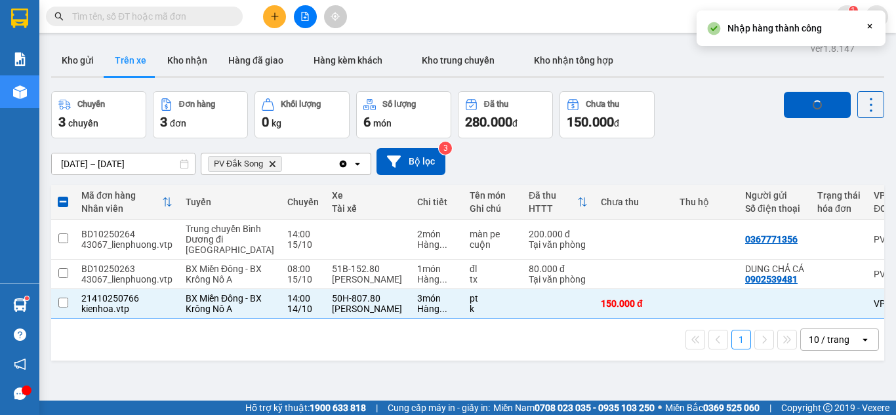
checkbox input "false"
